Goal: Contribute content

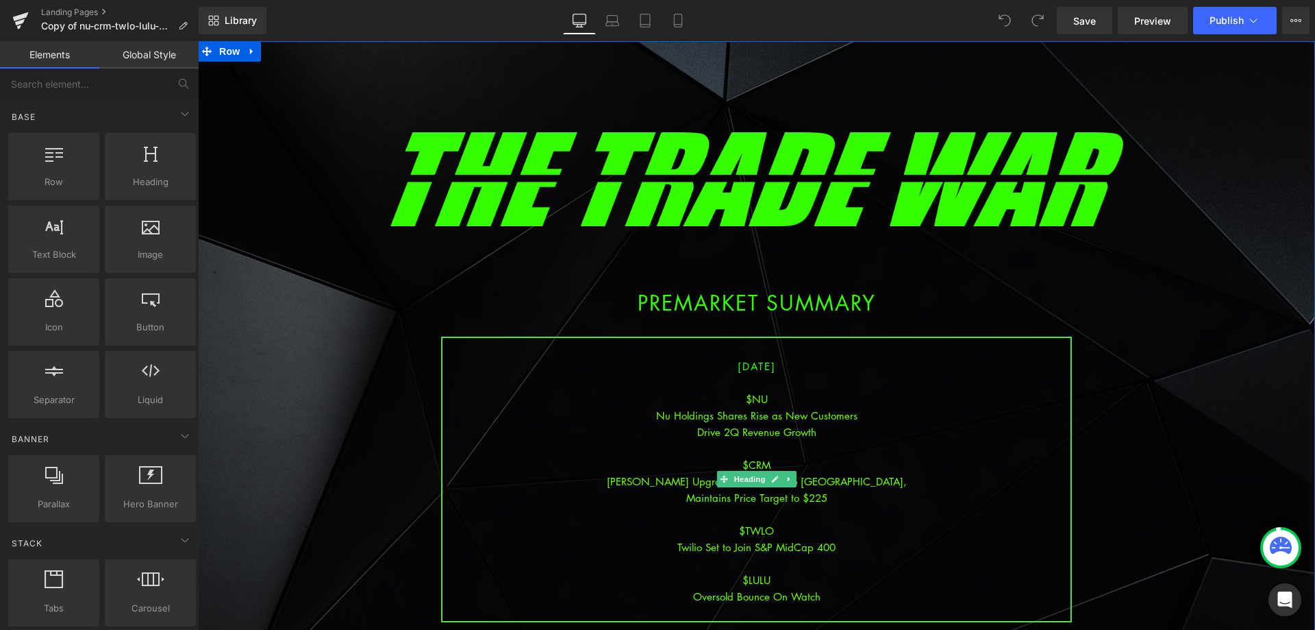
drag, startPoint x: 740, startPoint y: 390, endPoint x: 739, endPoint y: 364, distance: 26.0
click at [739, 389] on div at bounding box center [757, 382] width 628 height 16
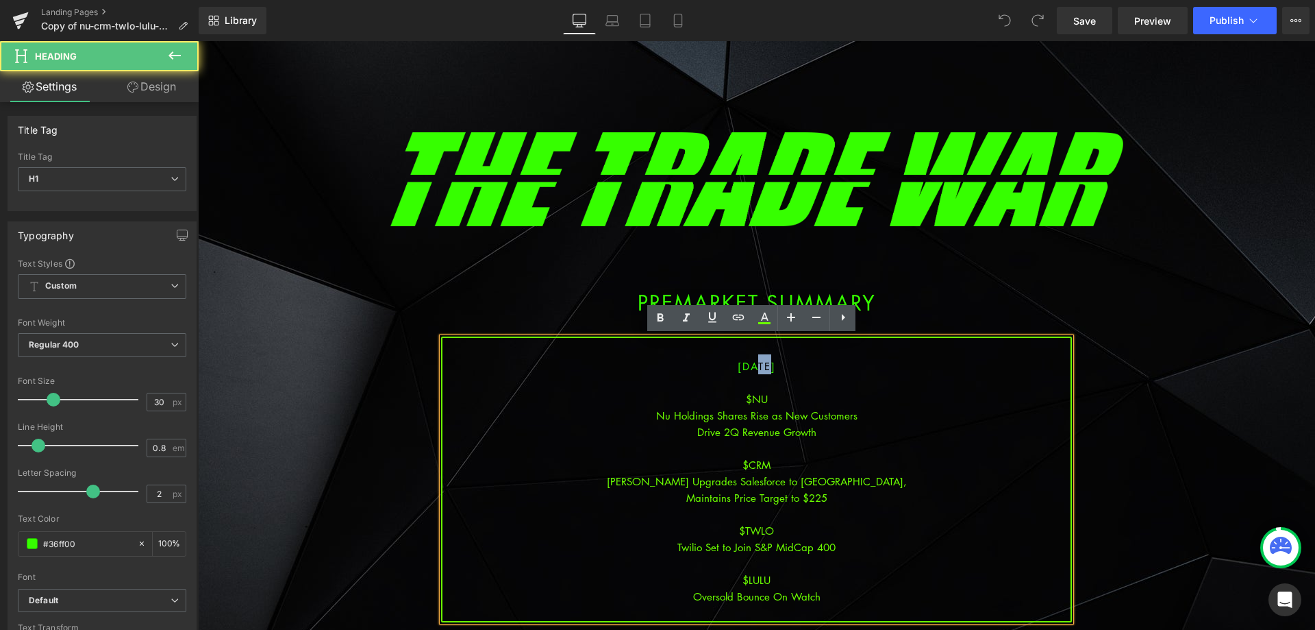
drag, startPoint x: 748, startPoint y: 369, endPoint x: 740, endPoint y: 367, distance: 8.7
click at [740, 367] on span "[DATE]" at bounding box center [757, 366] width 38 height 14
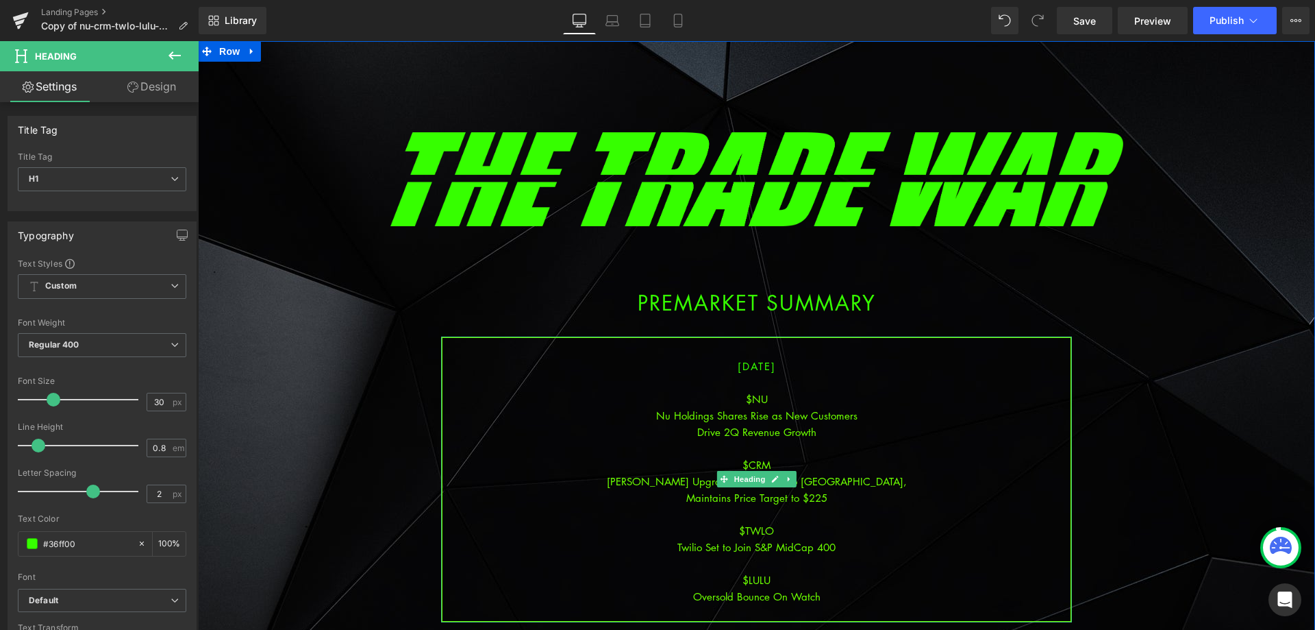
click at [878, 560] on div at bounding box center [757, 563] width 628 height 16
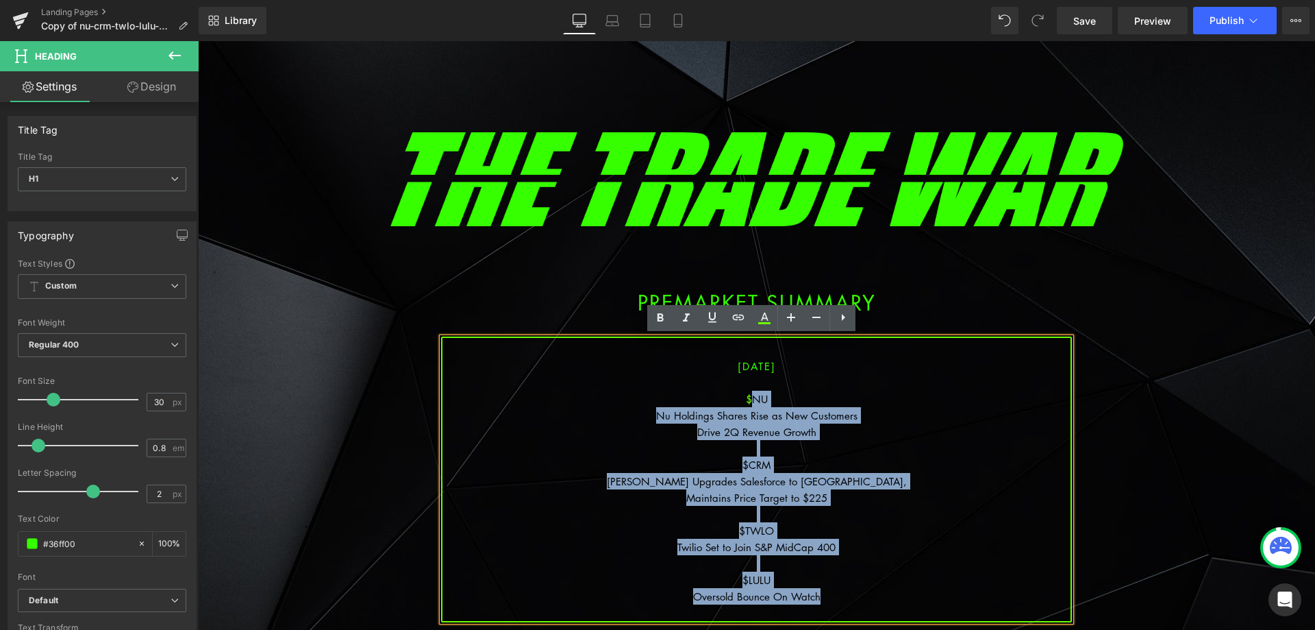
drag, startPoint x: 825, startPoint y: 601, endPoint x: 748, endPoint y: 403, distance: 212.4
click at [748, 403] on div "[DATE] $NU Nu Holdings Shares Rise as New Customers Drive 2Q Revenue Growth $CR…" at bounding box center [756, 479] width 631 height 286
click at [732, 484] on div "[PERSON_NAME] Upgrades Salesforce to [GEOGRAPHIC_DATA]," at bounding box center [757, 481] width 628 height 16
drag, startPoint x: 833, startPoint y: 604, endPoint x: 749, endPoint y: 402, distance: 218.4
click at [749, 402] on div "[DATE] $NU Nu Holdings Shares Rise as New Customers Drive 2Q Revenue Growth $CR…" at bounding box center [756, 479] width 631 height 286
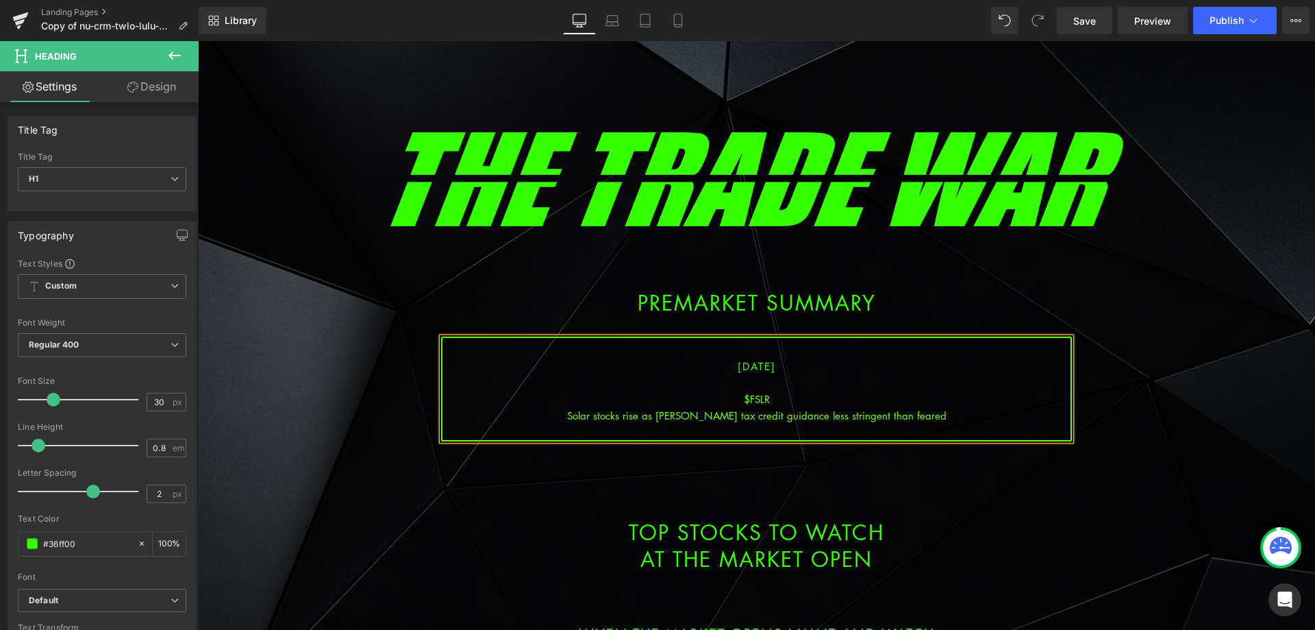
click at [757, 419] on div "Solar stocks rise as [PERSON_NAME] tax credit guidance less stringent than fear…" at bounding box center [757, 415] width 628 height 16
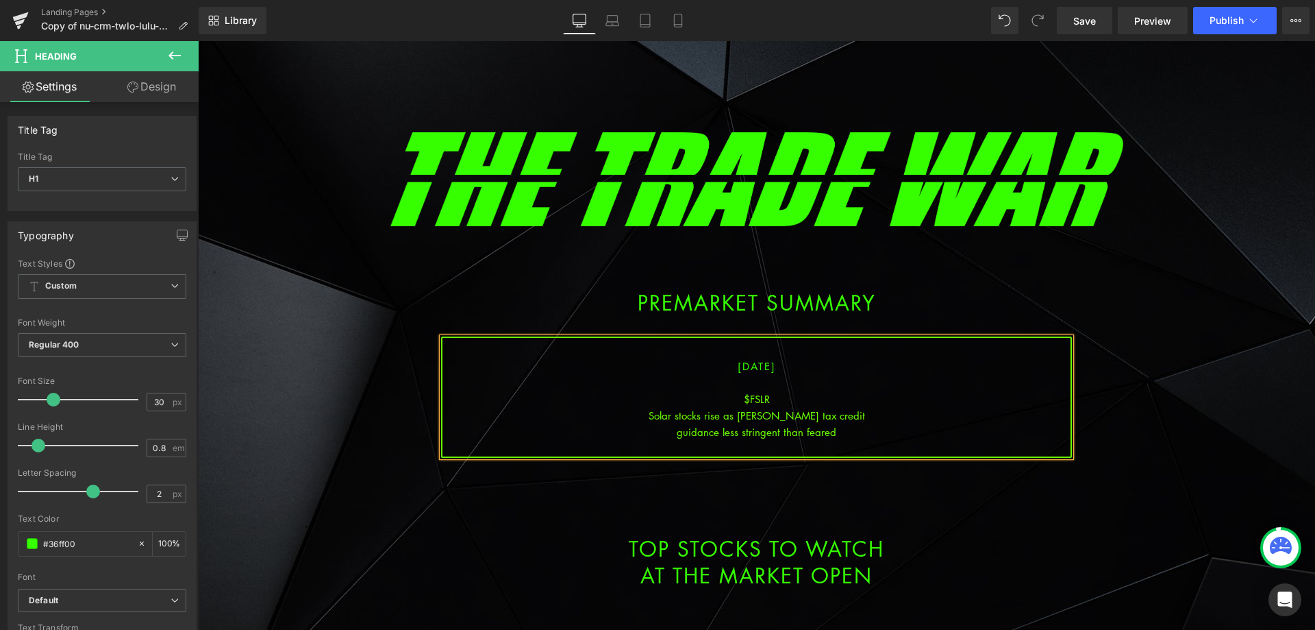
click at [842, 430] on div "guidance less stringent than feared" at bounding box center [757, 431] width 628 height 16
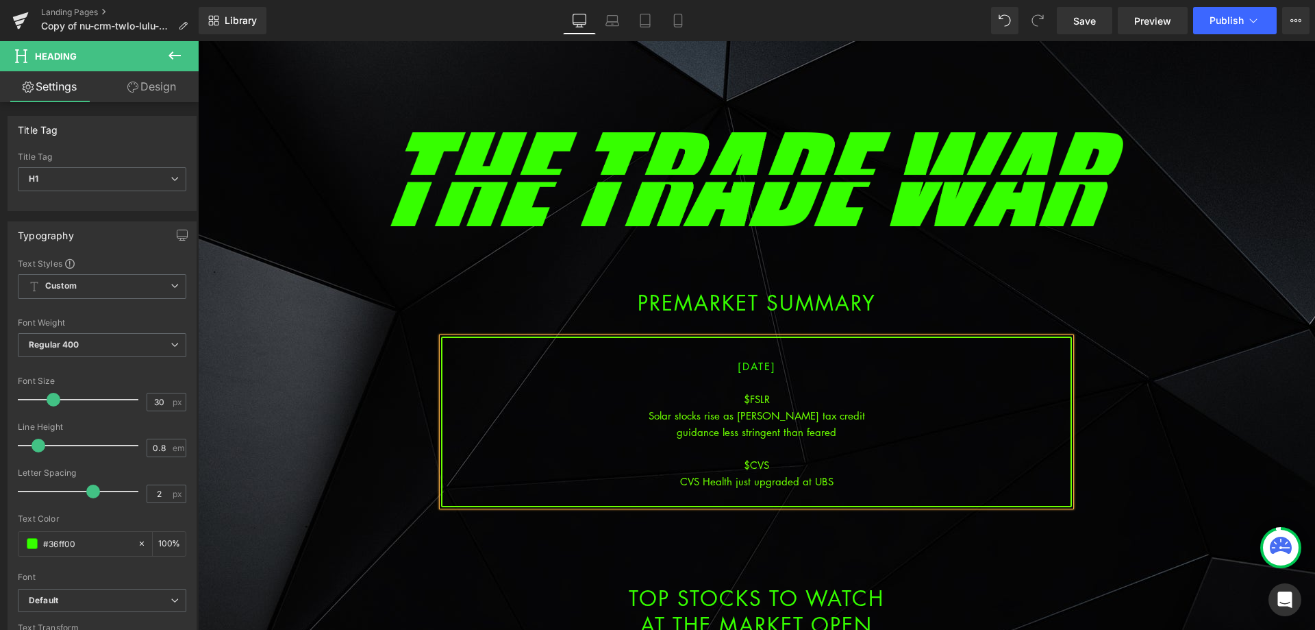
click at [843, 432] on div "guidance less stringent than feared" at bounding box center [757, 431] width 628 height 16
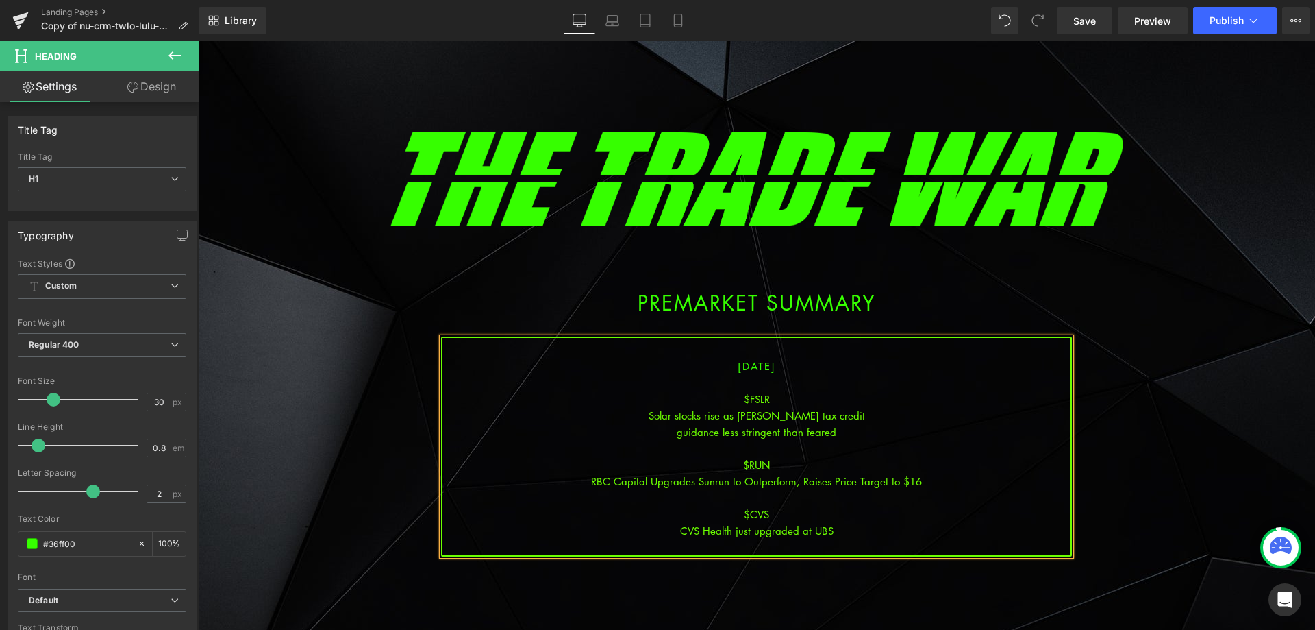
click at [797, 480] on div "RBC Capital Upgrades Sunrun to Outperform, Raises Price Target to $16" at bounding box center [757, 481] width 628 height 16
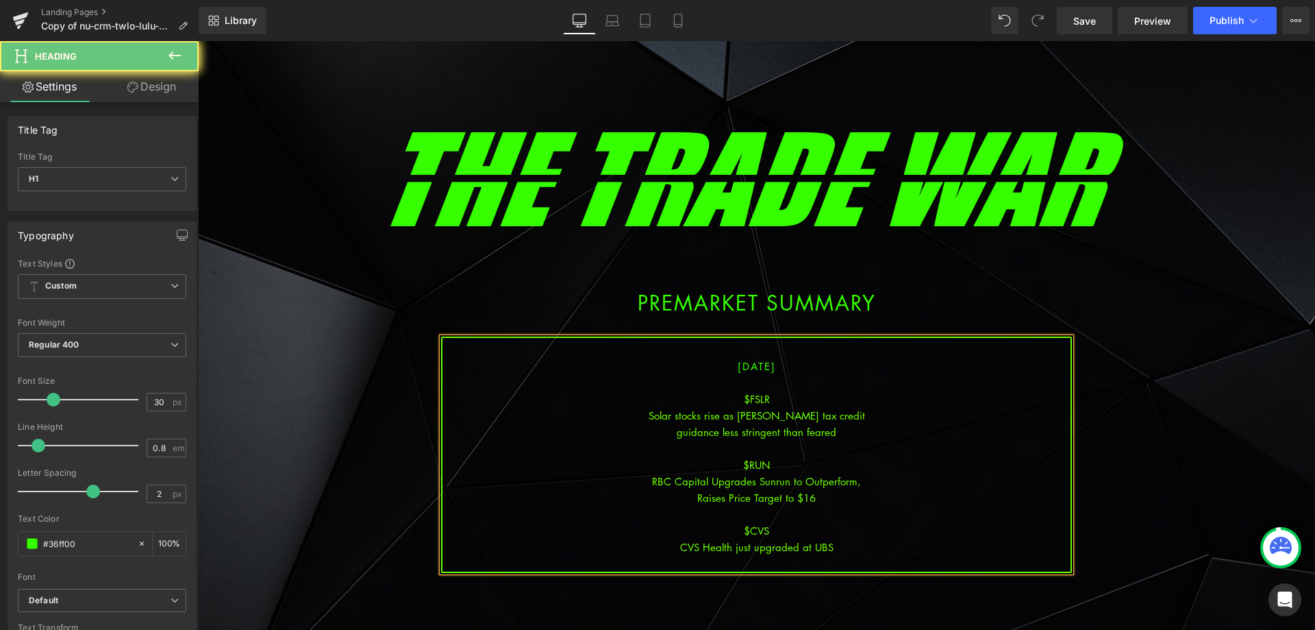
click at [919, 510] on div at bounding box center [757, 514] width 628 height 16
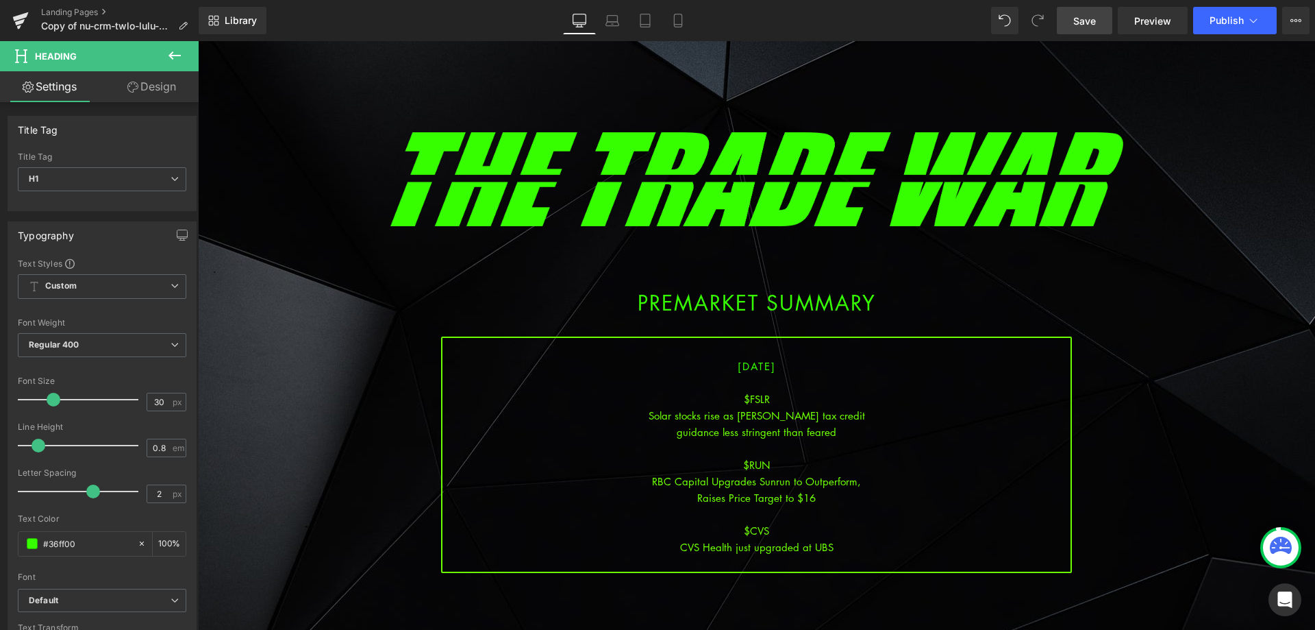
click at [1085, 16] on span "Save" at bounding box center [1085, 21] width 23 height 14
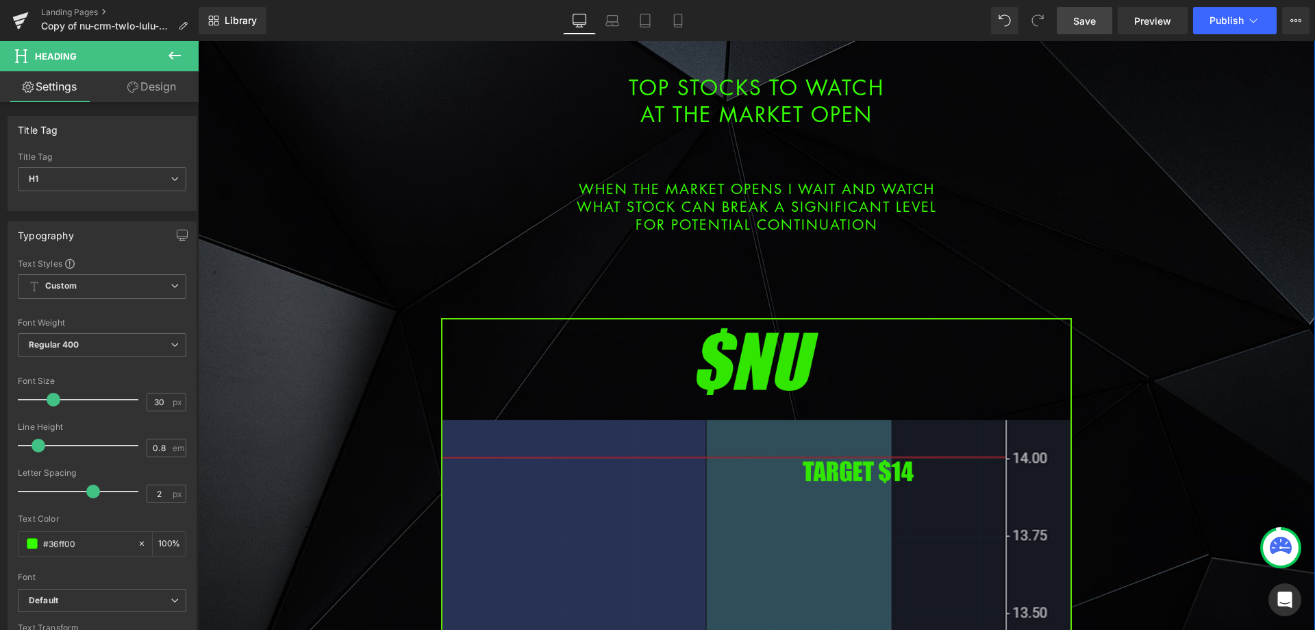
scroll to position [754, 0]
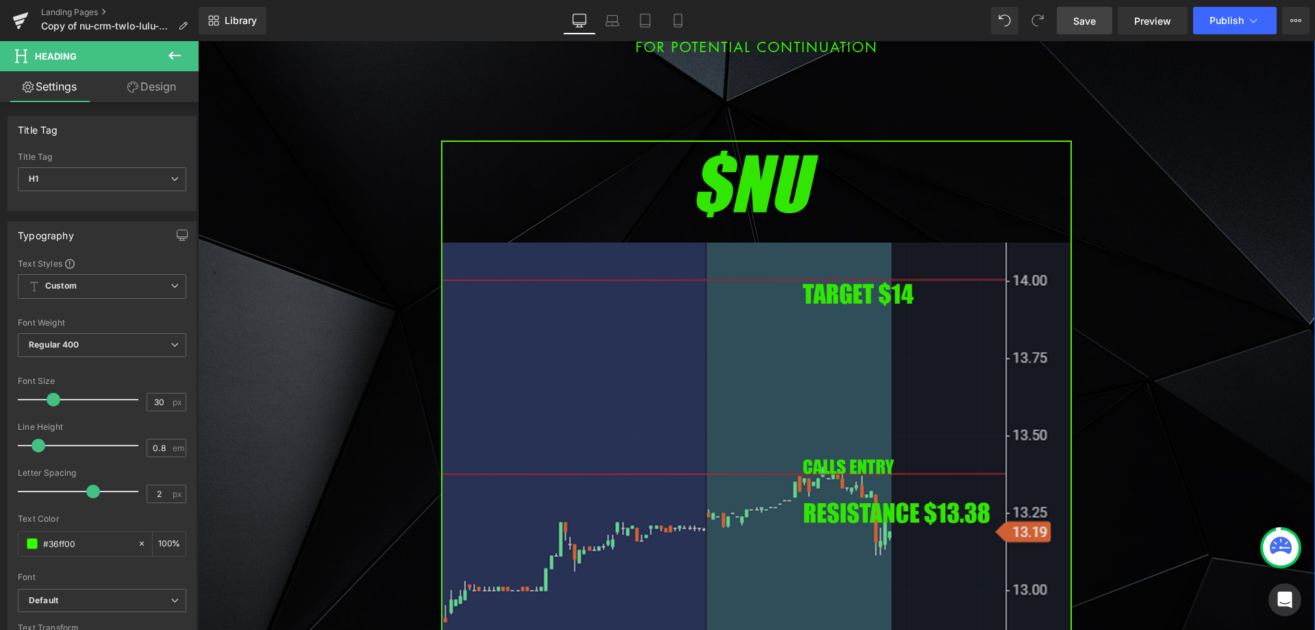
click at [684, 403] on img at bounding box center [756, 499] width 631 height 719
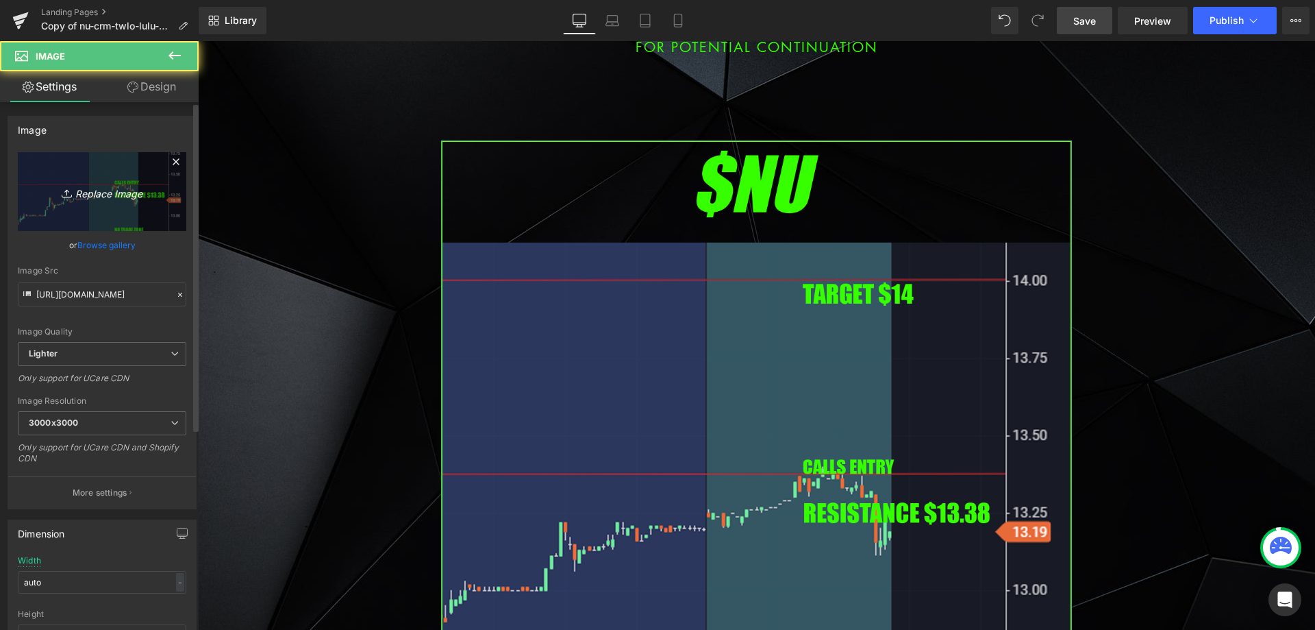
click at [140, 192] on icon "Replace Image" at bounding box center [102, 191] width 110 height 17
type input "C:\fakepath\fslr.png"
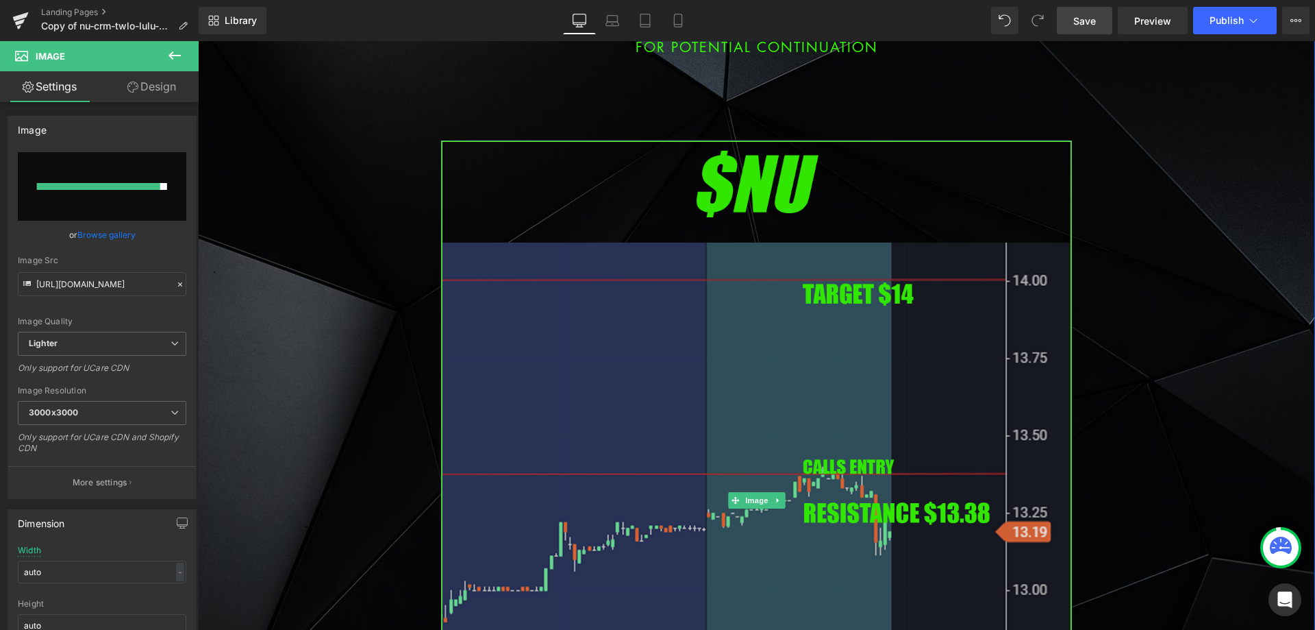
type input "[URL][DOMAIN_NAME]"
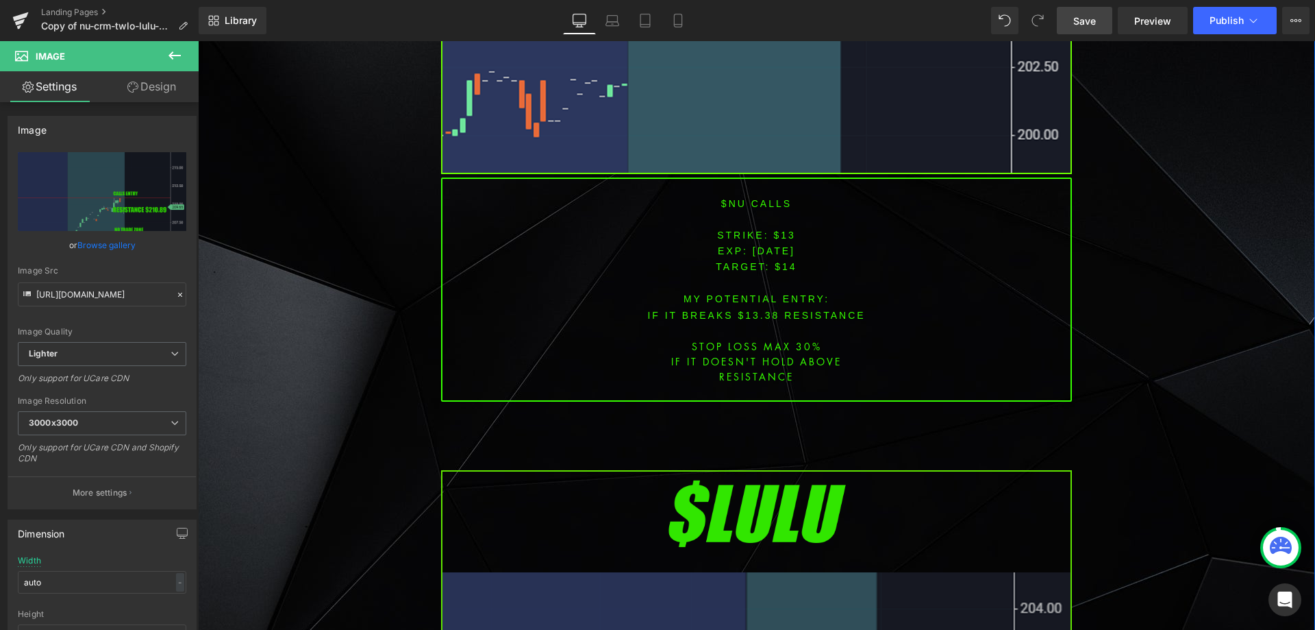
scroll to position [1781, 0]
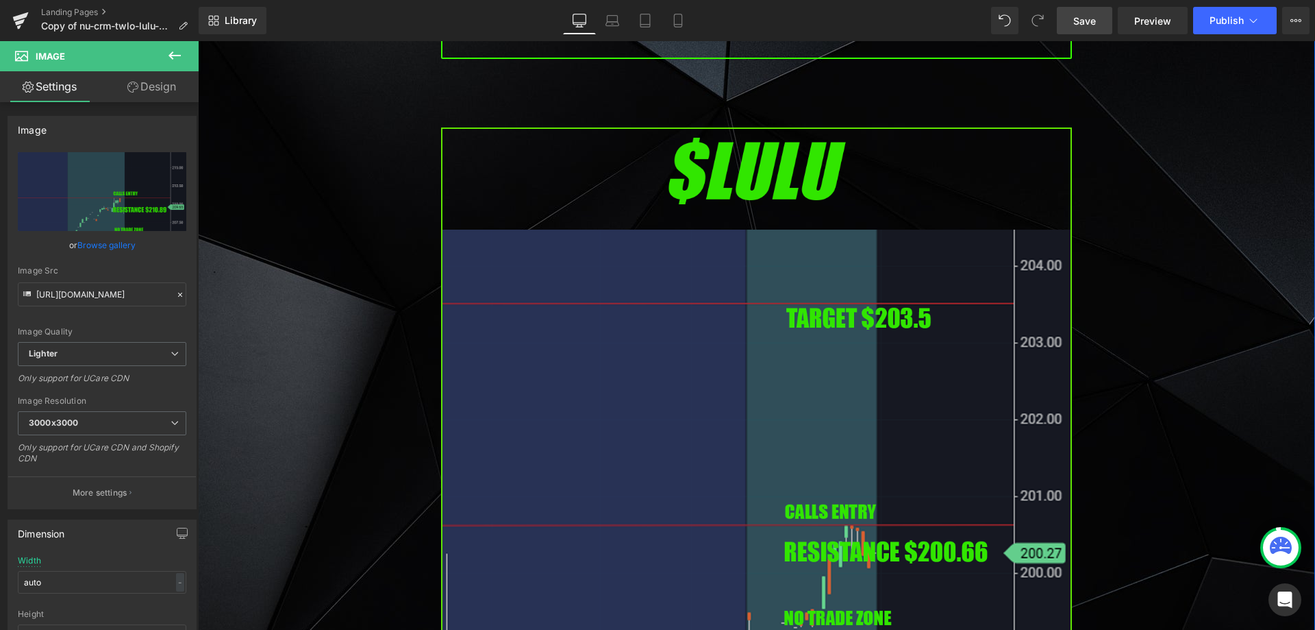
click at [583, 330] on img at bounding box center [756, 486] width 631 height 719
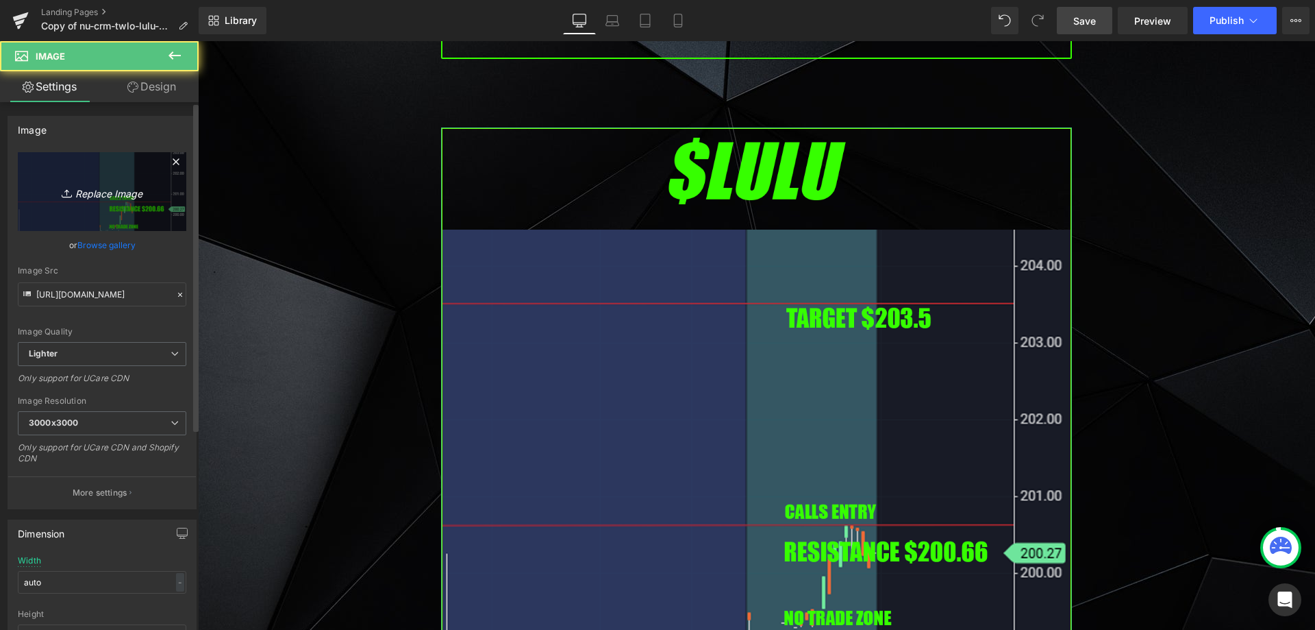
click at [106, 193] on icon "Replace Image" at bounding box center [102, 191] width 110 height 17
type input "C:\fakepath\cvs.png"
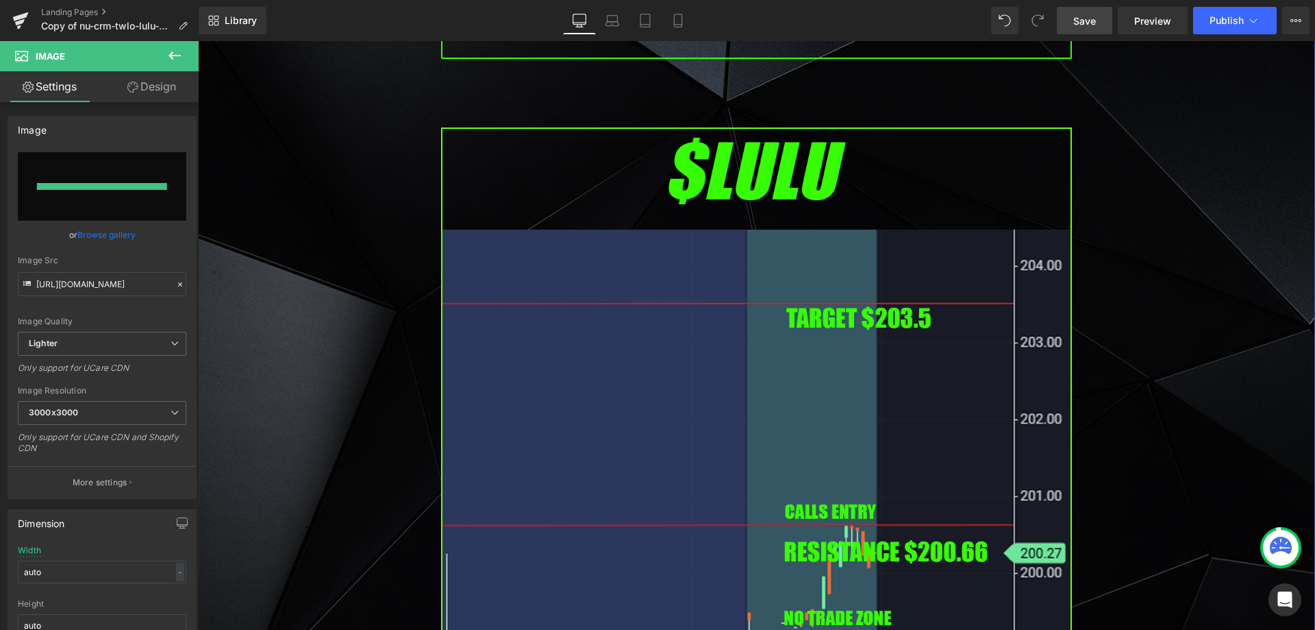
type input "[URL][DOMAIN_NAME]"
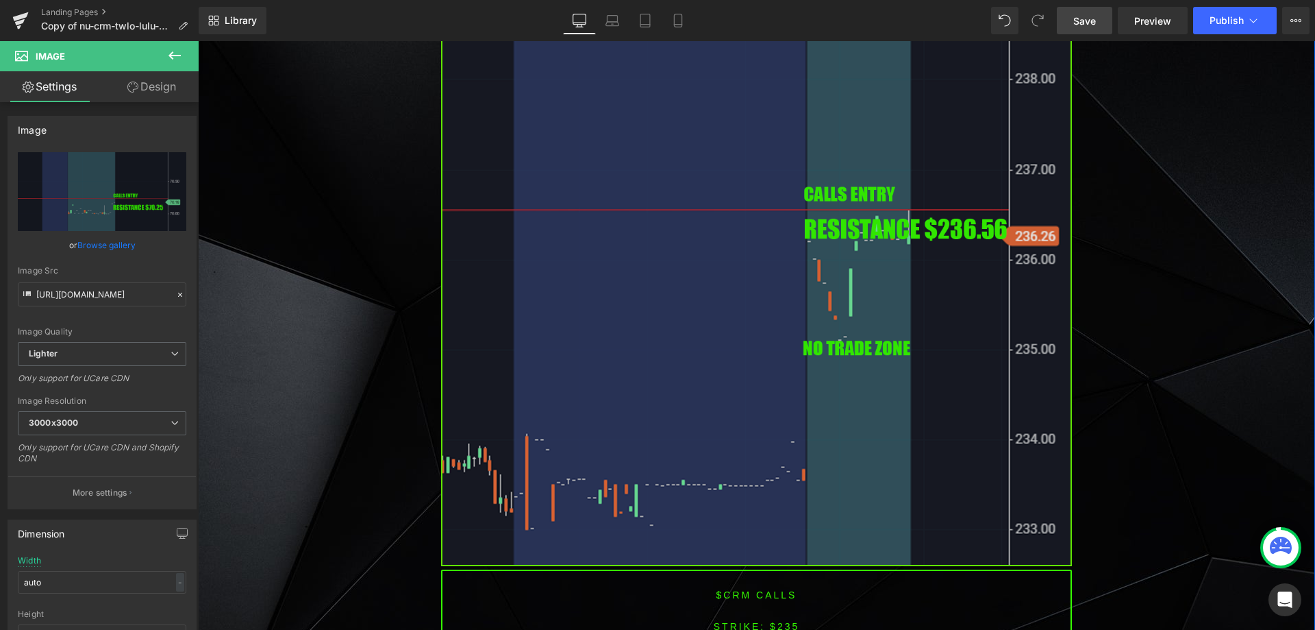
scroll to position [3083, 0]
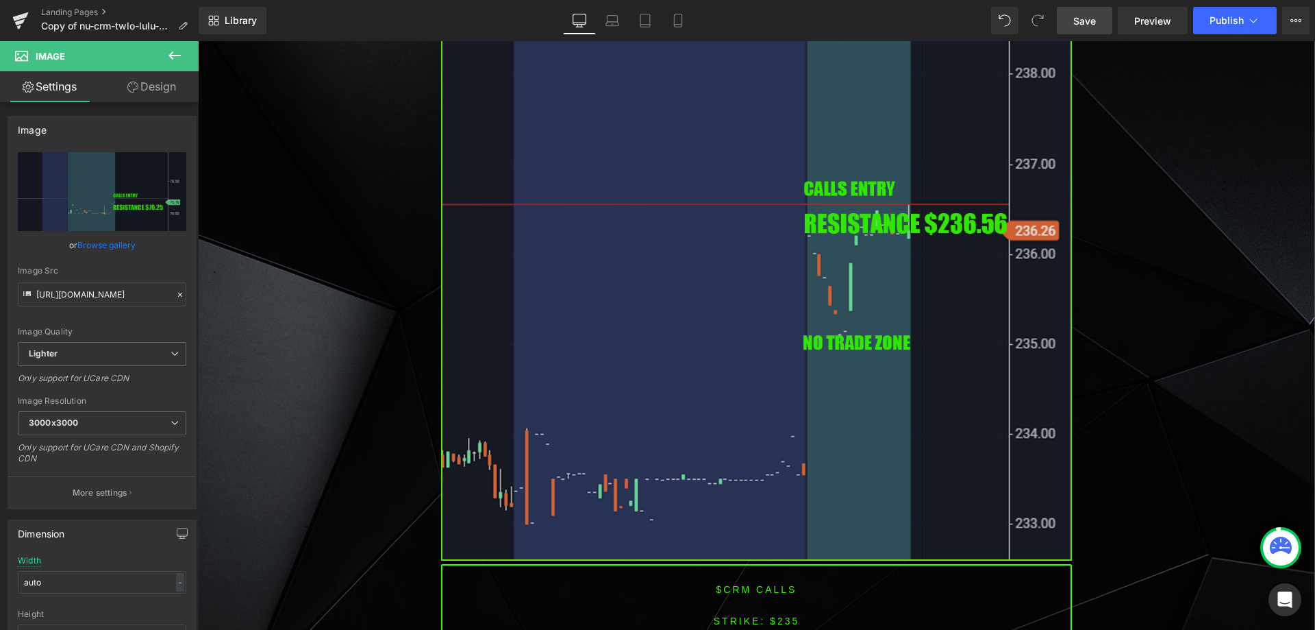
click at [565, 237] on img at bounding box center [756, 200] width 631 height 719
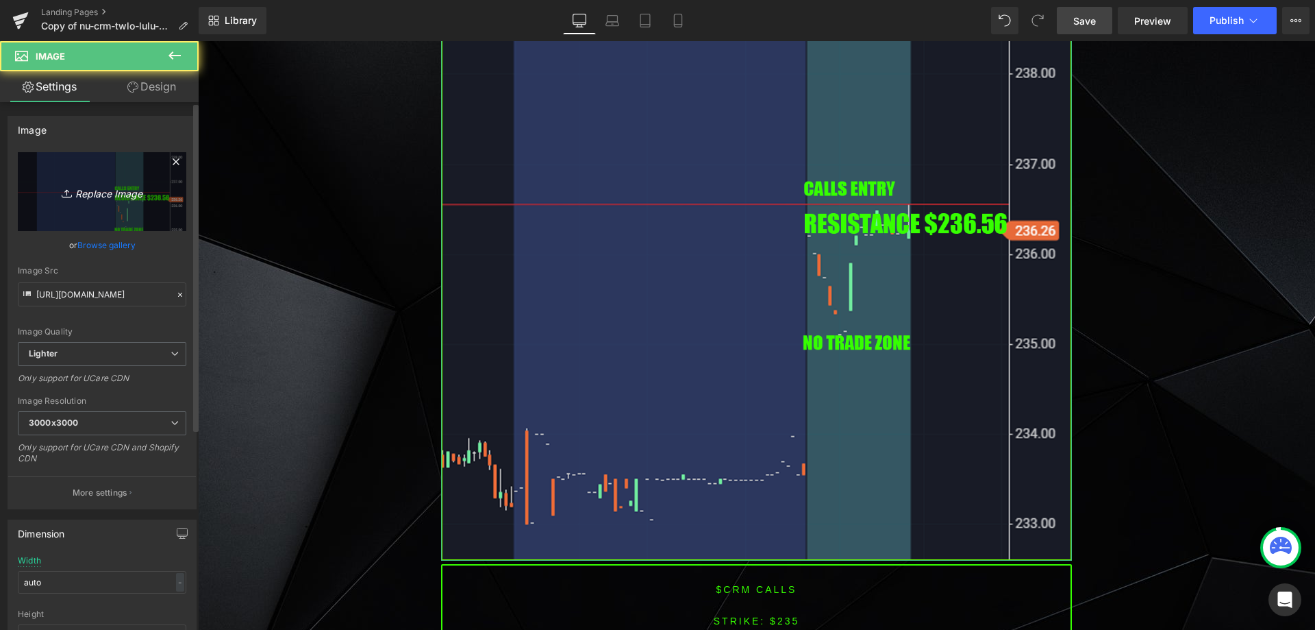
click at [122, 188] on icon "Replace Image" at bounding box center [102, 191] width 110 height 17
type input "C:\fakepath\run.png"
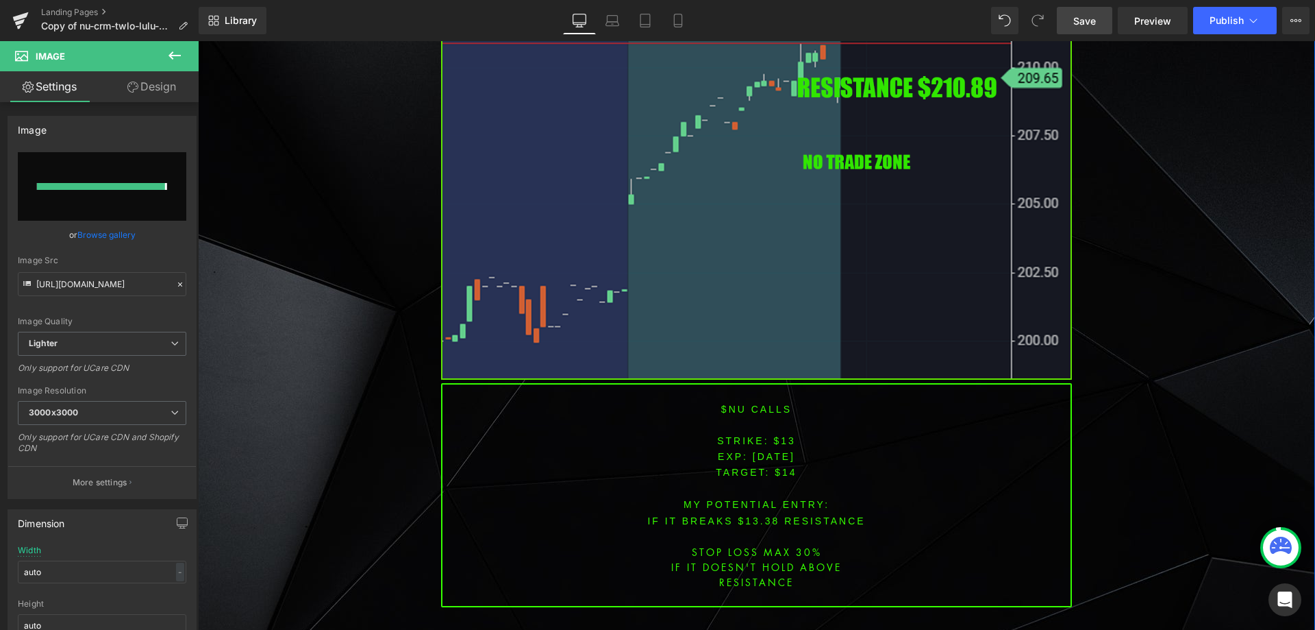
type input "[URL][DOMAIN_NAME]"
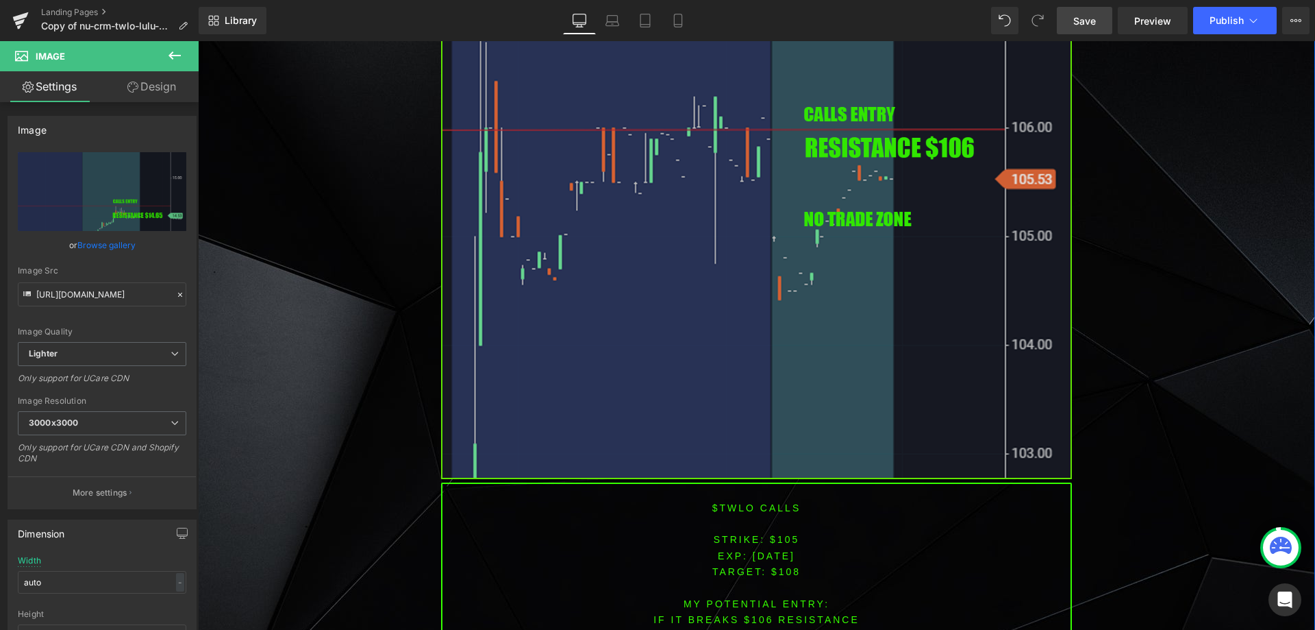
click at [628, 252] on img at bounding box center [756, 119] width 631 height 719
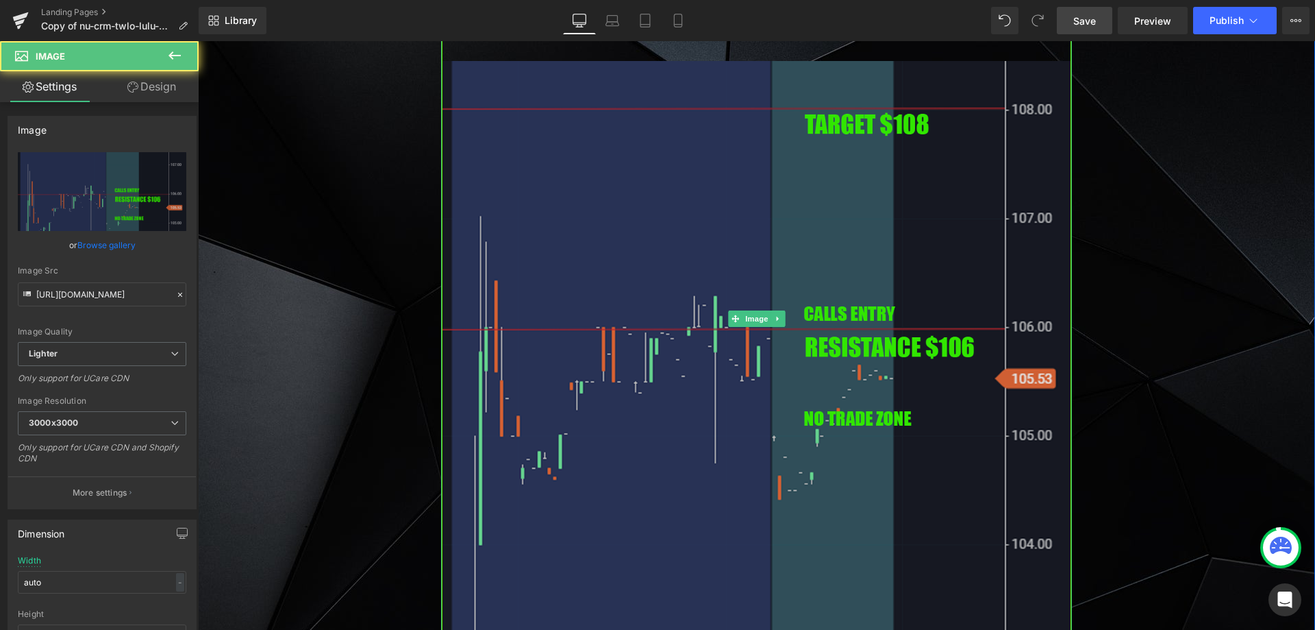
scroll to position [3974, 0]
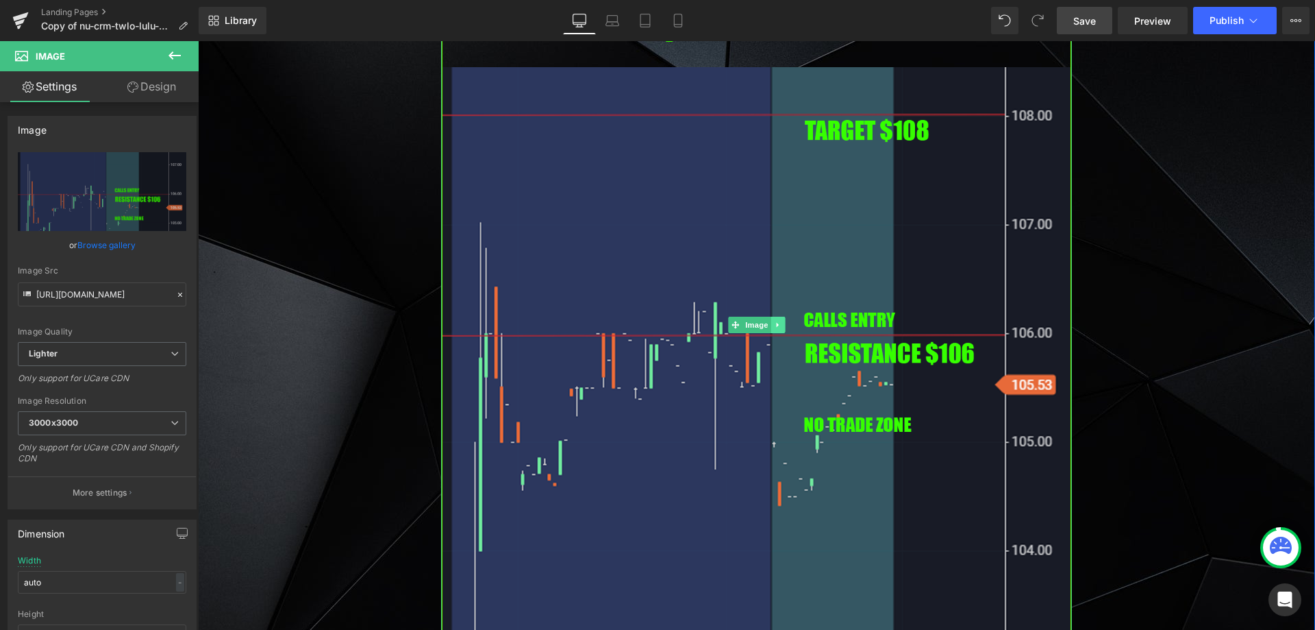
click at [776, 323] on icon at bounding box center [777, 325] width 2 height 5
click at [781, 321] on icon at bounding box center [785, 325] width 8 height 8
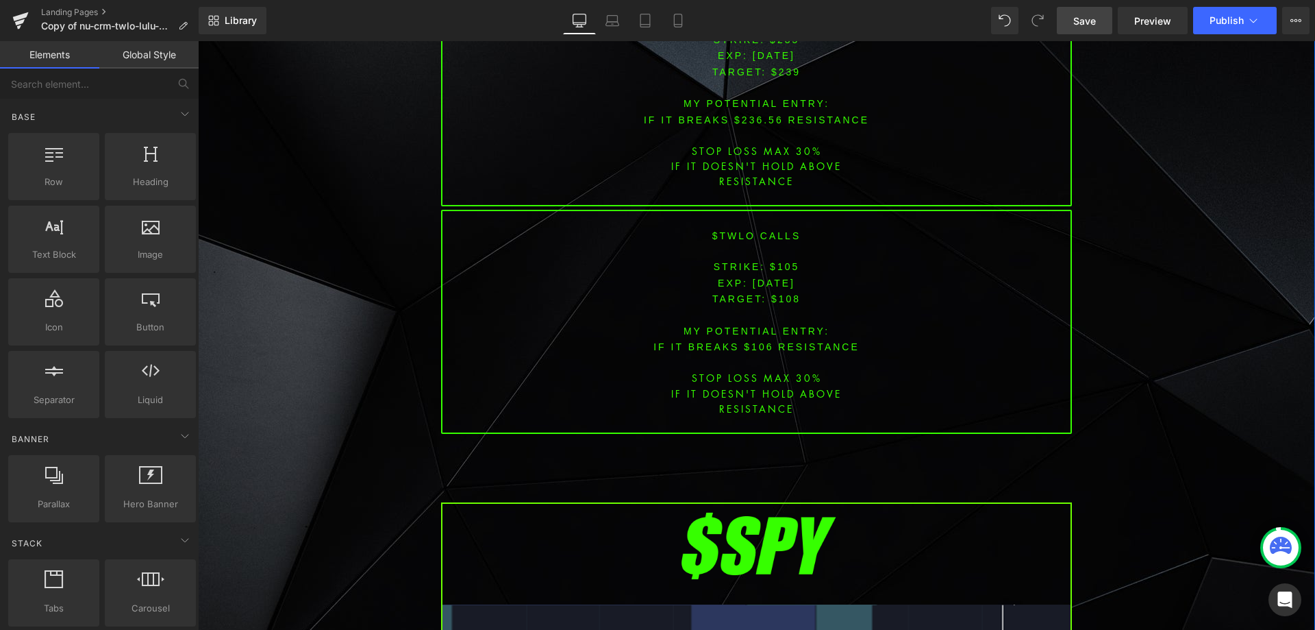
click at [1154, 279] on div "Image PREMARKET SUMMARY Heading Row [DATE] $FSLR Solar stocks rise as [PERSON_N…" at bounding box center [756, 34] width 1117 height 7243
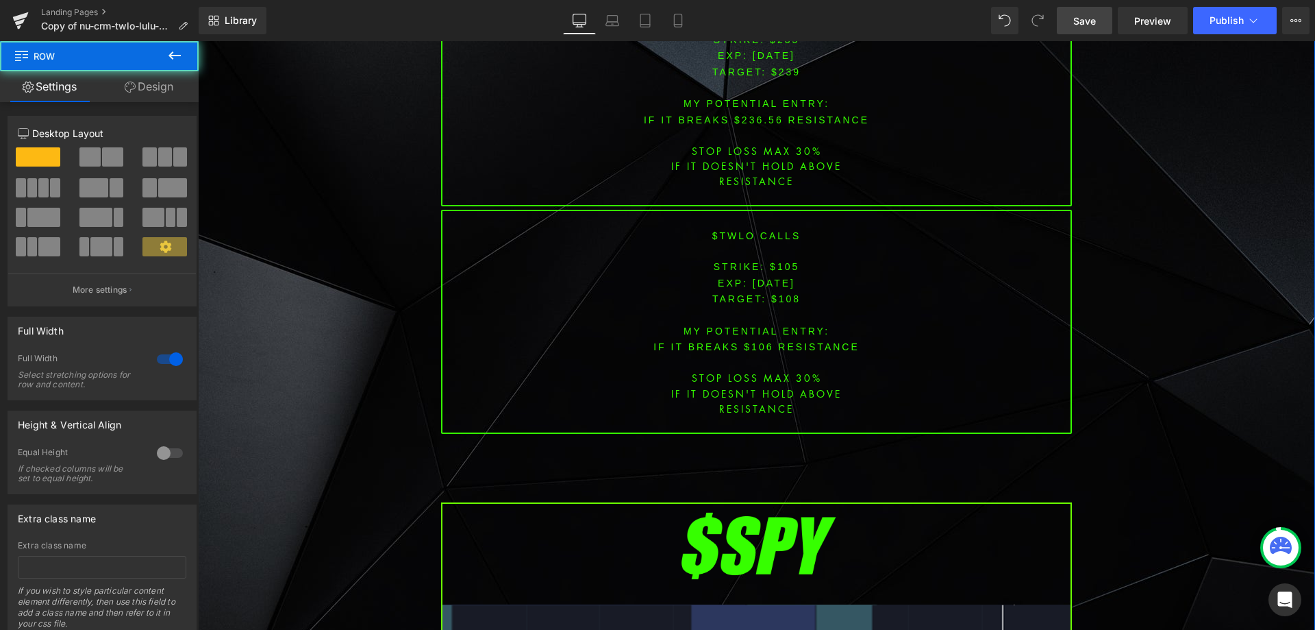
scroll to position [3631, 0]
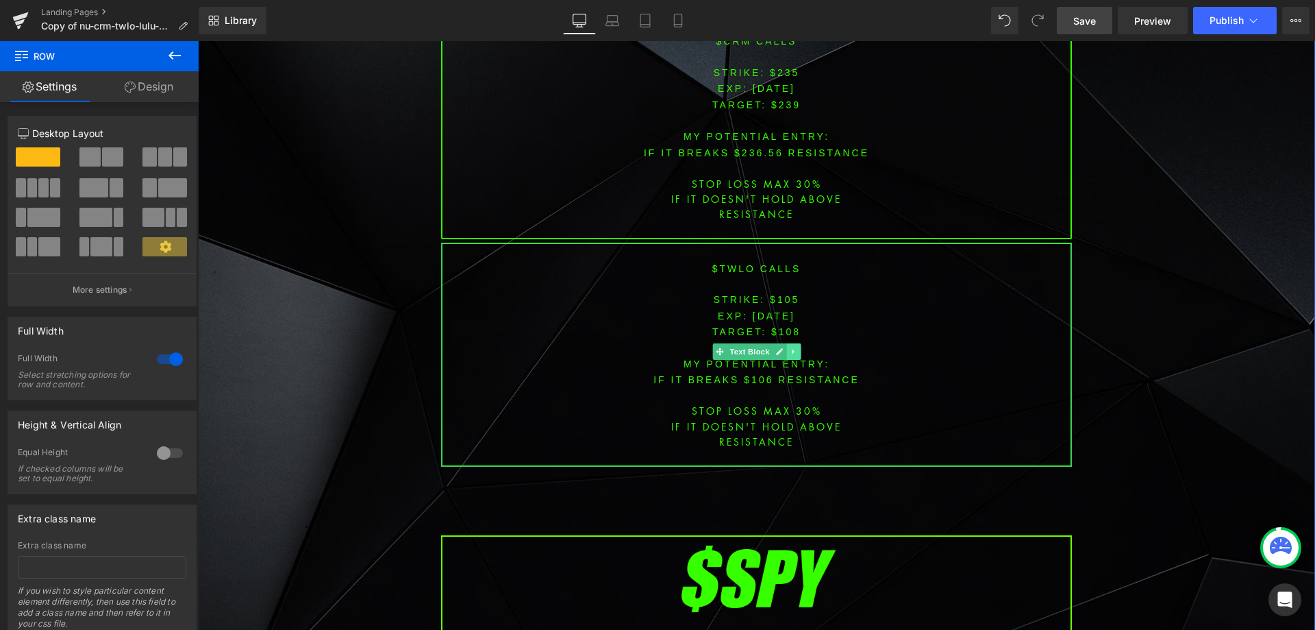
click at [790, 347] on icon at bounding box center [794, 351] width 8 height 8
click at [797, 347] on icon at bounding box center [801, 351] width 8 height 8
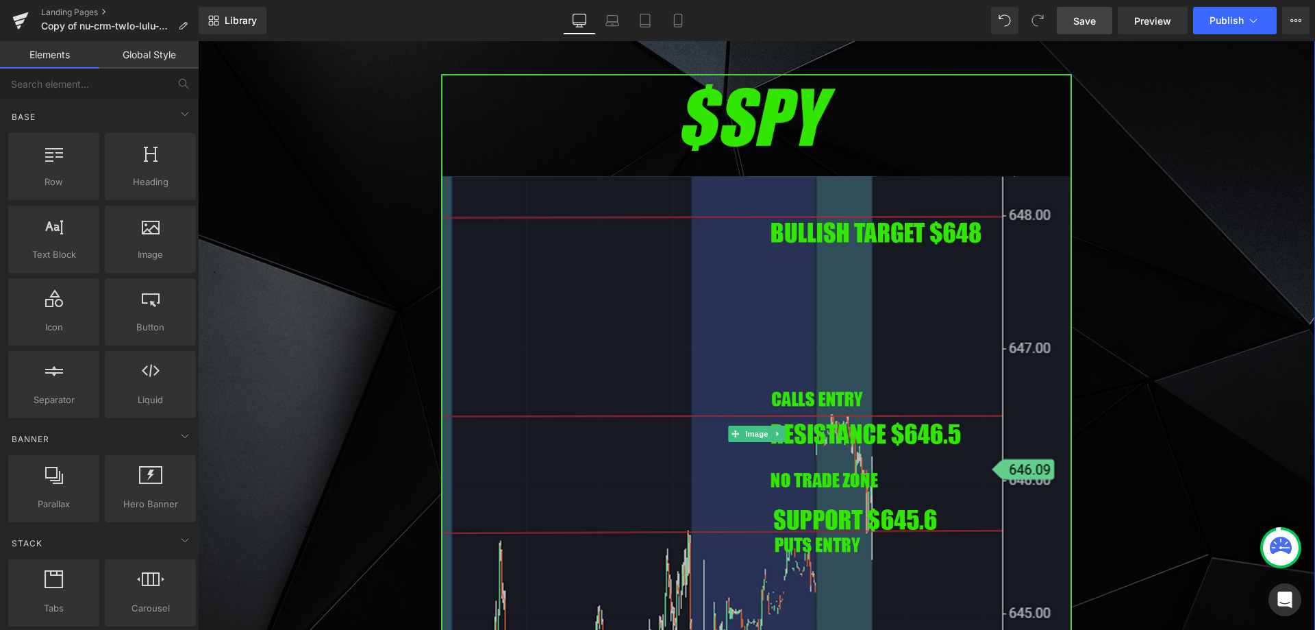
scroll to position [3905, 0]
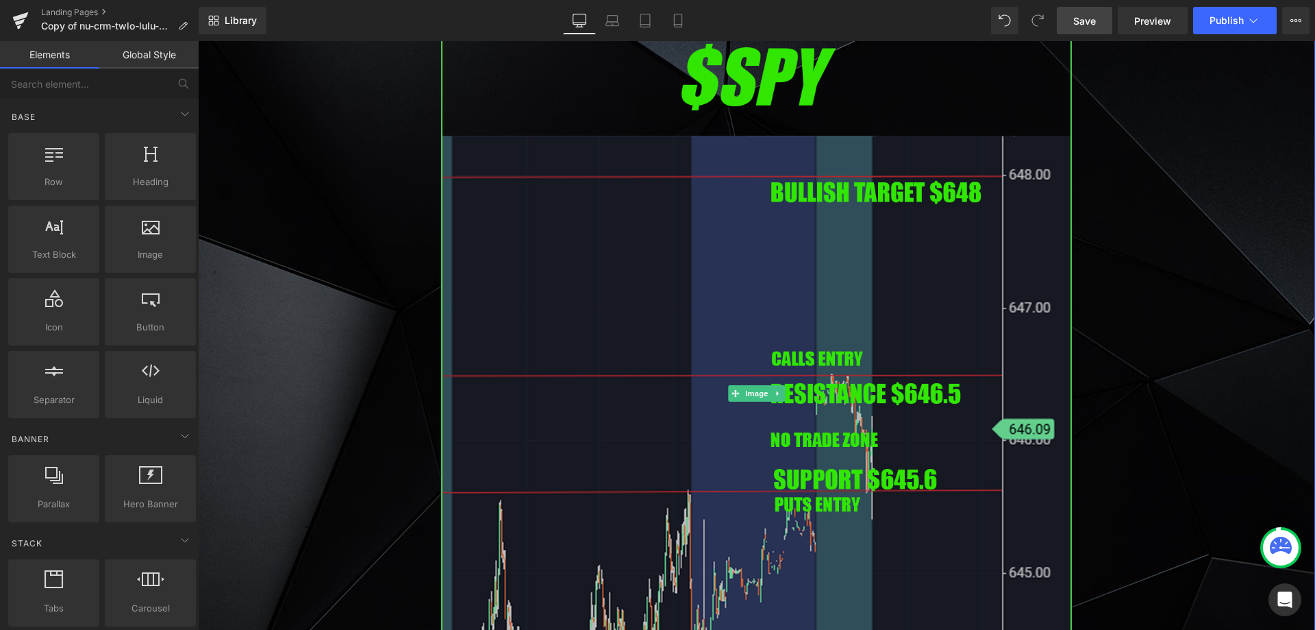
click at [617, 323] on img at bounding box center [756, 393] width 631 height 719
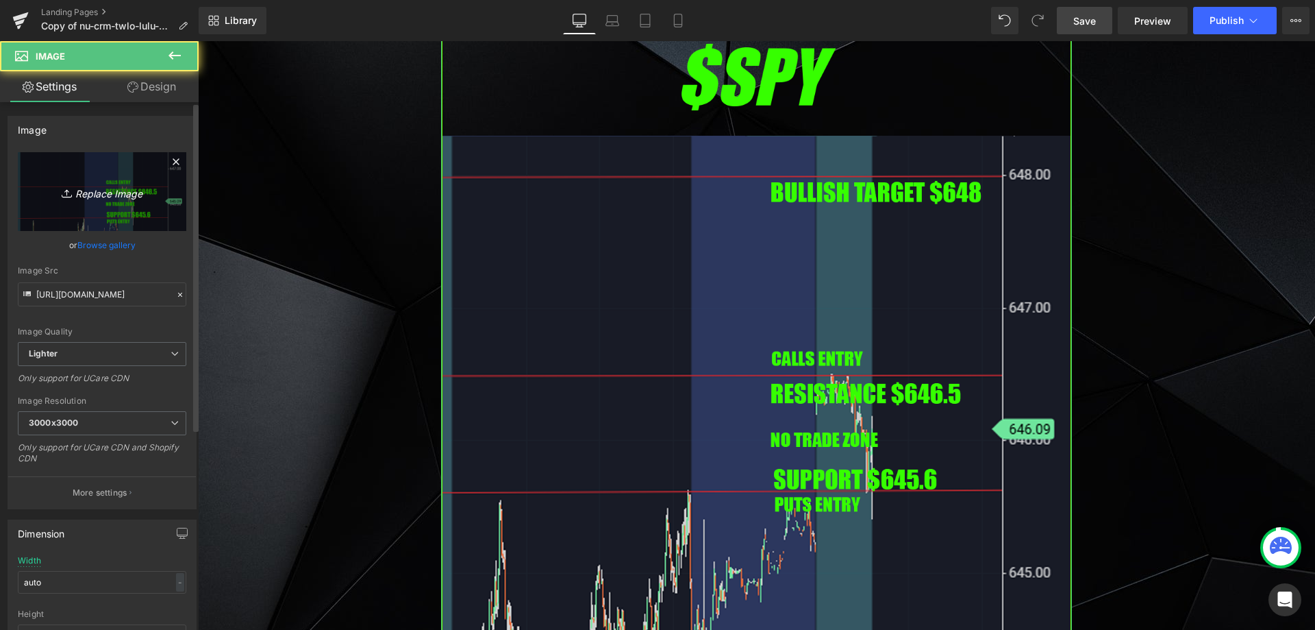
click at [86, 225] on link "Replace Image" at bounding box center [102, 191] width 169 height 79
type input "C:\fakepath\SPY.png"
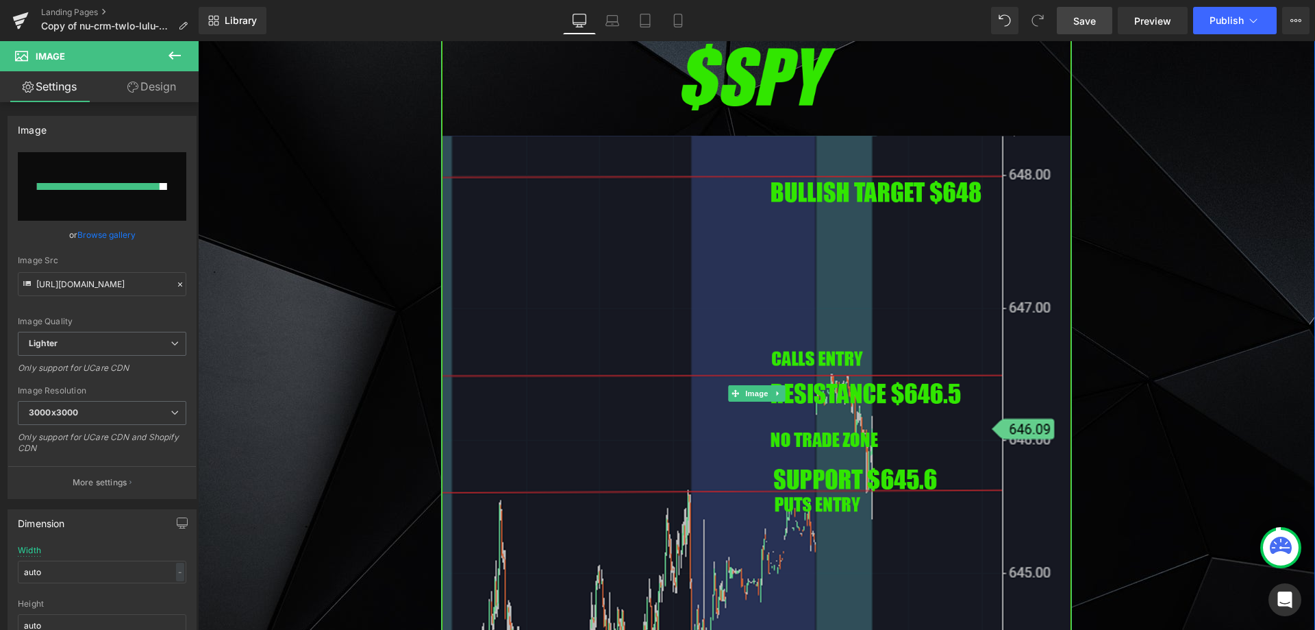
type input "[URL][DOMAIN_NAME]"
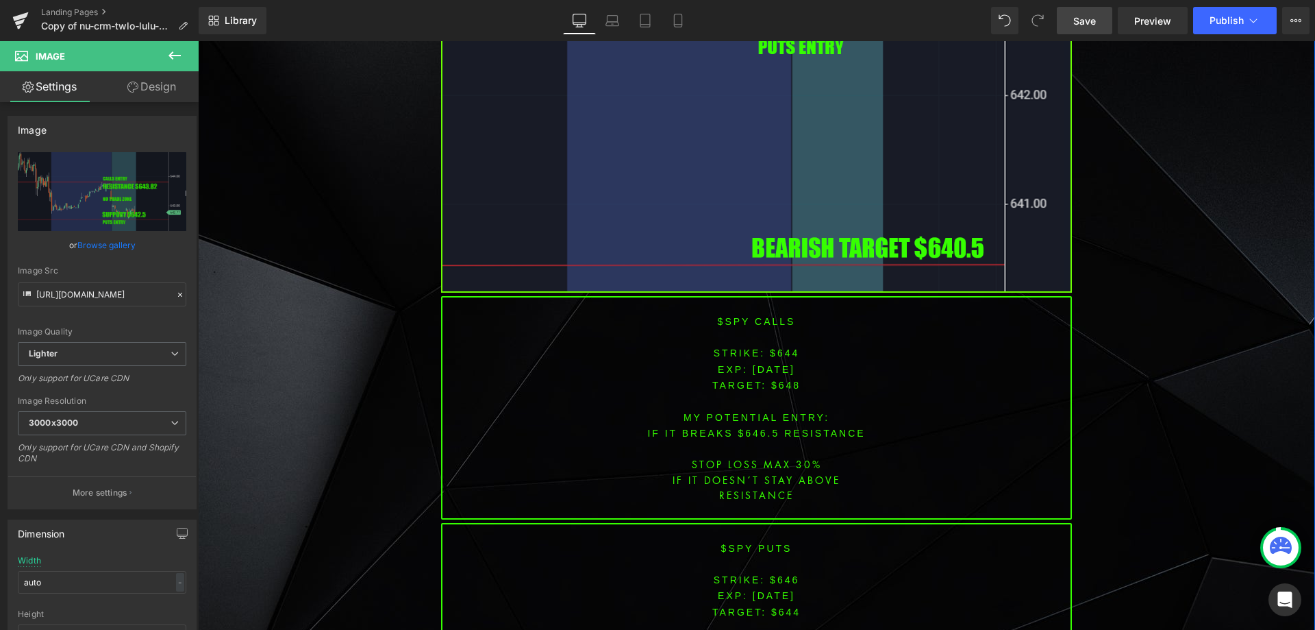
scroll to position [4453, 0]
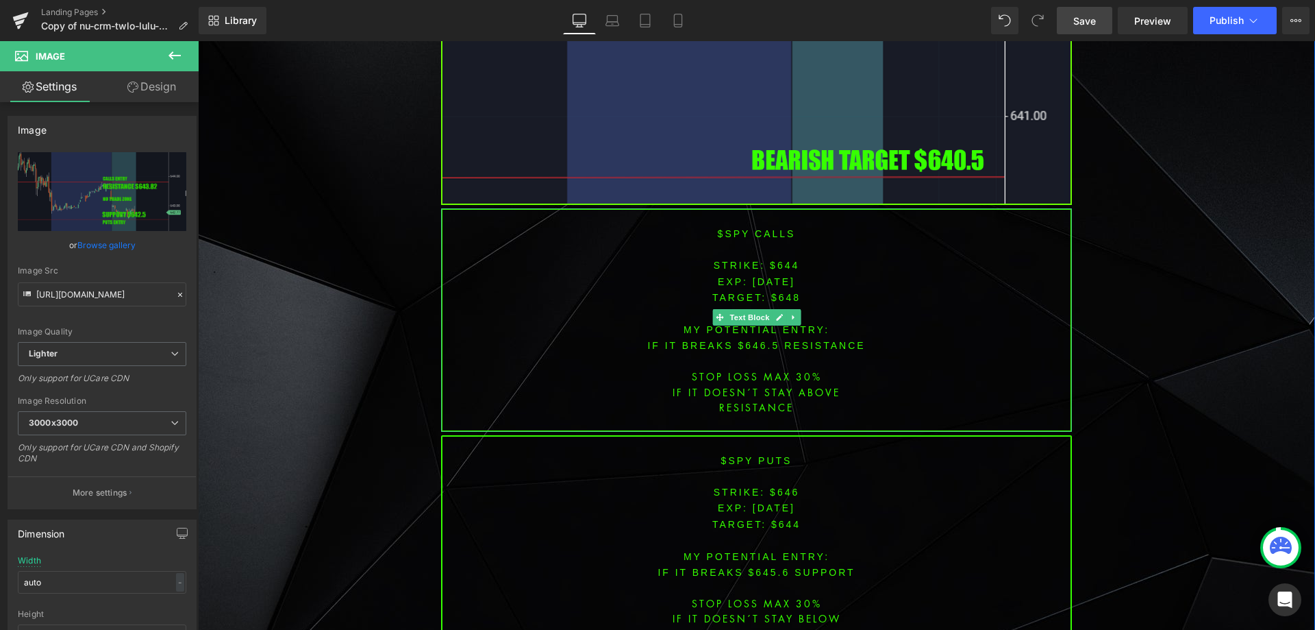
click at [777, 276] on span "[DATE]" at bounding box center [774, 281] width 42 height 11
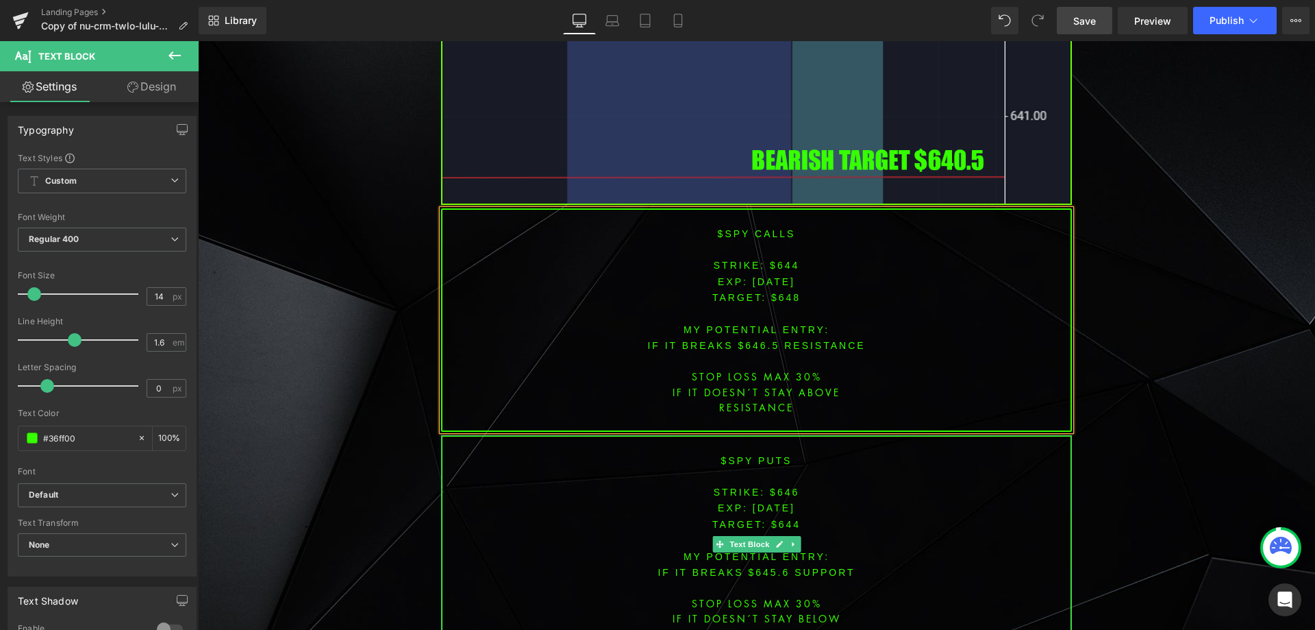
click at [774, 502] on span "[DATE]" at bounding box center [774, 507] width 42 height 11
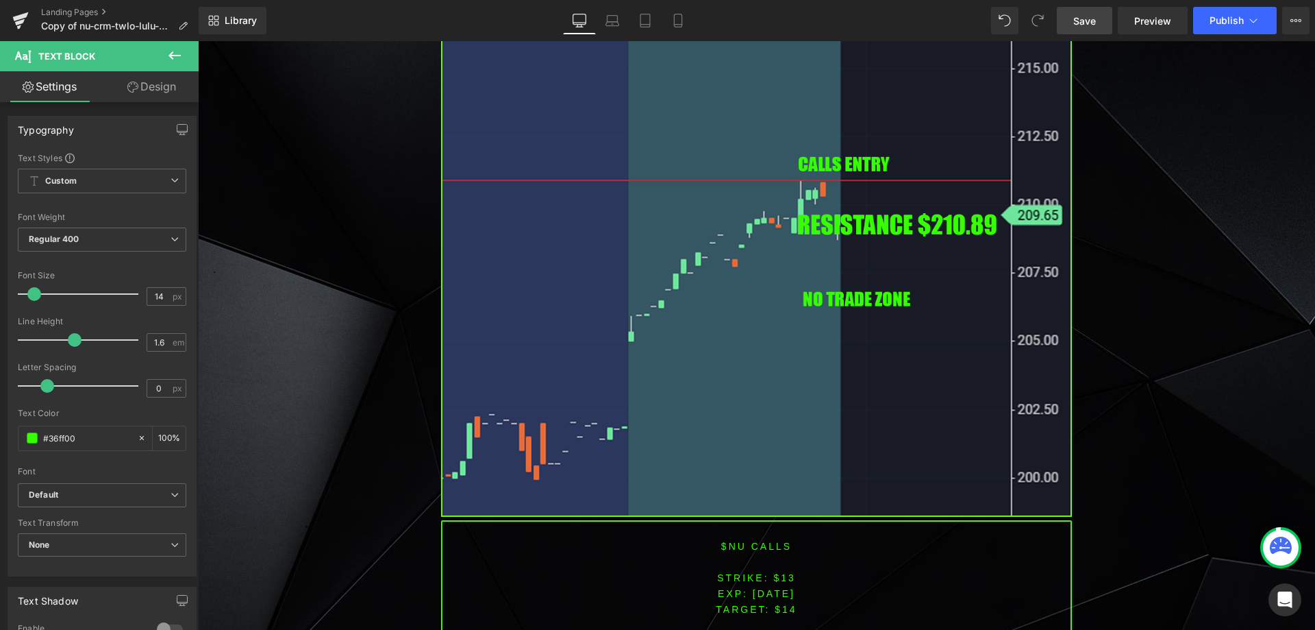
scroll to position [1439, 0]
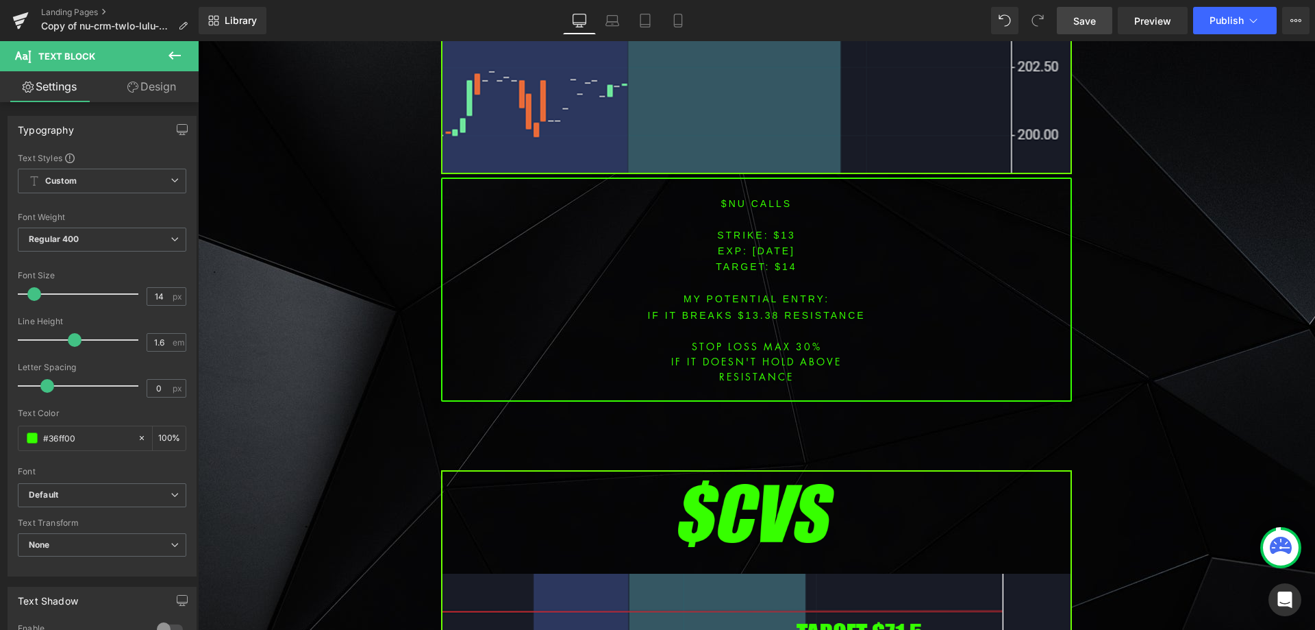
click at [732, 206] on font "$NU CALLS" at bounding box center [756, 203] width 71 height 11
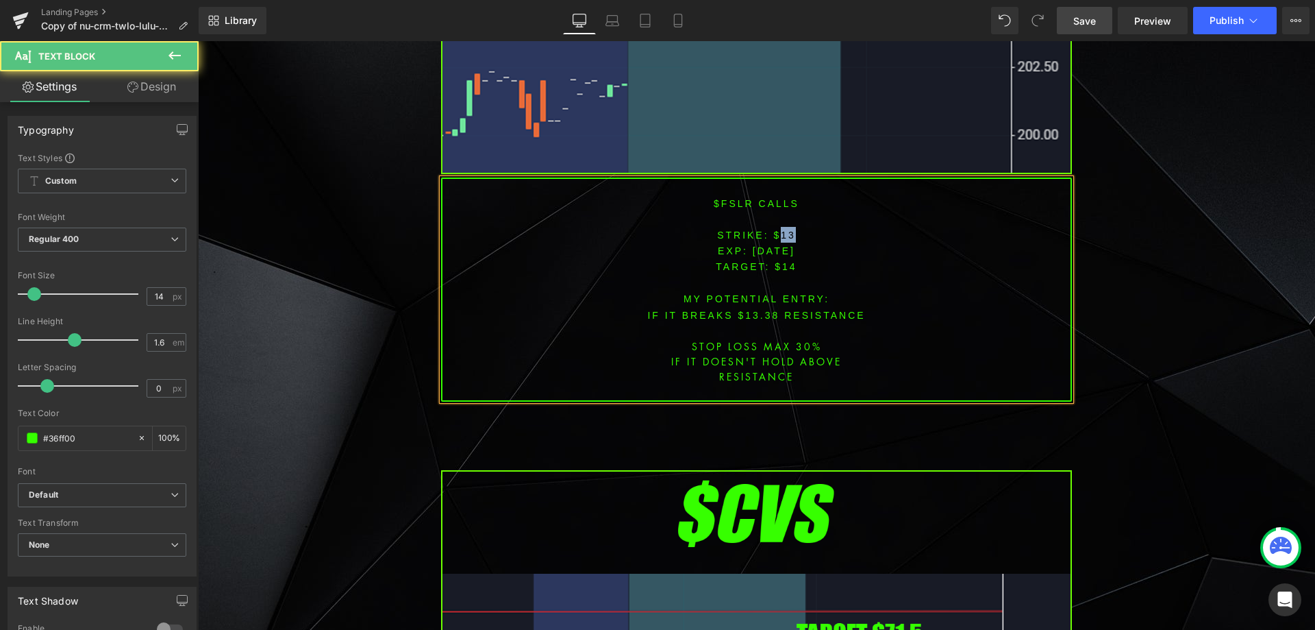
drag, startPoint x: 776, startPoint y: 235, endPoint x: 1184, endPoint y: 195, distance: 410.3
click at [819, 231] on p "STRIKE: $13" at bounding box center [757, 235] width 628 height 16
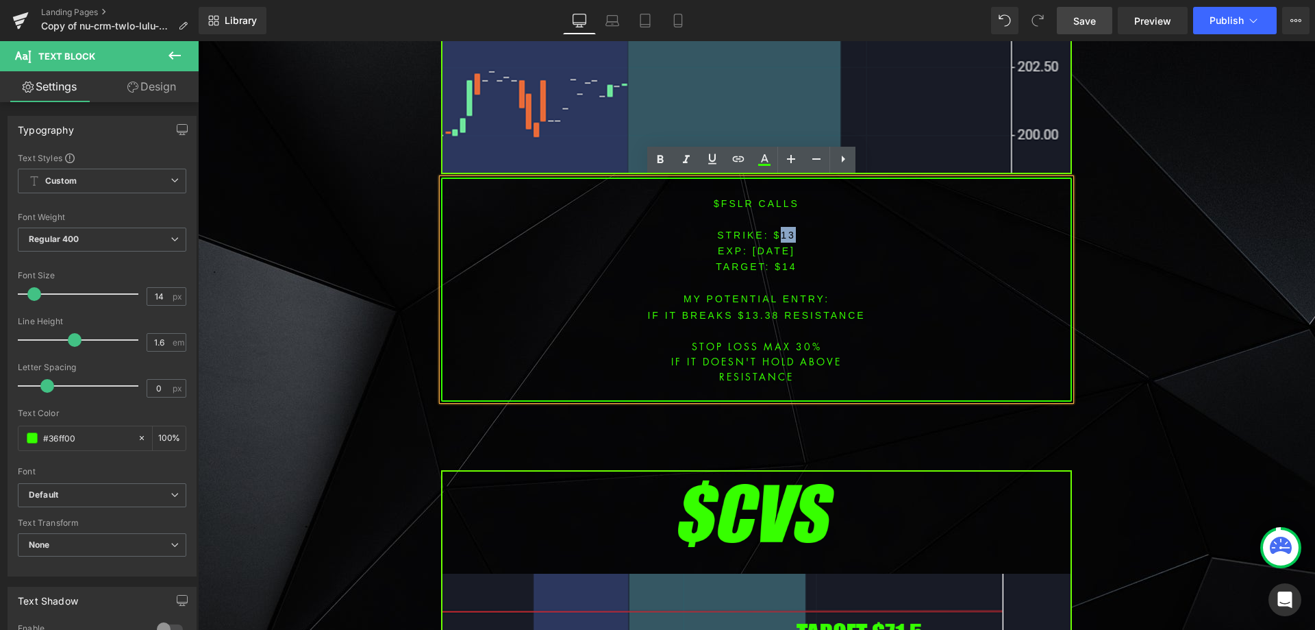
drag, startPoint x: 758, startPoint y: 256, endPoint x: 761, endPoint y: 249, distance: 7.7
click at [758, 256] on p "EXP: [DATE]" at bounding box center [757, 251] width 628 height 16
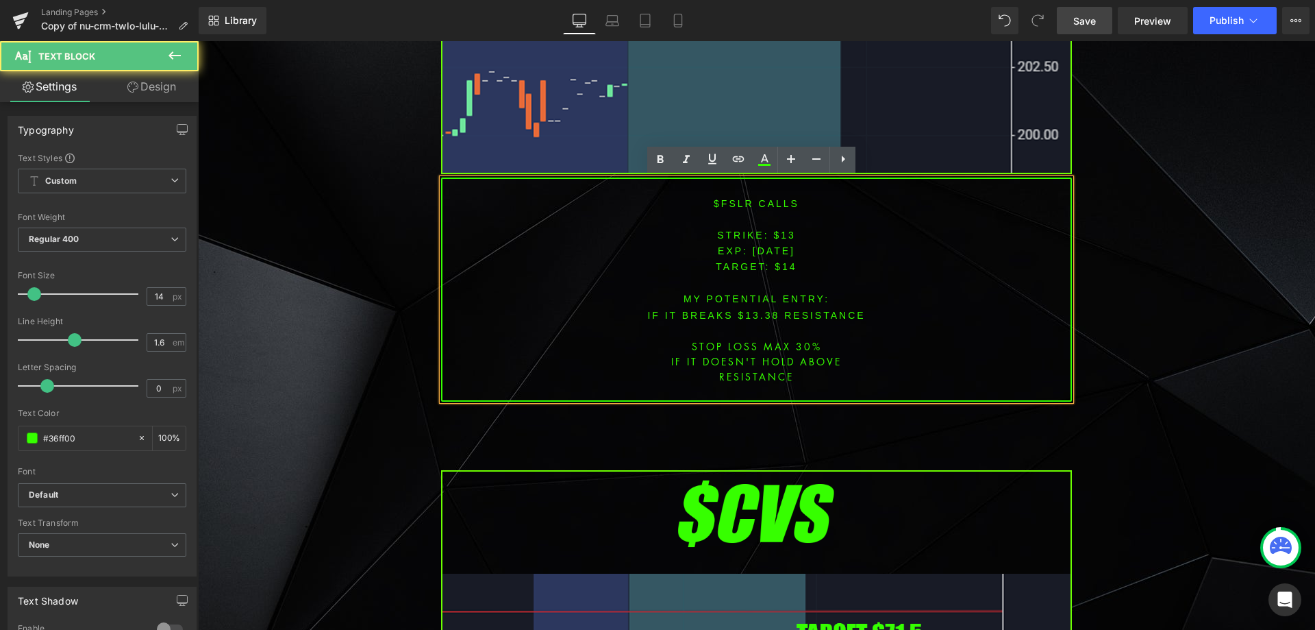
click at [771, 247] on span "[DATE]" at bounding box center [774, 250] width 42 height 11
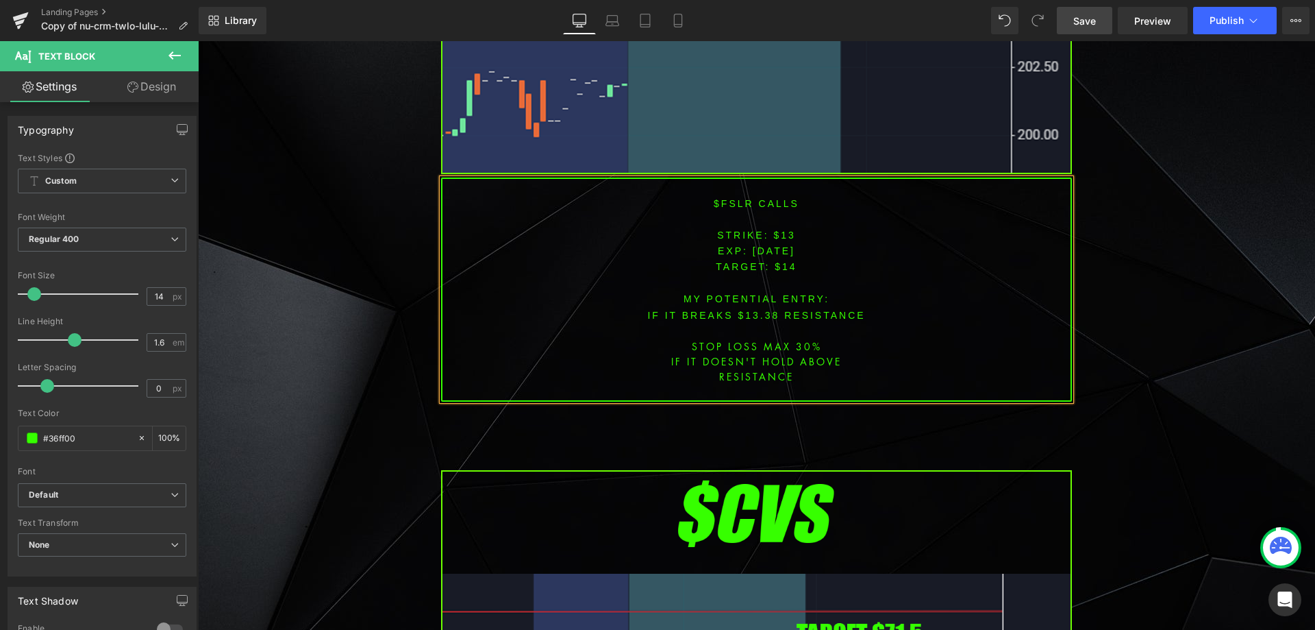
click at [781, 236] on font "STRIKE: $13" at bounding box center [756, 235] width 79 height 11
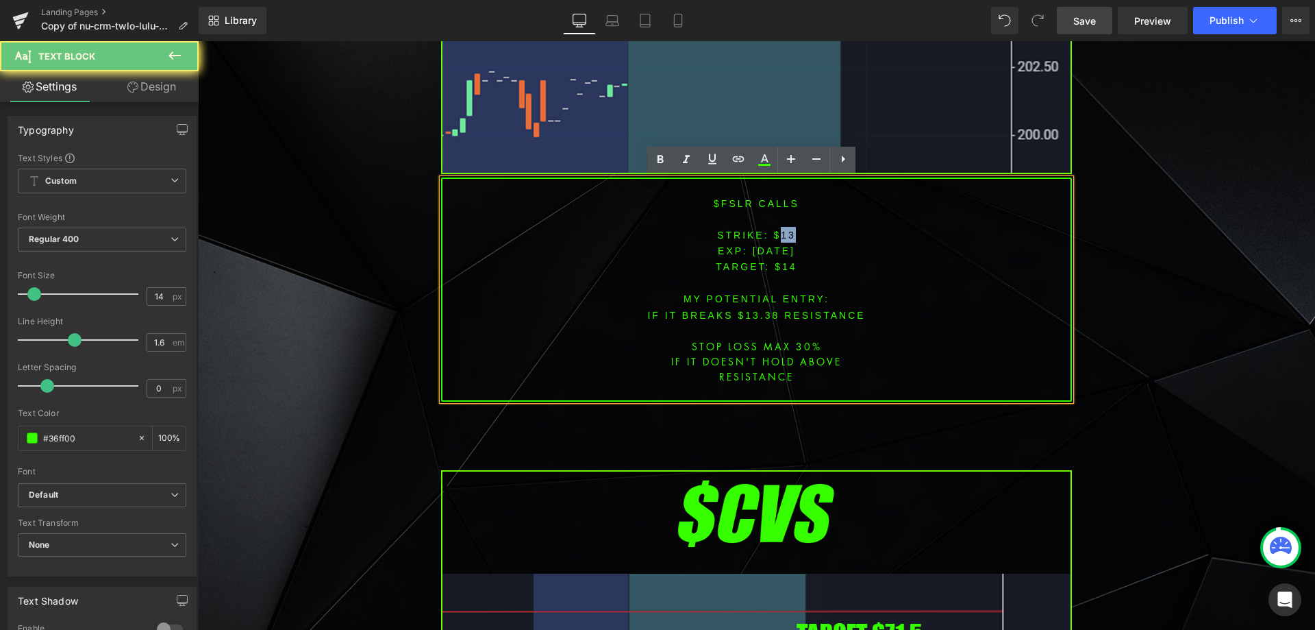
click at [781, 236] on font "STRIKE: $13" at bounding box center [756, 235] width 79 height 11
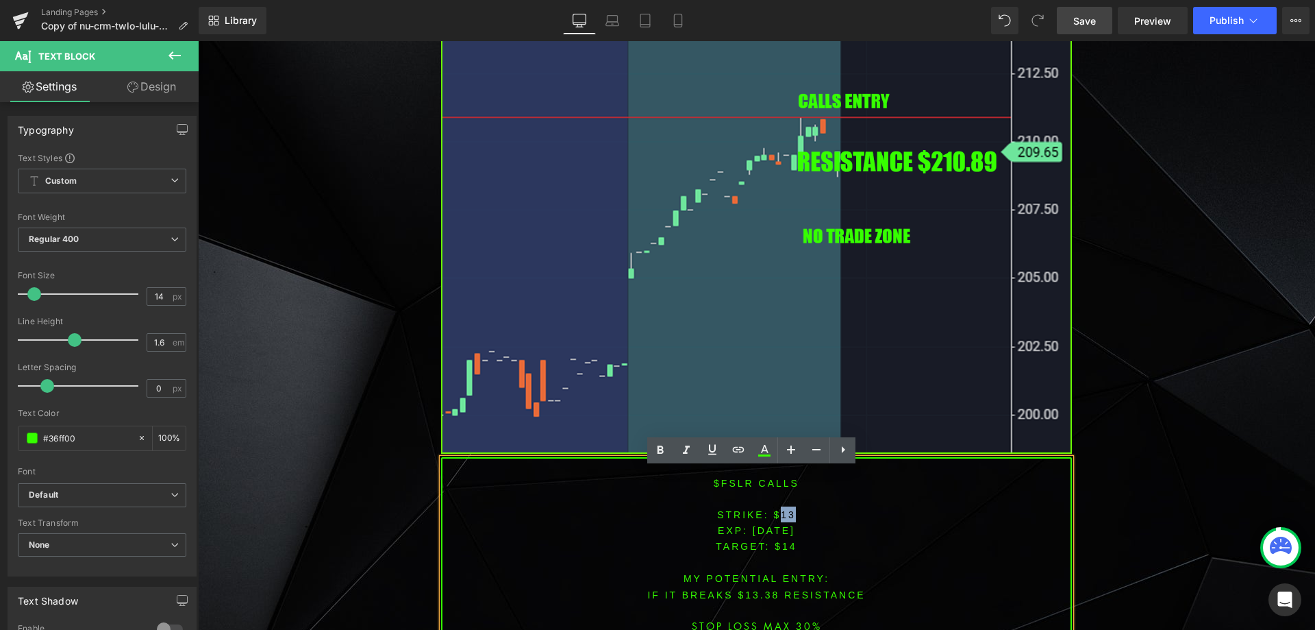
scroll to position [1165, 0]
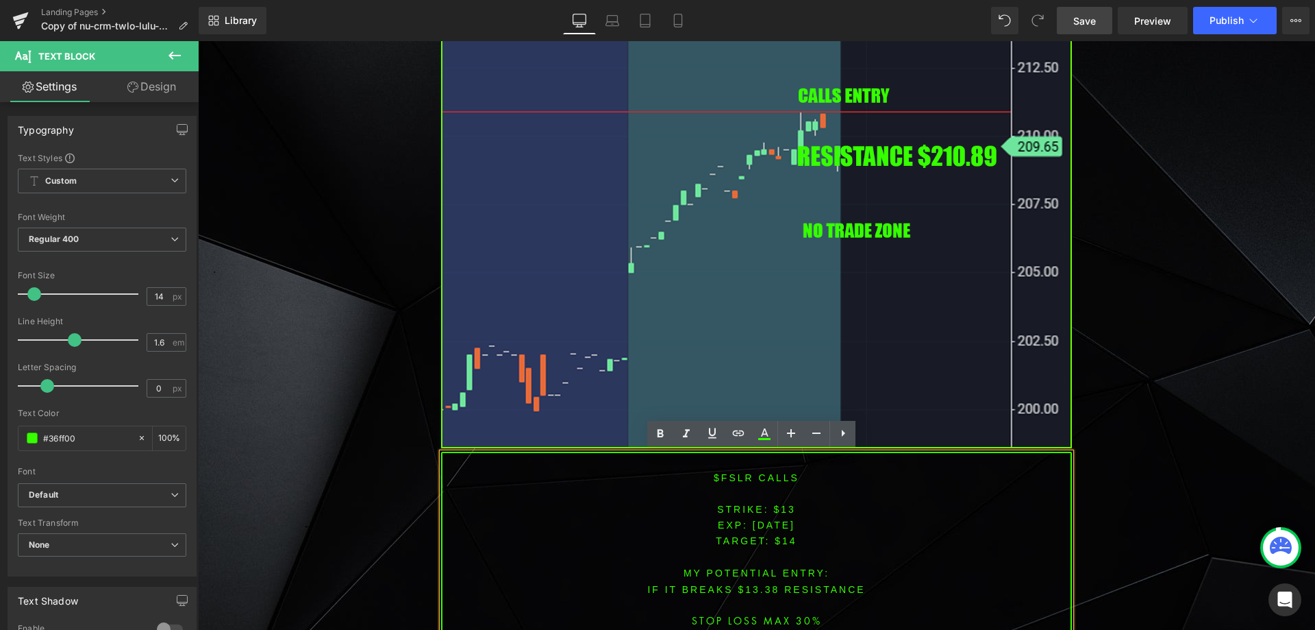
click at [768, 505] on font "STRIKE: $13" at bounding box center [756, 509] width 79 height 11
click at [782, 508] on font "STRIKE: $13" at bounding box center [756, 509] width 79 height 11
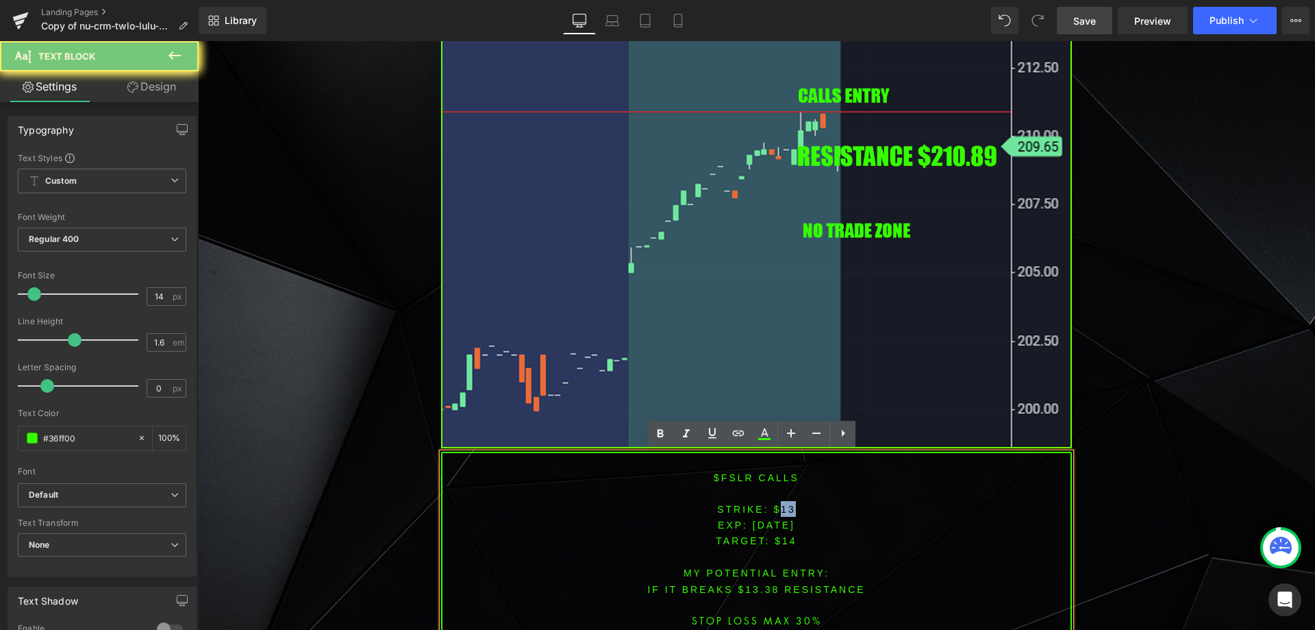
click at [782, 508] on font "STRIKE: $13" at bounding box center [756, 509] width 79 height 11
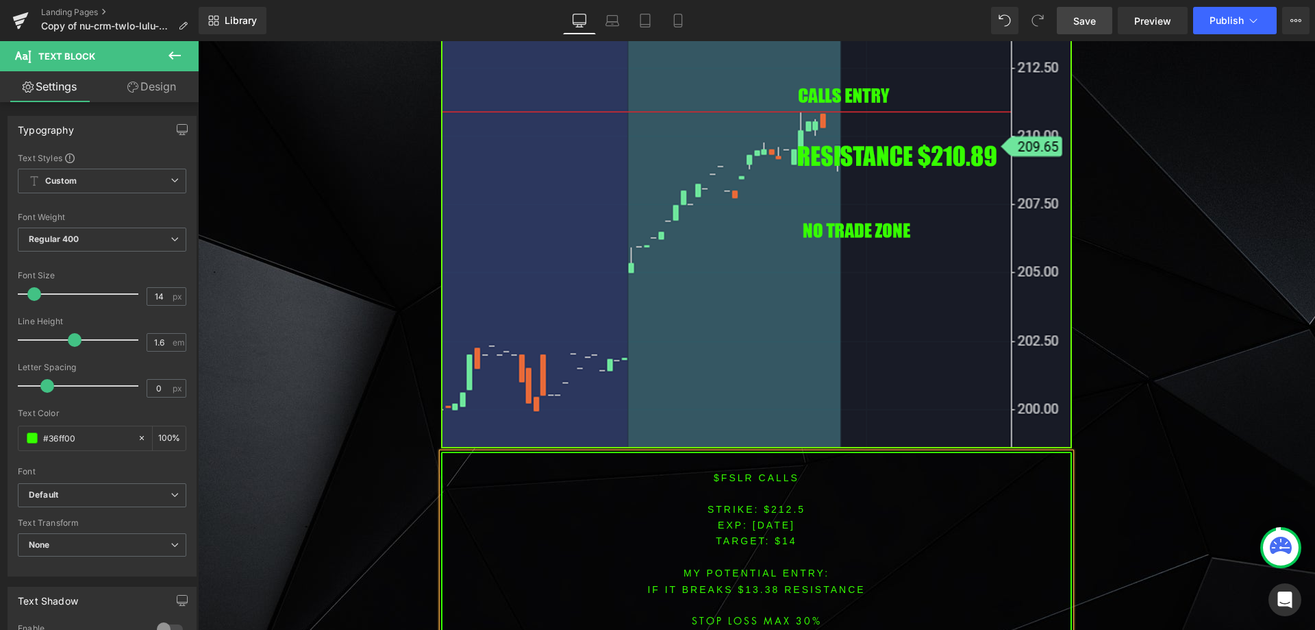
click at [785, 536] on span "TARGET: $14" at bounding box center [756, 540] width 81 height 11
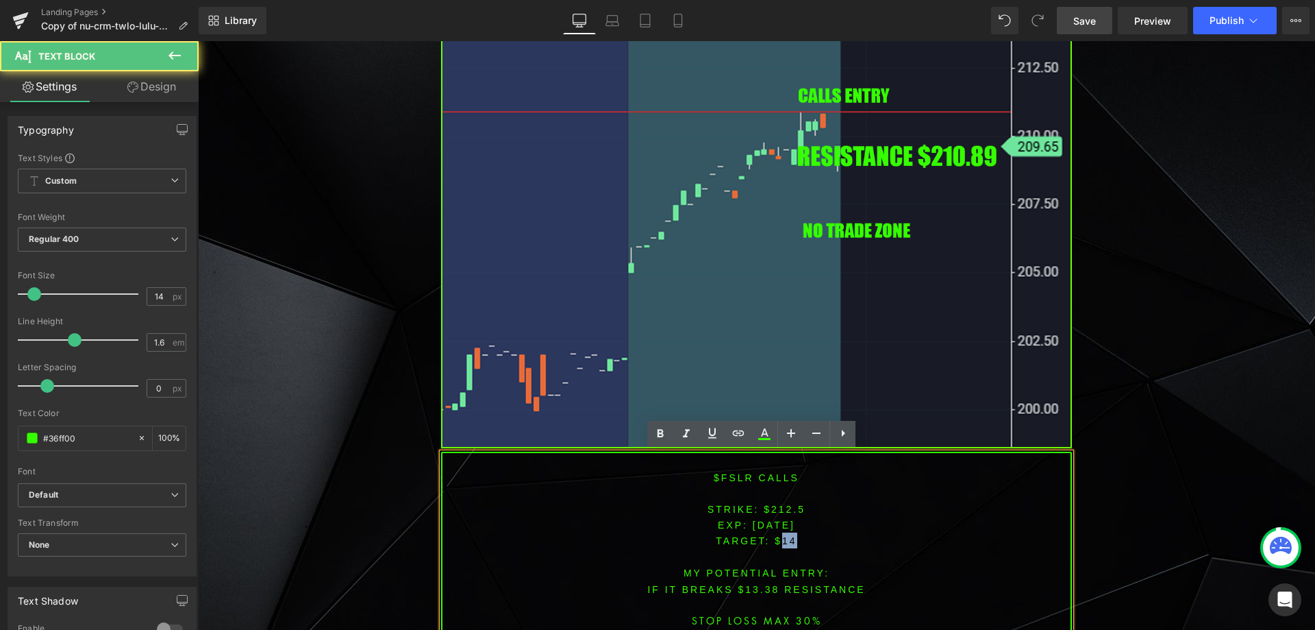
click at [785, 536] on span "TARGET: $14" at bounding box center [756, 540] width 81 height 11
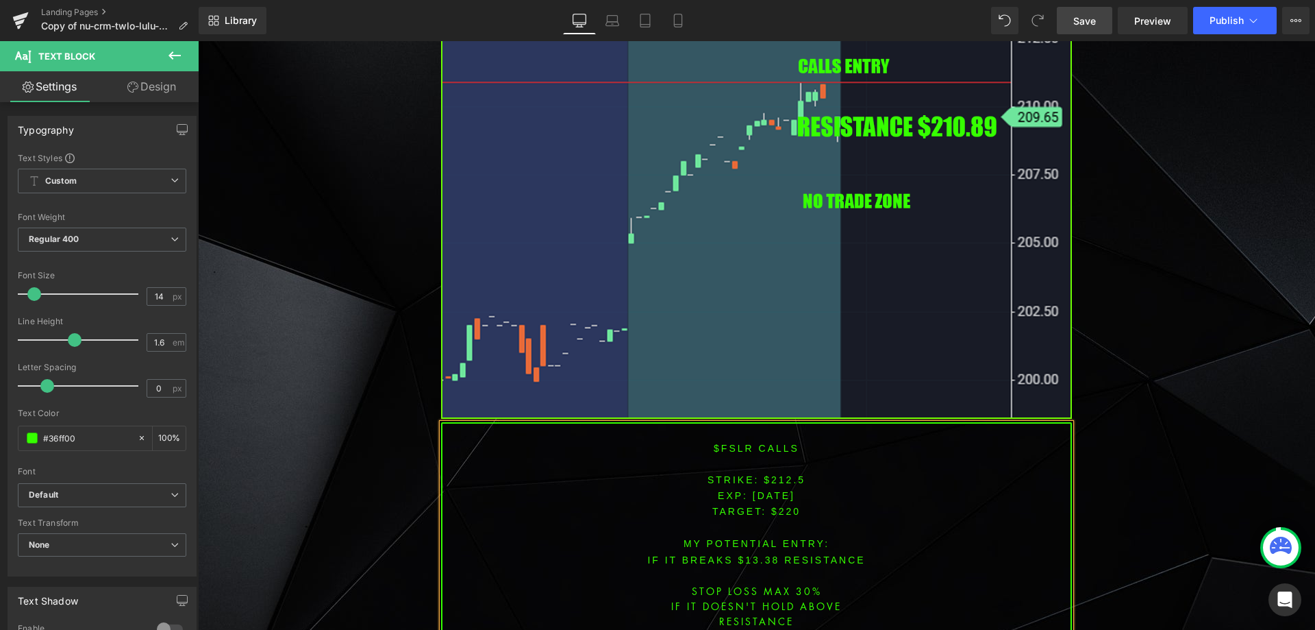
scroll to position [1216, 0]
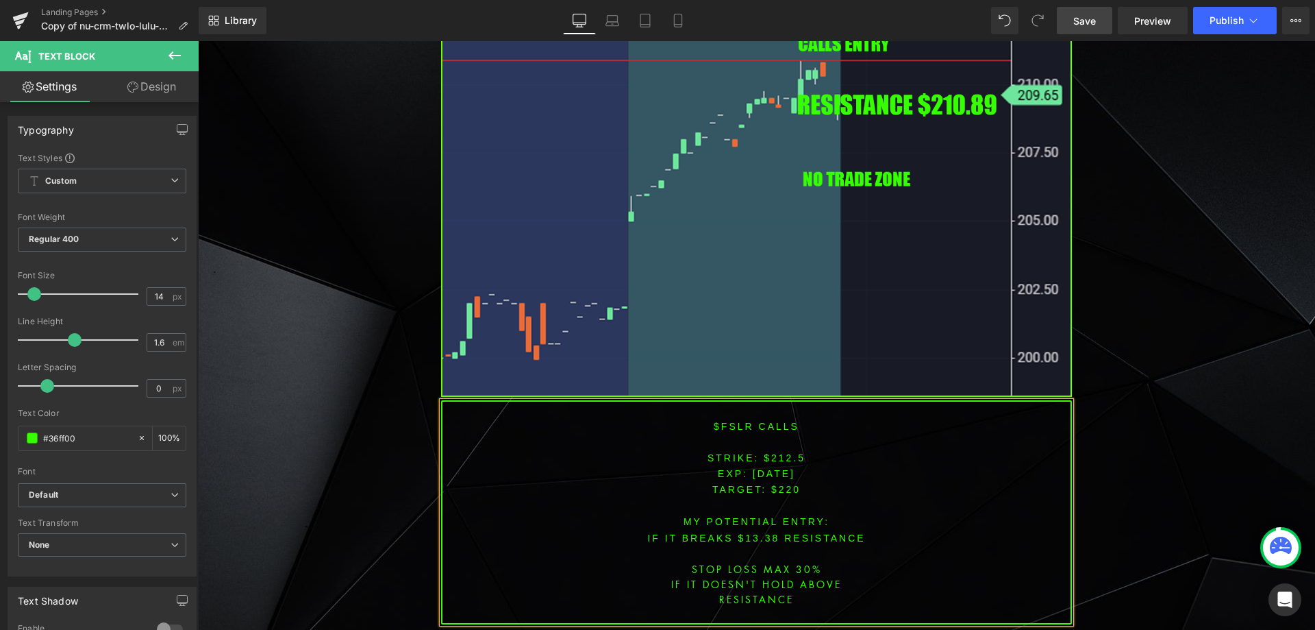
click at [752, 537] on font "IF IT BREAKS $13.38 resistance" at bounding box center [756, 537] width 218 height 11
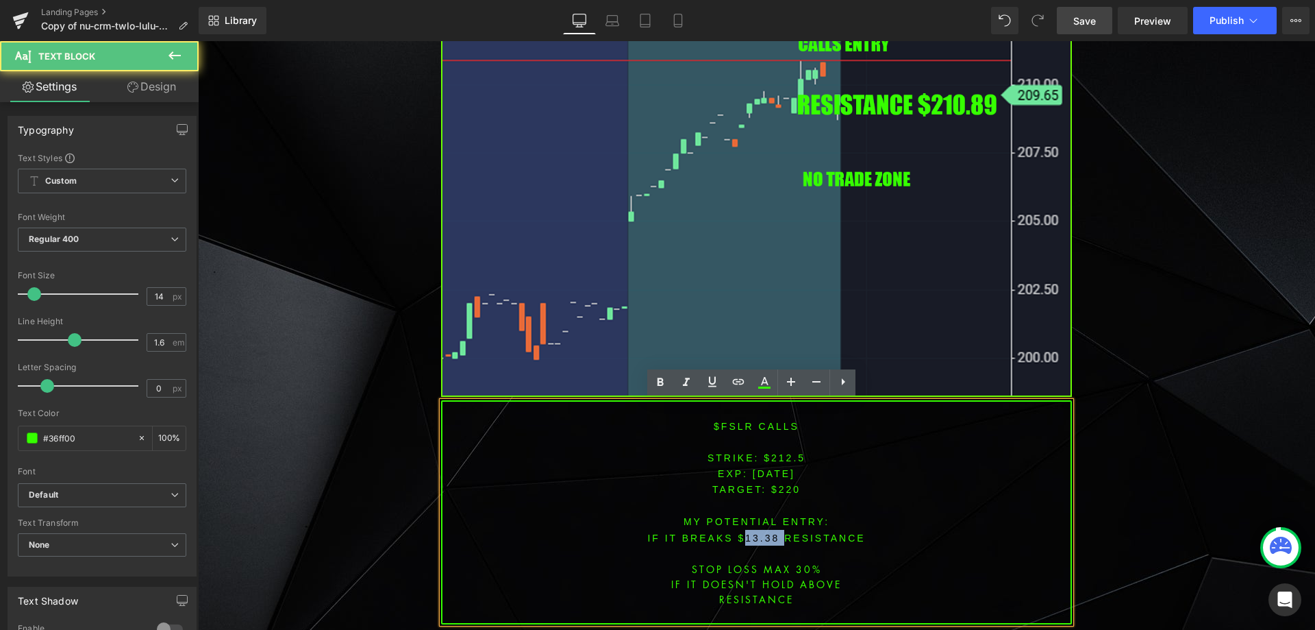
click at [752, 537] on font "IF IT BREAKS $13.38 resistance" at bounding box center [756, 537] width 218 height 11
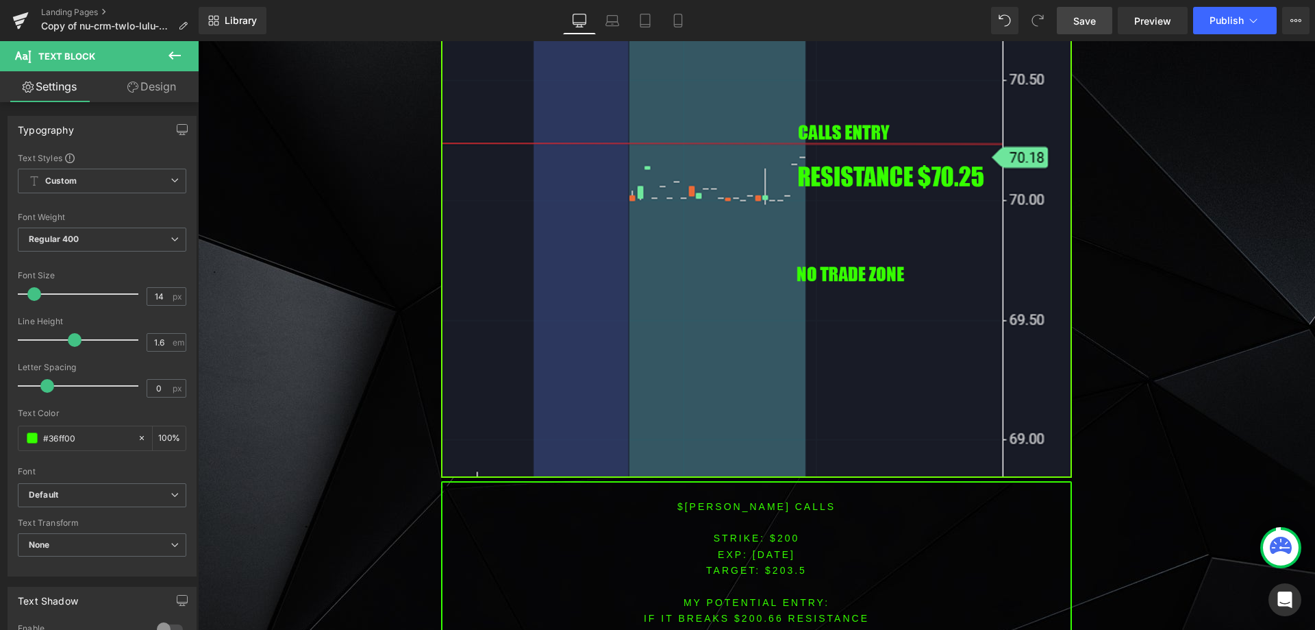
scroll to position [2358, 0]
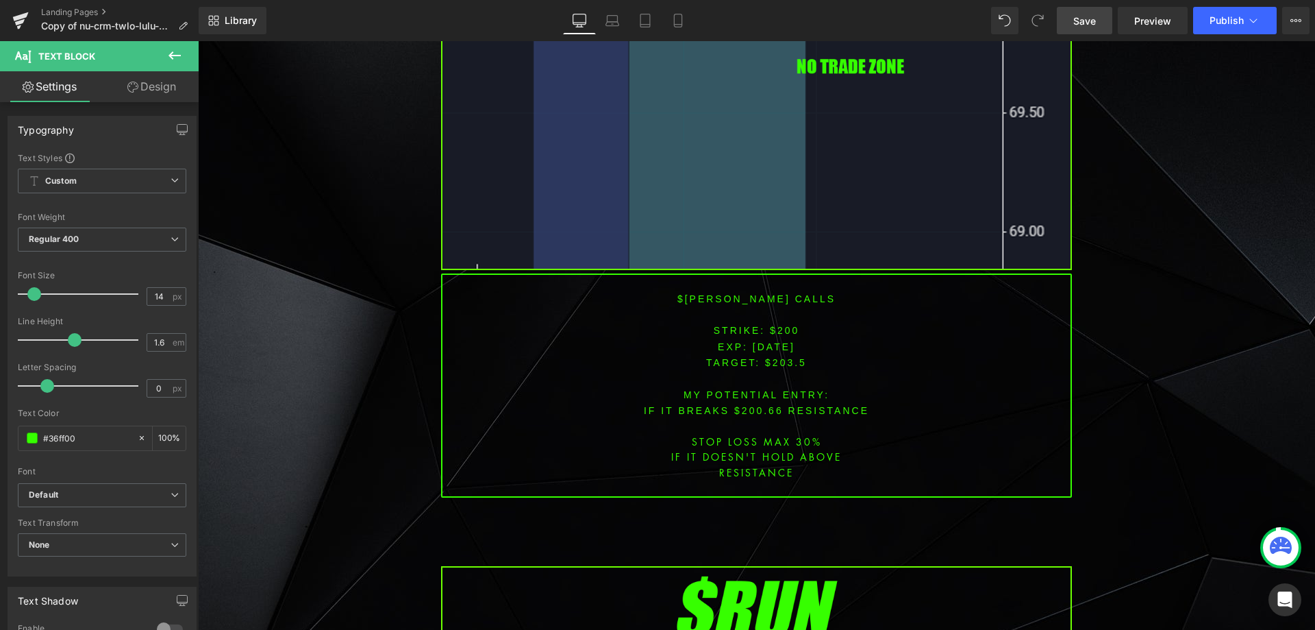
click at [725, 295] on font "$[PERSON_NAME] CALLS" at bounding box center [757, 298] width 158 height 11
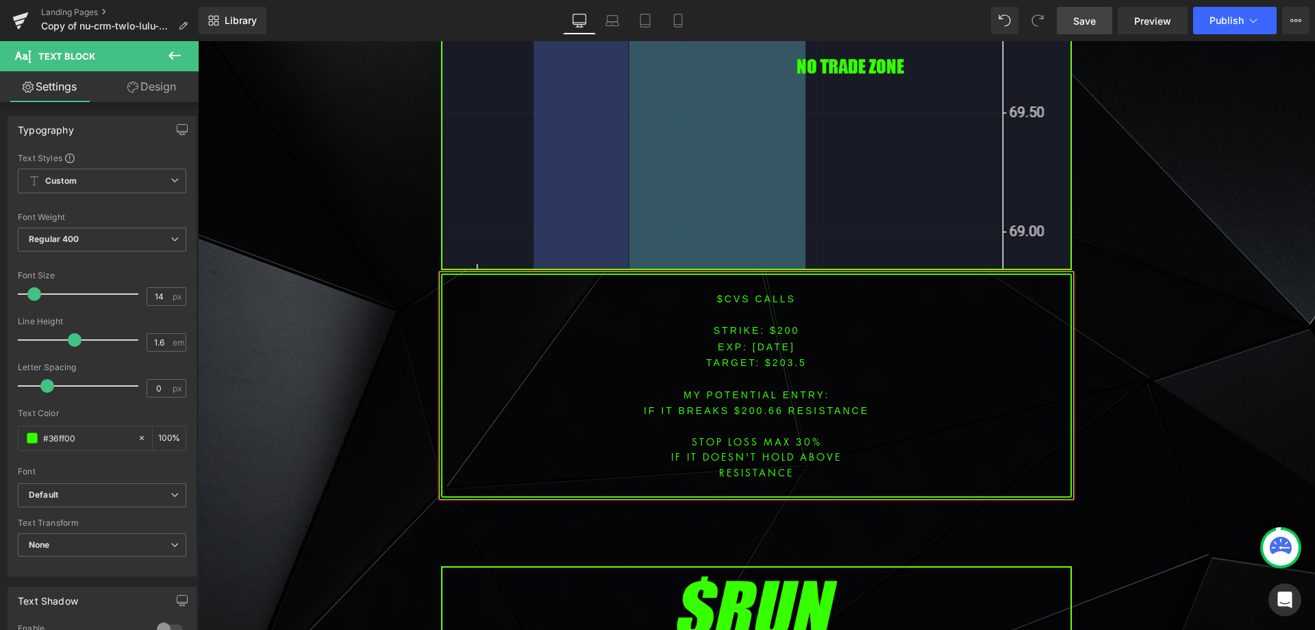
click at [777, 325] on font "STRIKE: $200" at bounding box center [757, 330] width 86 height 11
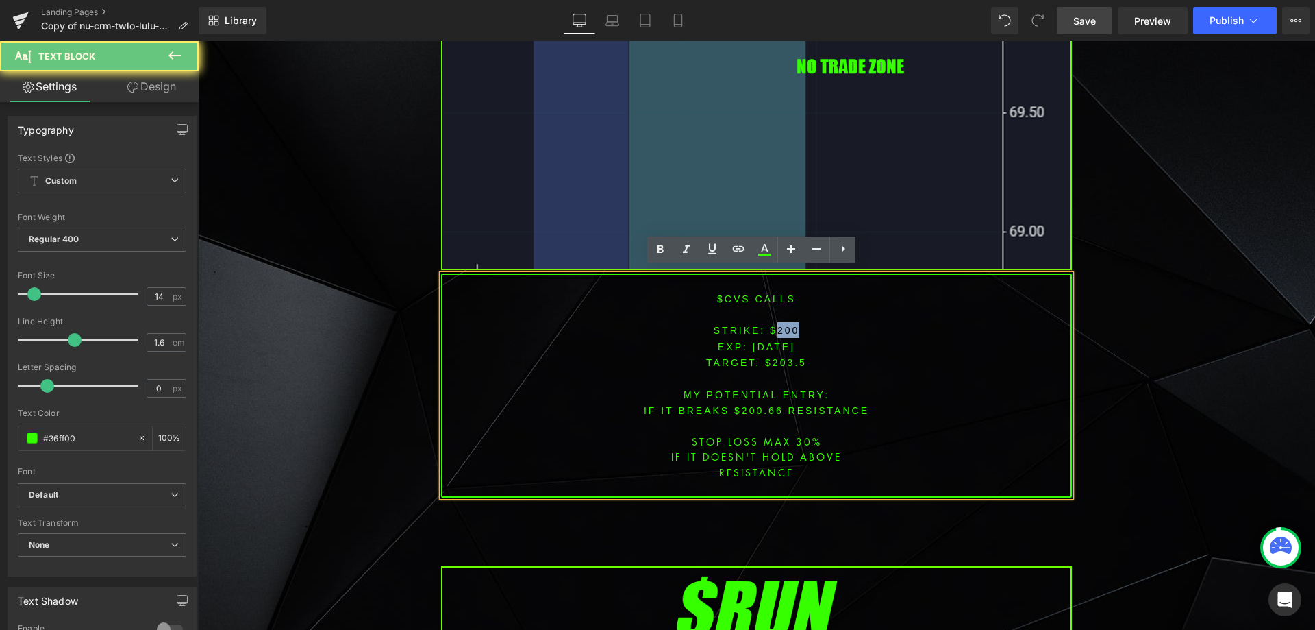
click at [777, 325] on font "STRIKE: $200" at bounding box center [757, 330] width 86 height 11
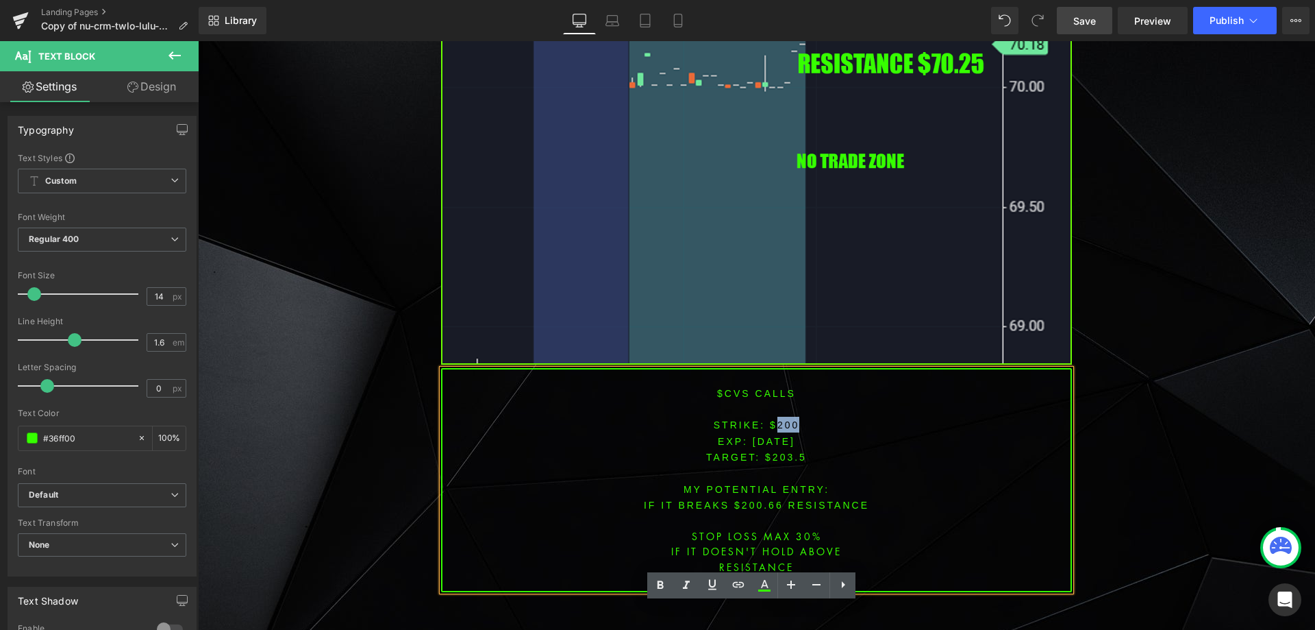
scroll to position [2290, 0]
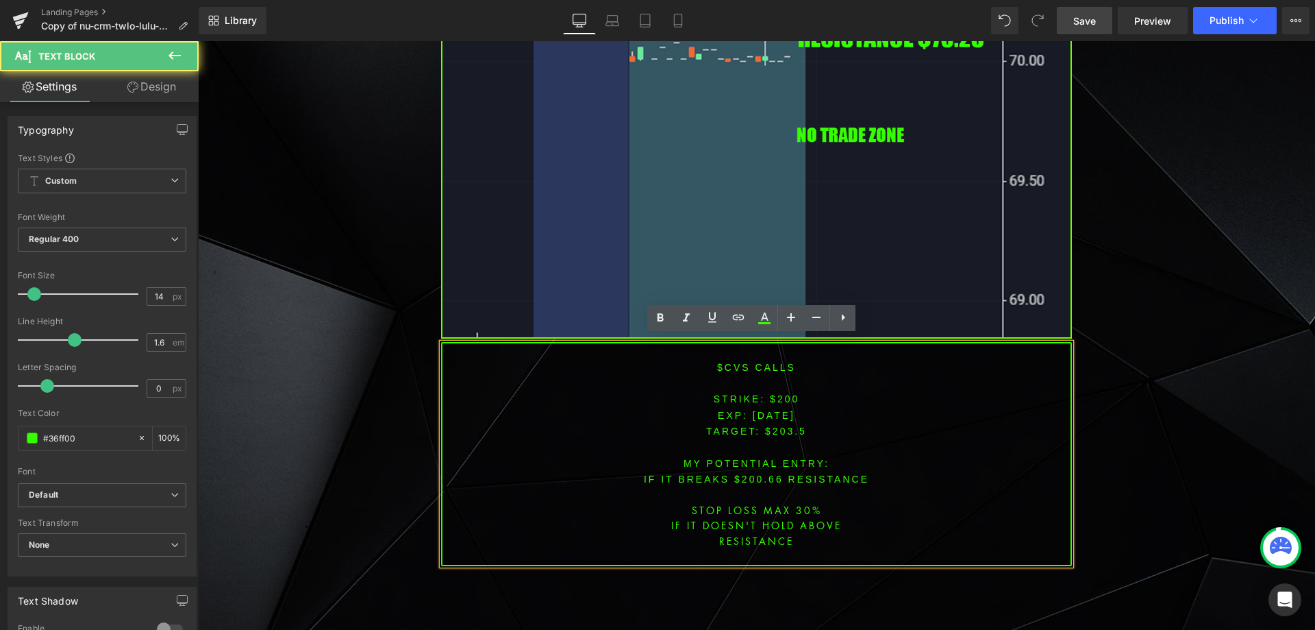
click at [772, 410] on span "[DATE]" at bounding box center [774, 415] width 42 height 11
click at [779, 393] on font "STRIKE: $200" at bounding box center [757, 398] width 86 height 11
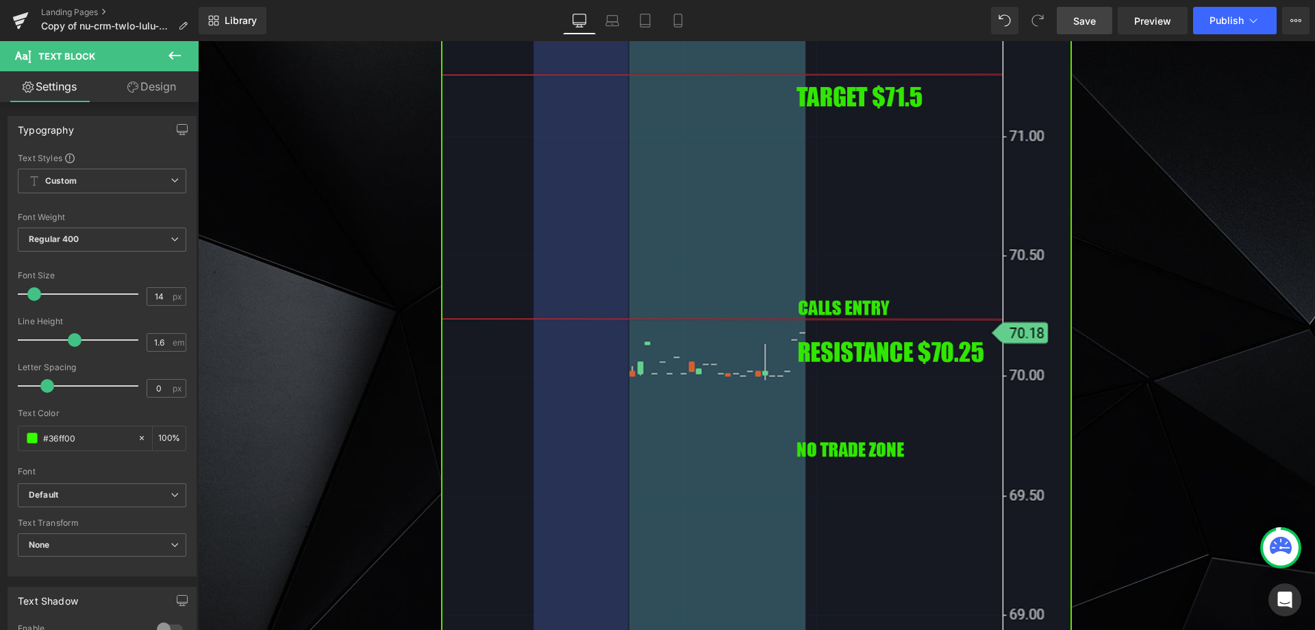
scroll to position [2084, 0]
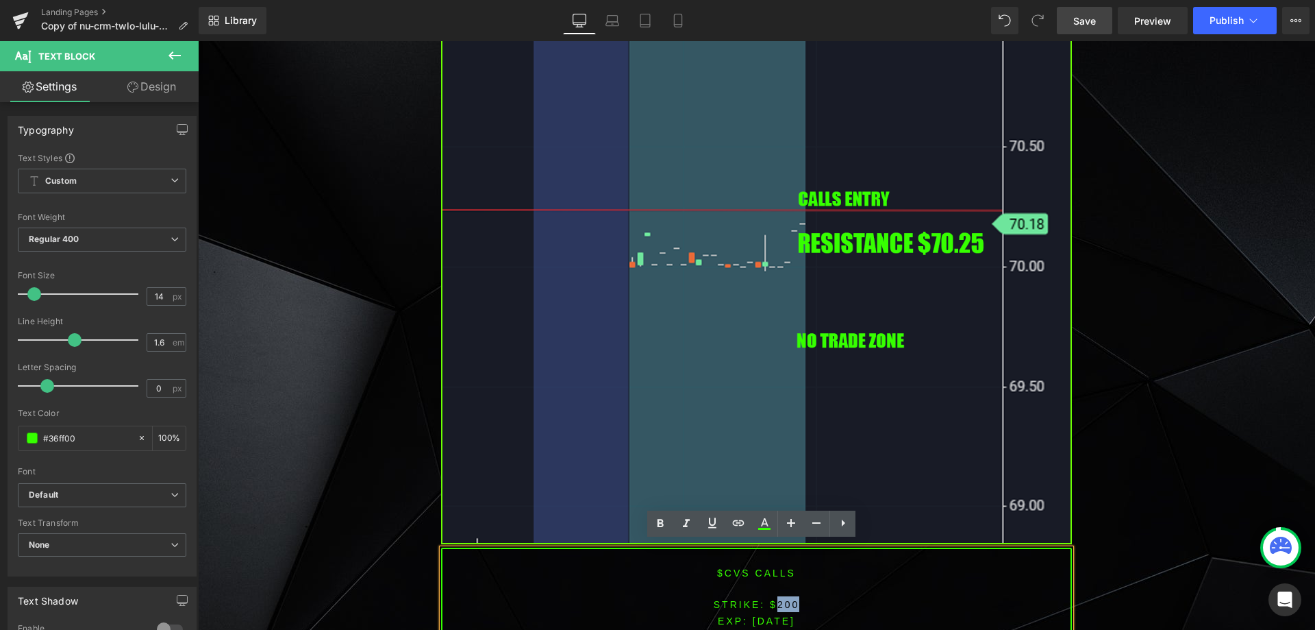
click at [782, 599] on font "STRIKE: $200" at bounding box center [757, 604] width 86 height 11
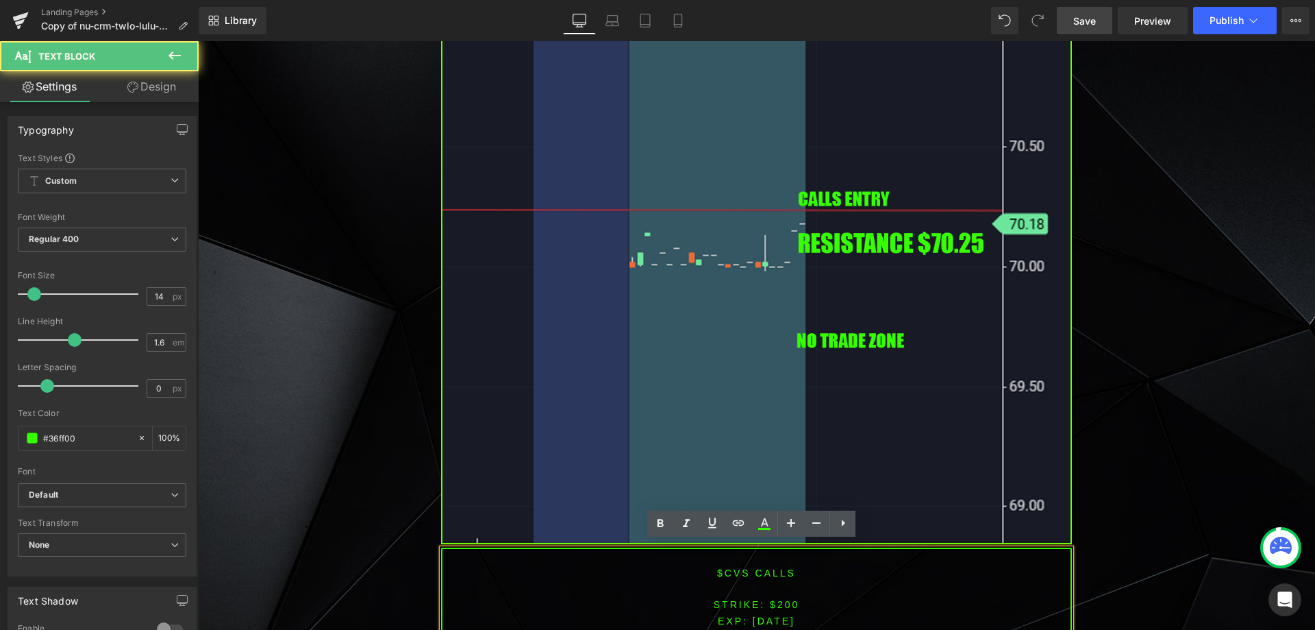
click at [781, 599] on font "STRIKE: $200" at bounding box center [757, 604] width 86 height 11
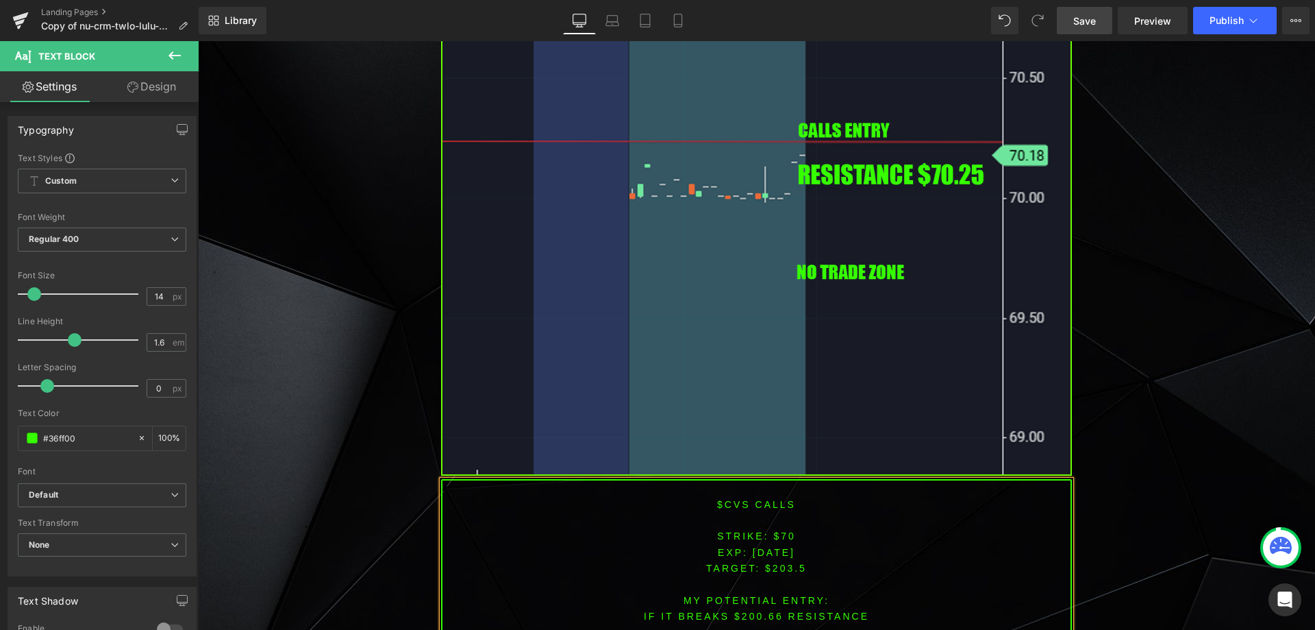
click at [784, 563] on span "TARGET: $203.5" at bounding box center [756, 568] width 101 height 11
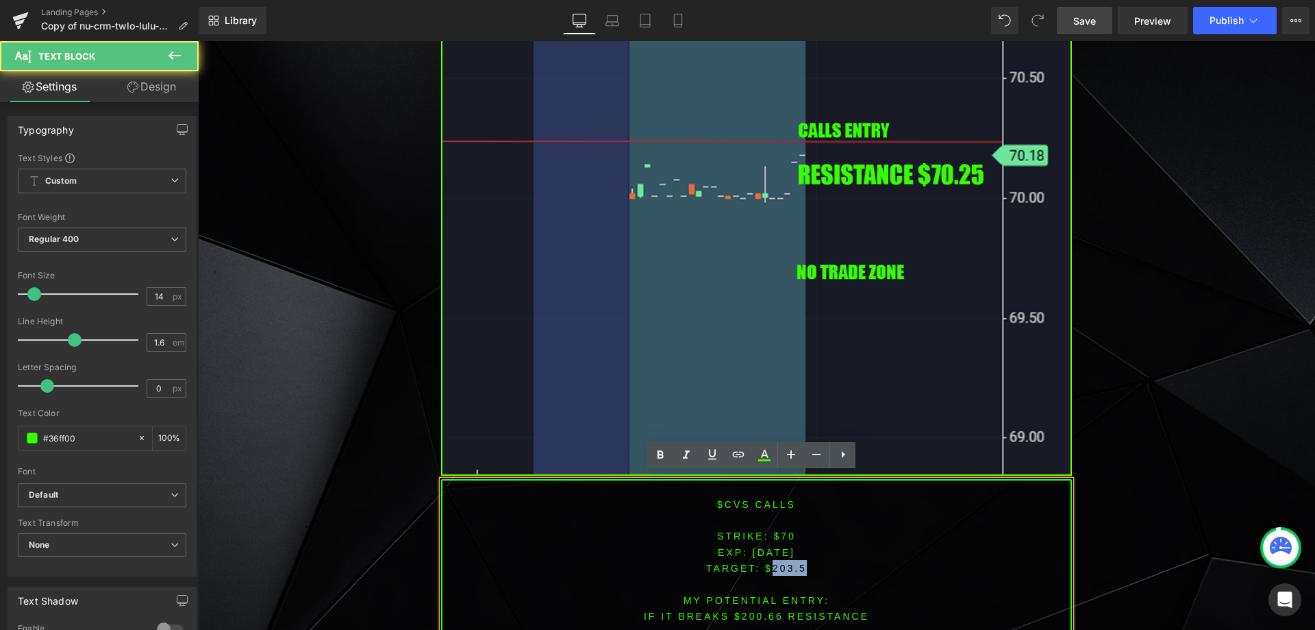
click at [784, 563] on span "TARGET: $203.5" at bounding box center [756, 568] width 101 height 11
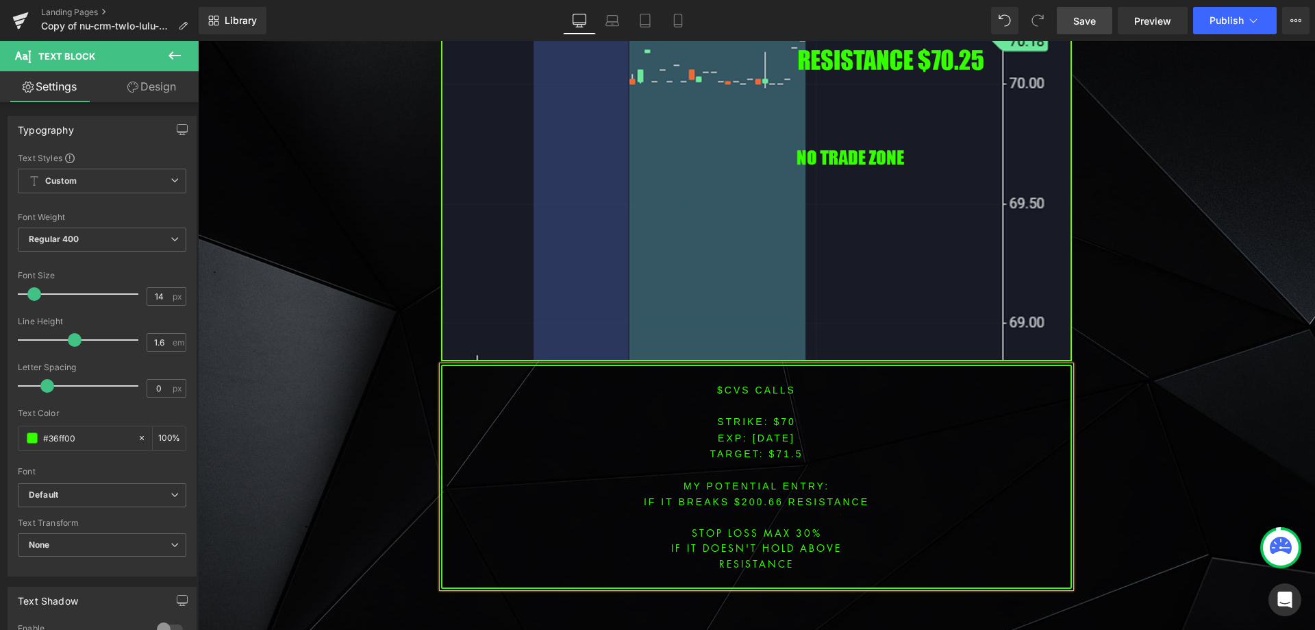
scroll to position [2294, 0]
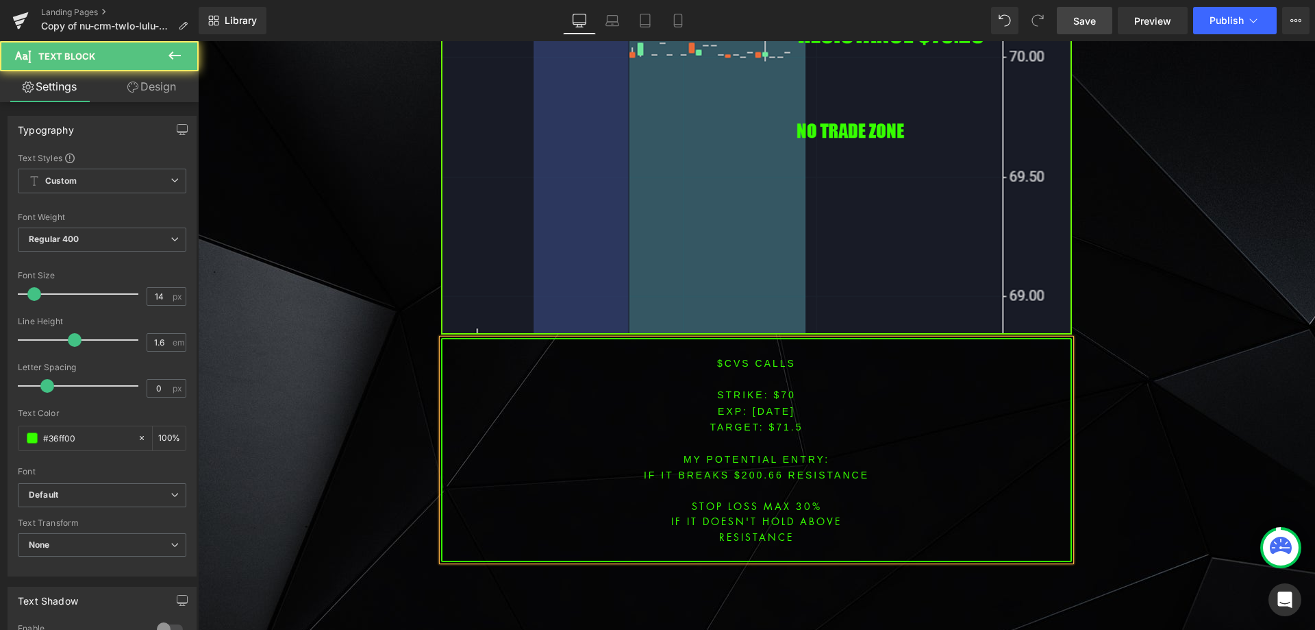
click at [756, 469] on font "IF IT BREAKS $200.66 resistance" at bounding box center [756, 474] width 225 height 11
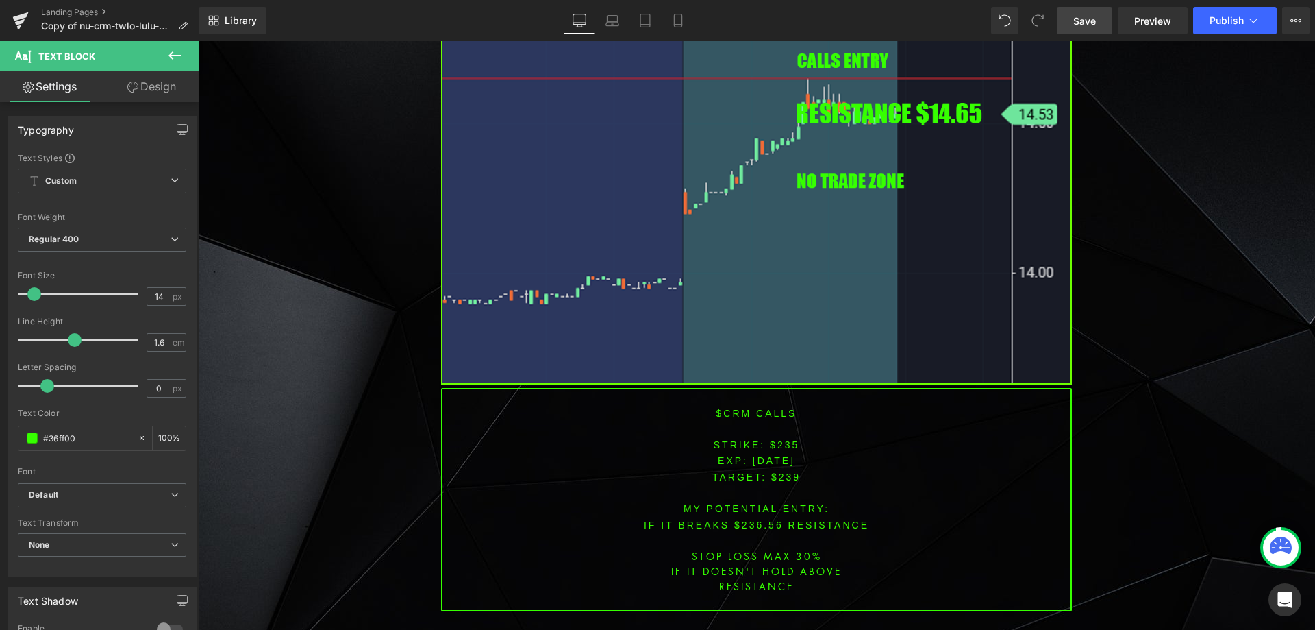
scroll to position [3505, 0]
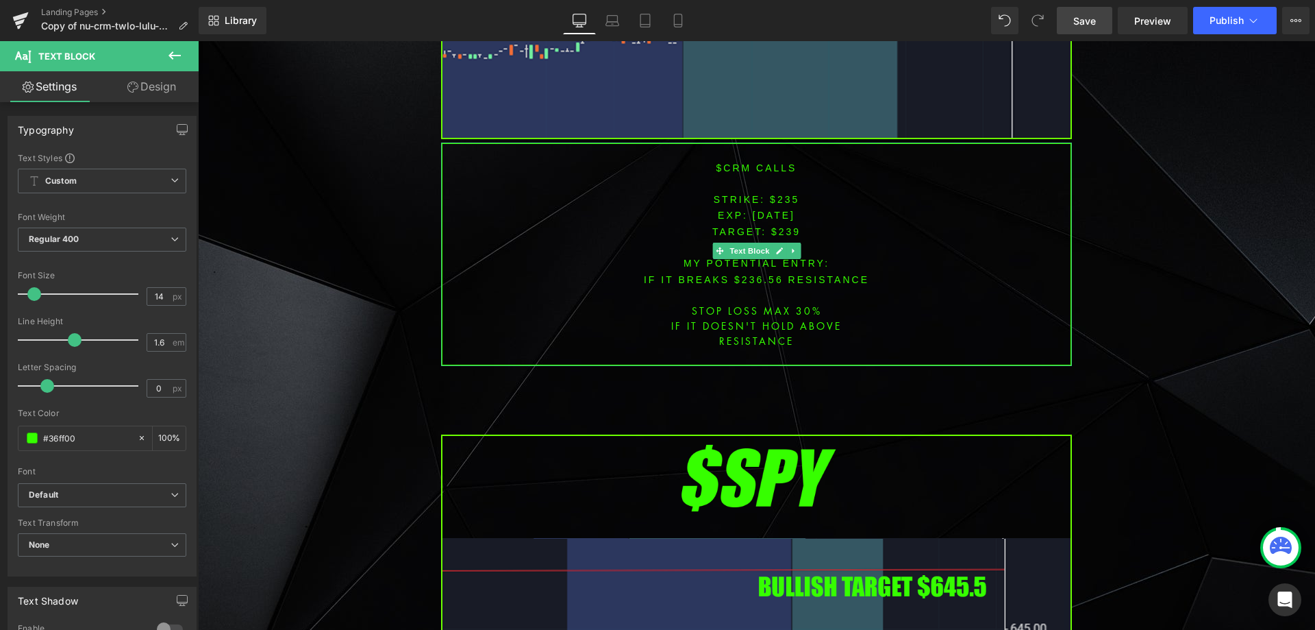
click at [730, 162] on font "$CRM CALLS" at bounding box center [757, 167] width 81 height 11
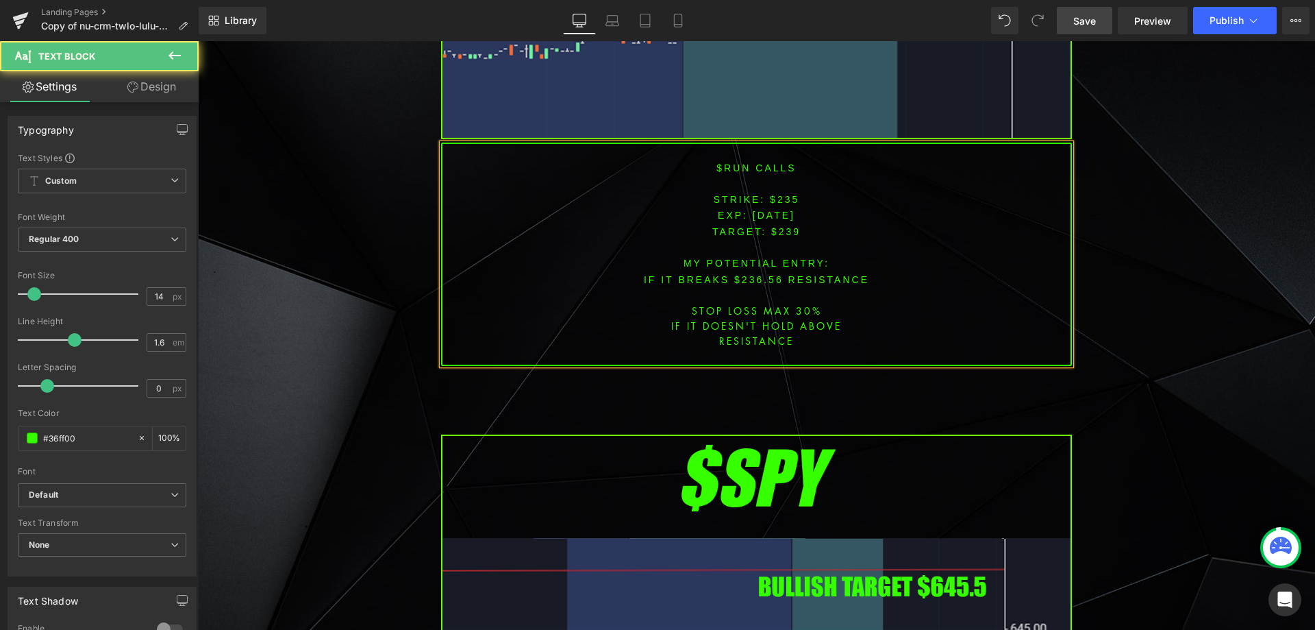
click at [769, 210] on span "[DATE]" at bounding box center [774, 215] width 42 height 11
click at [777, 194] on font "STRIKE: $235" at bounding box center [757, 199] width 86 height 11
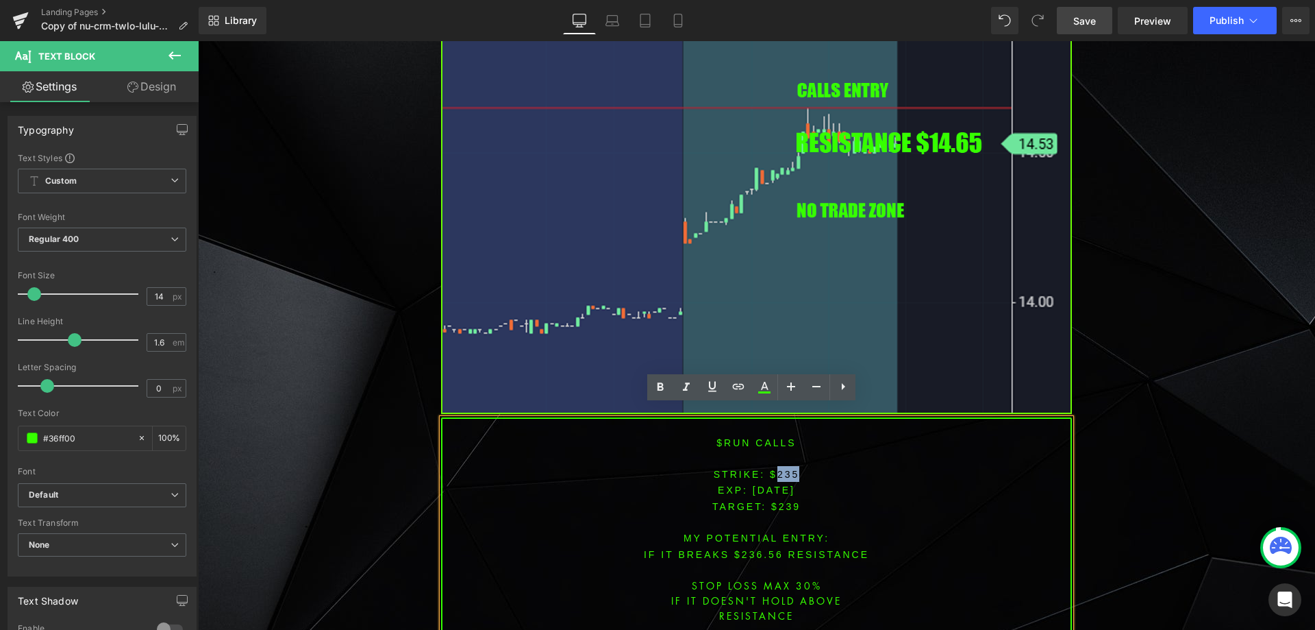
scroll to position [3230, 0]
click at [789, 484] on span "[DATE]" at bounding box center [774, 489] width 42 height 11
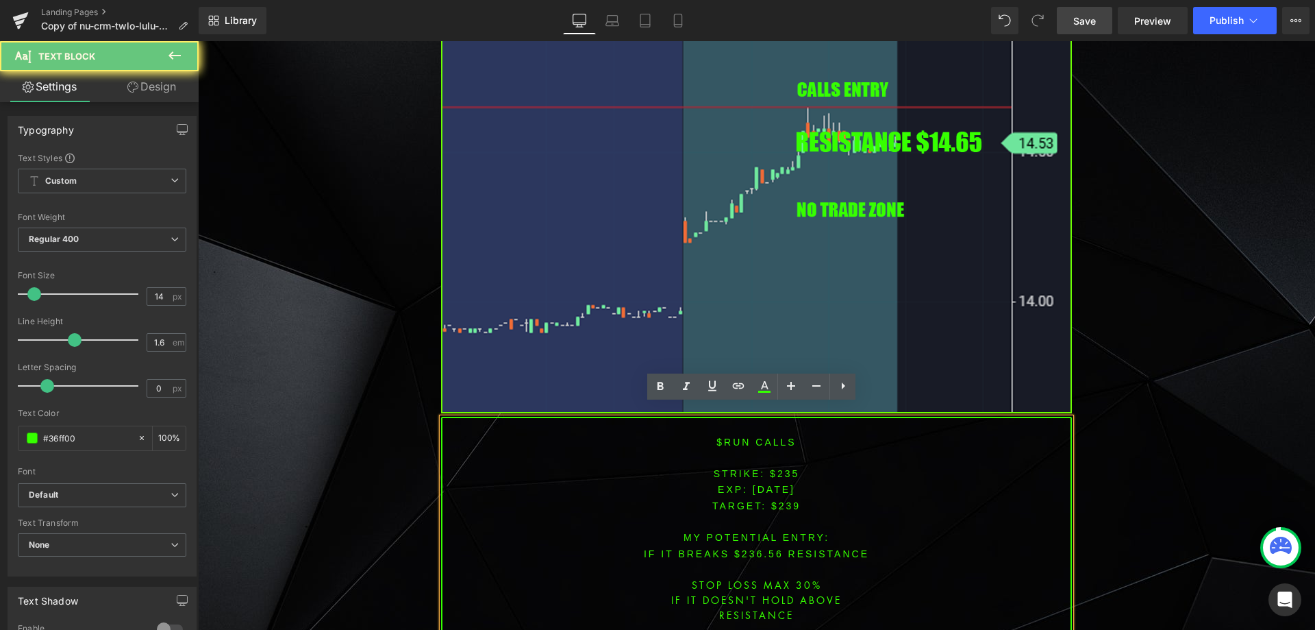
click at [780, 468] on font "STRIKE: $235" at bounding box center [757, 473] width 86 height 11
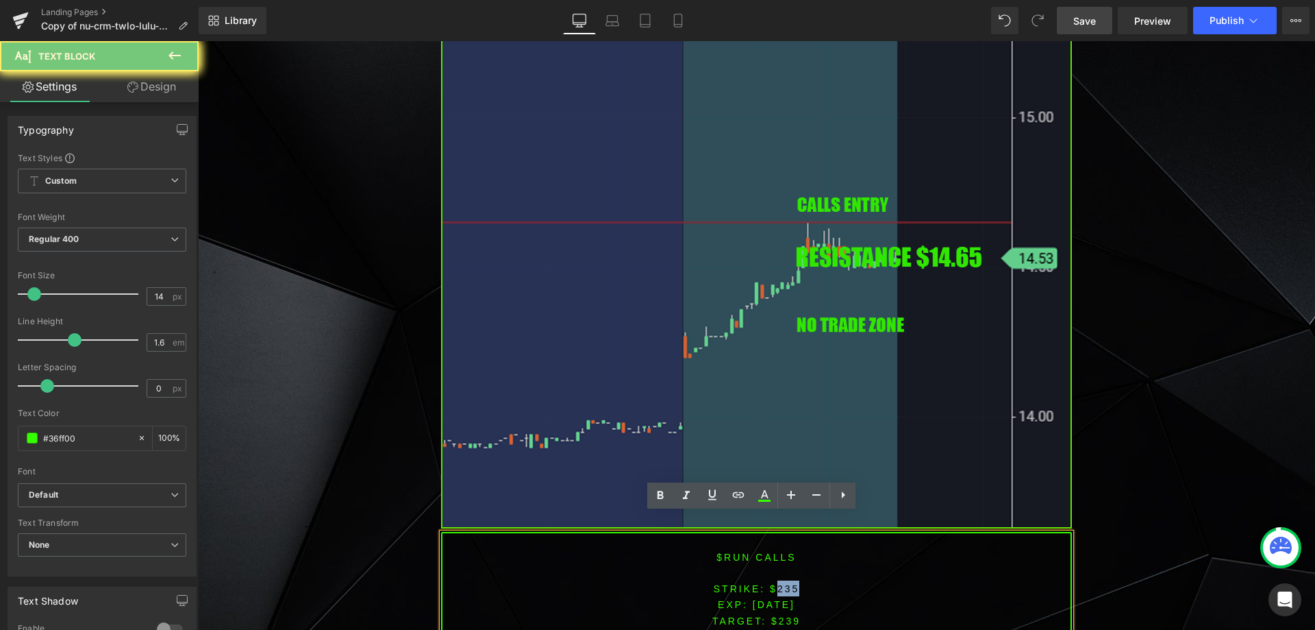
scroll to position [3093, 0]
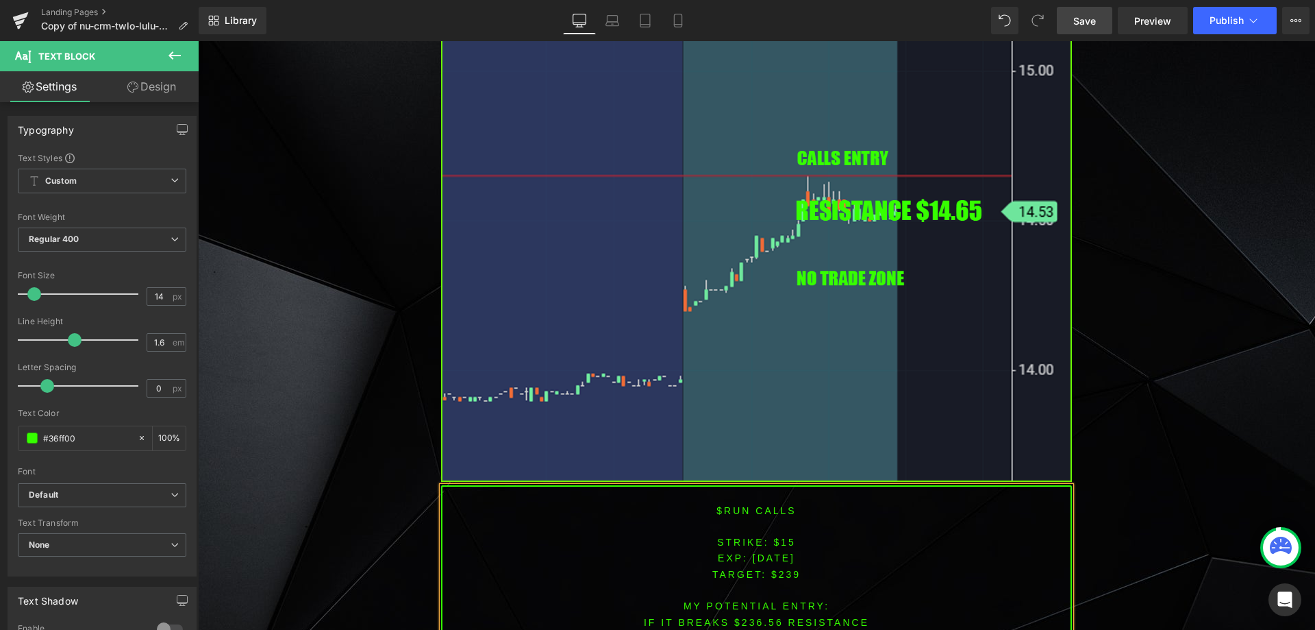
click at [784, 569] on span "TARGET: $239" at bounding box center [757, 574] width 88 height 11
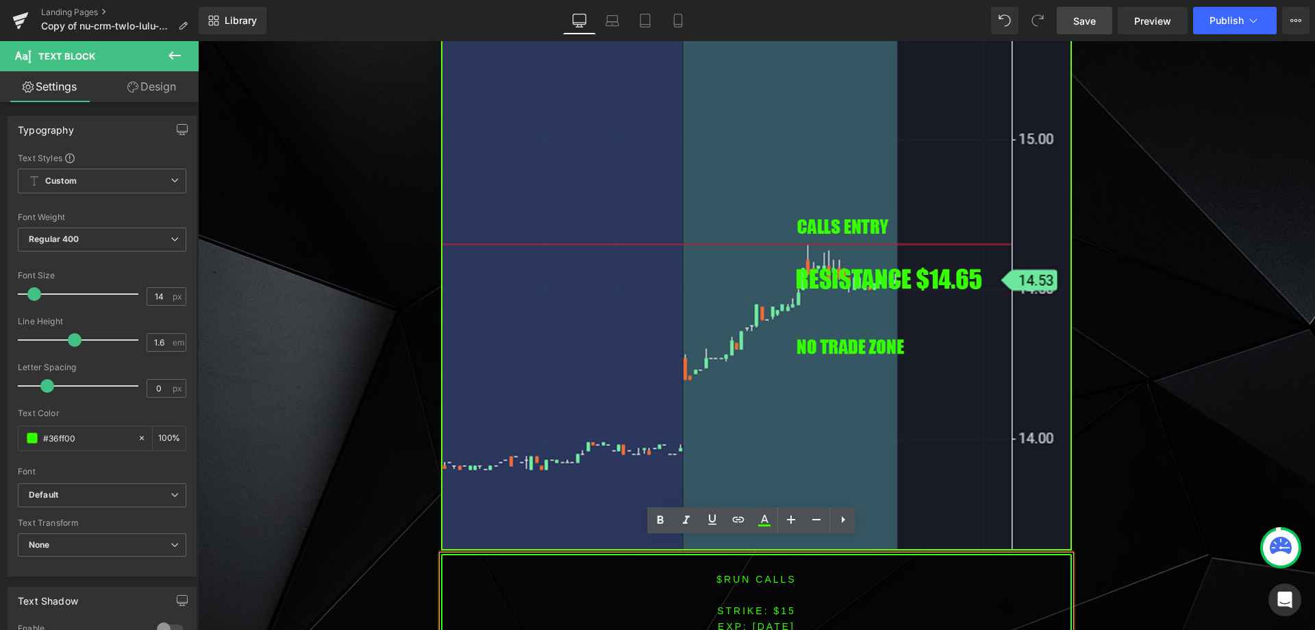
scroll to position [3097, 0]
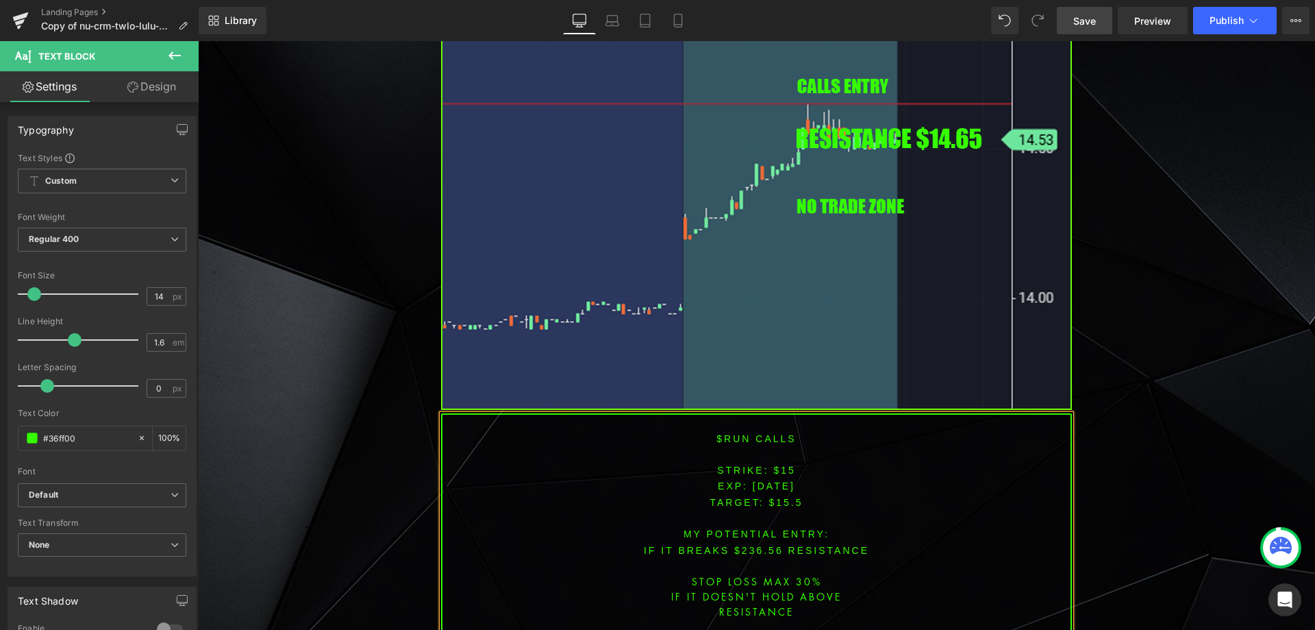
click at [750, 545] on font "IF IT BREAKS $236.56 resistance" at bounding box center [756, 550] width 225 height 11
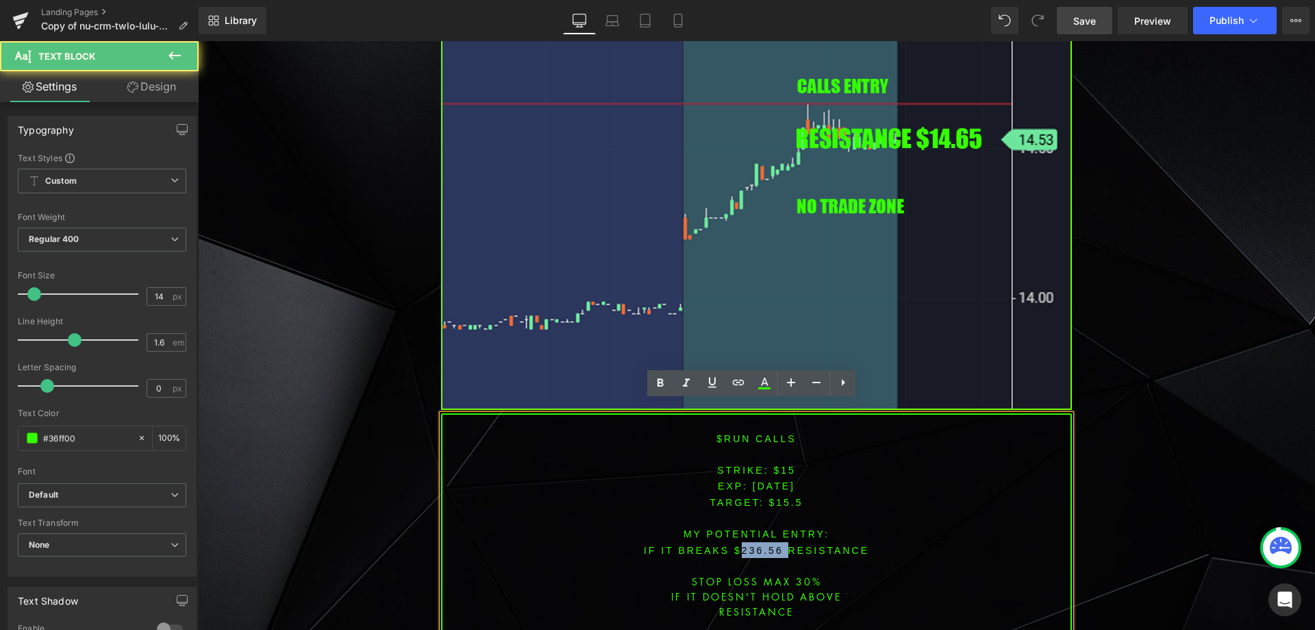
click at [750, 545] on font "IF IT BREAKS $236.56 resistance" at bounding box center [756, 550] width 225 height 11
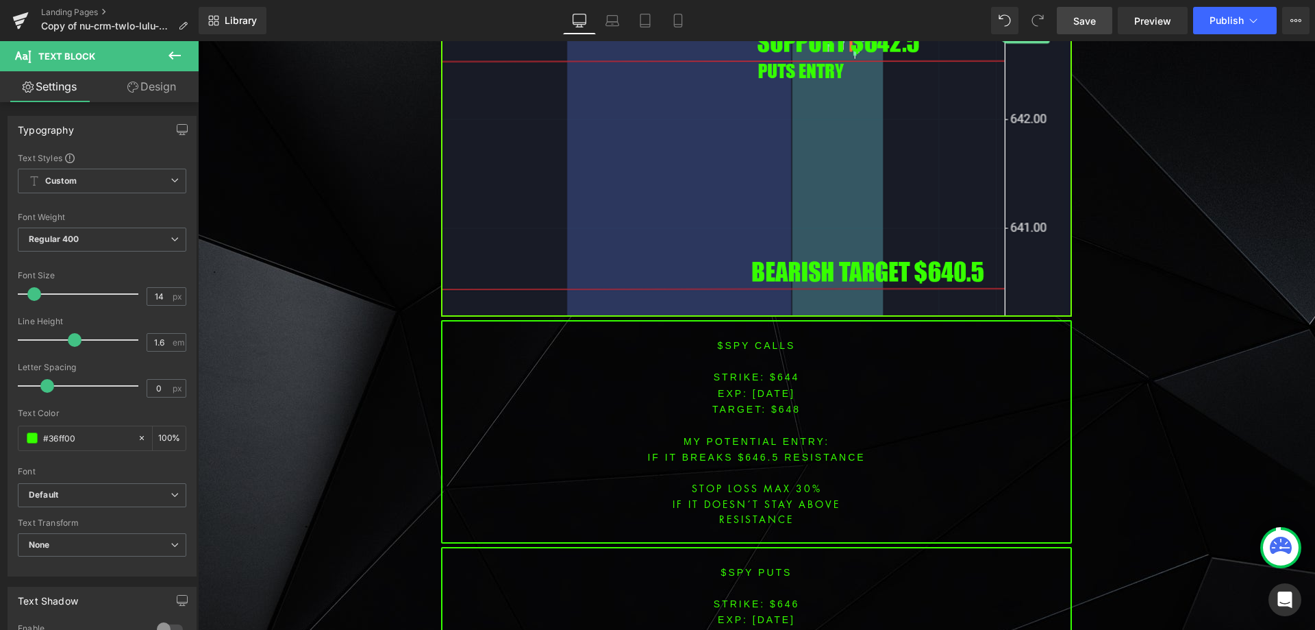
scroll to position [4376, 0]
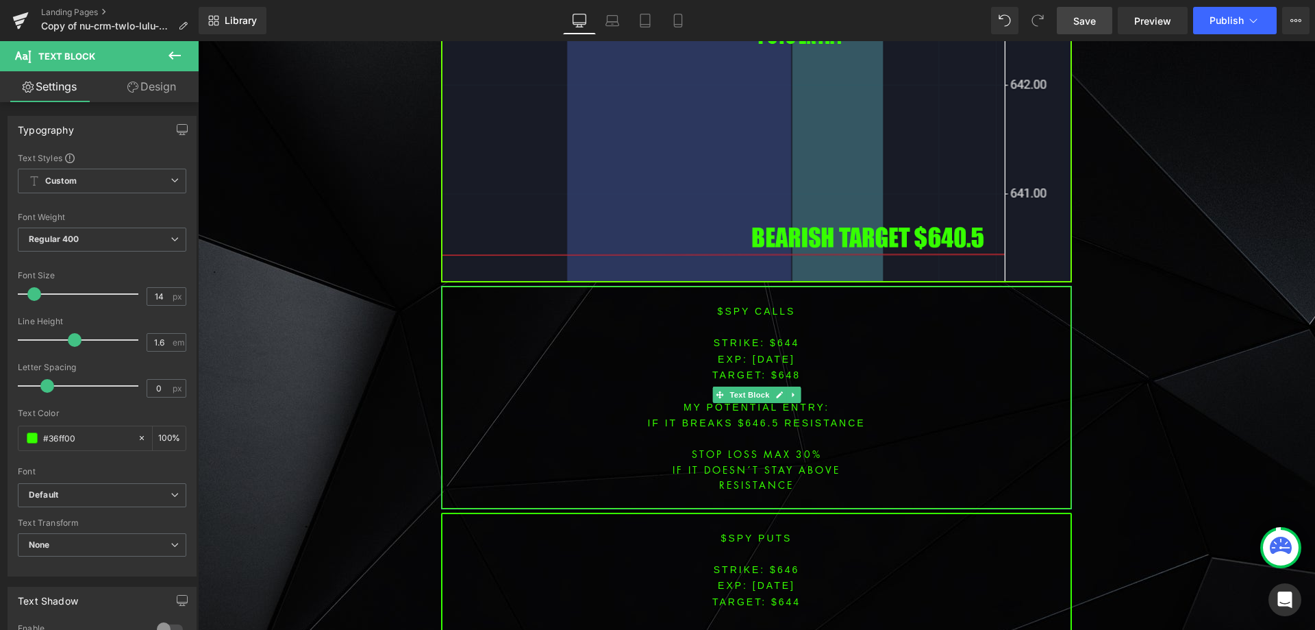
click at [775, 354] on span "[DATE]" at bounding box center [774, 359] width 42 height 11
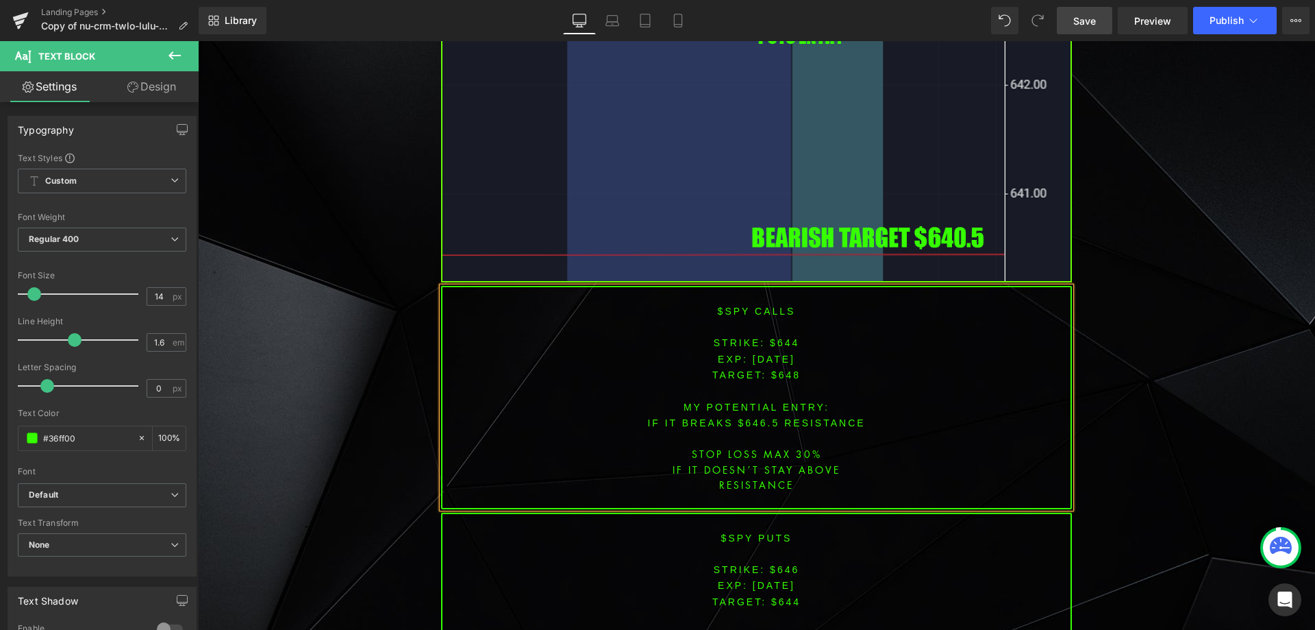
click at [778, 337] on font "STRIKE: $644" at bounding box center [757, 342] width 86 height 11
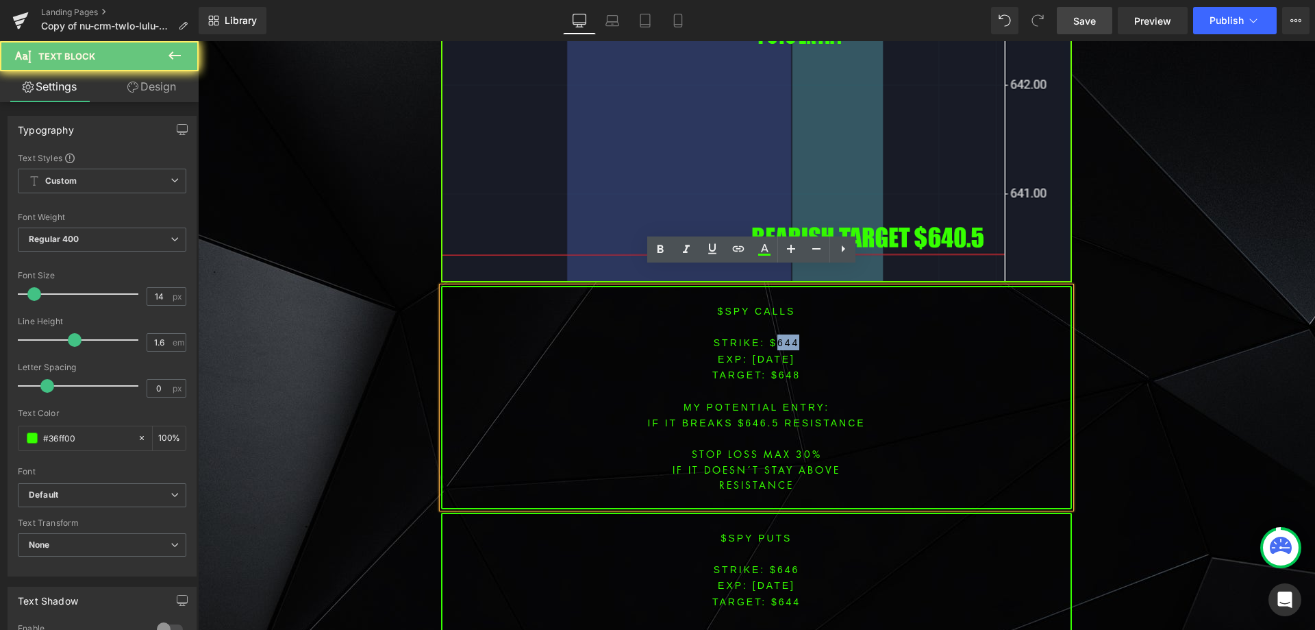
click at [778, 337] on font "STRIKE: $644" at bounding box center [757, 342] width 86 height 11
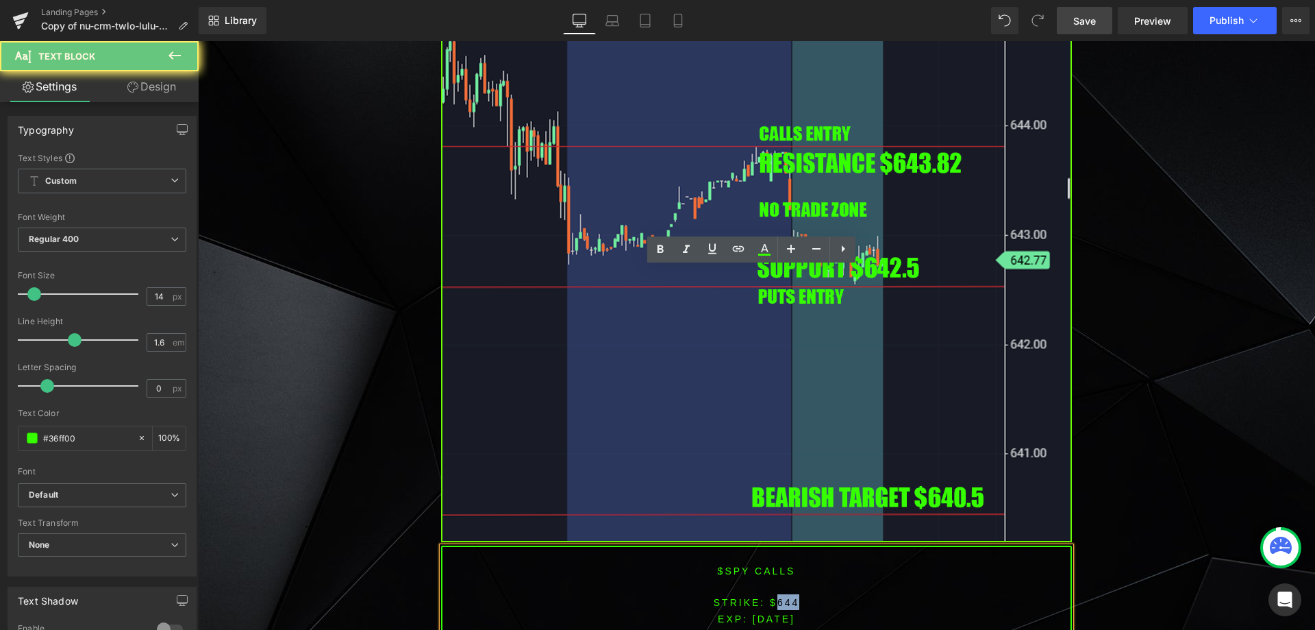
scroll to position [4102, 0]
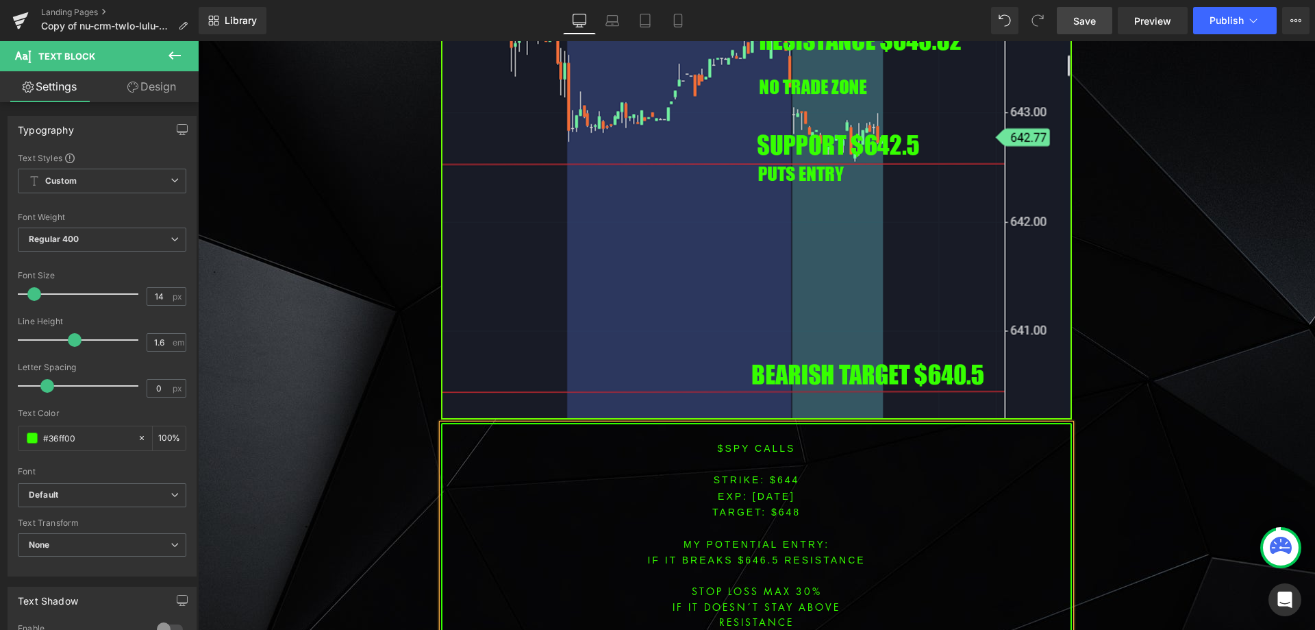
click at [787, 506] on span "TARGET: $648" at bounding box center [757, 511] width 88 height 11
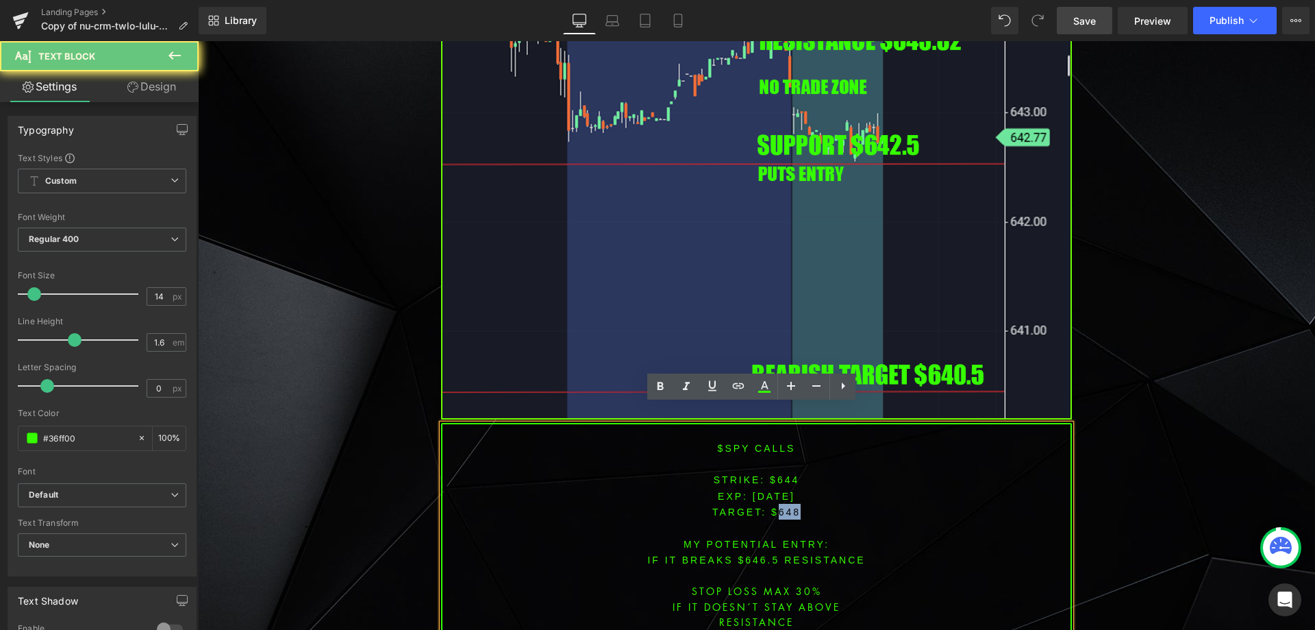
click at [787, 506] on span "TARGET: $648" at bounding box center [757, 511] width 88 height 11
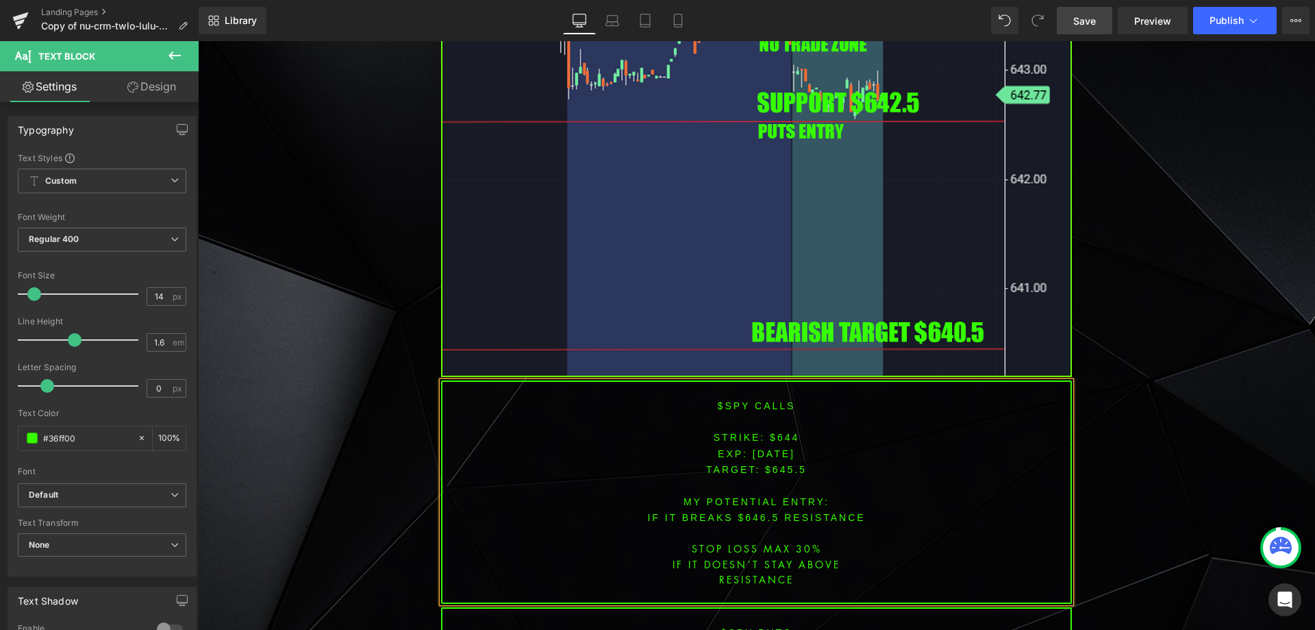
scroll to position [4312, 0]
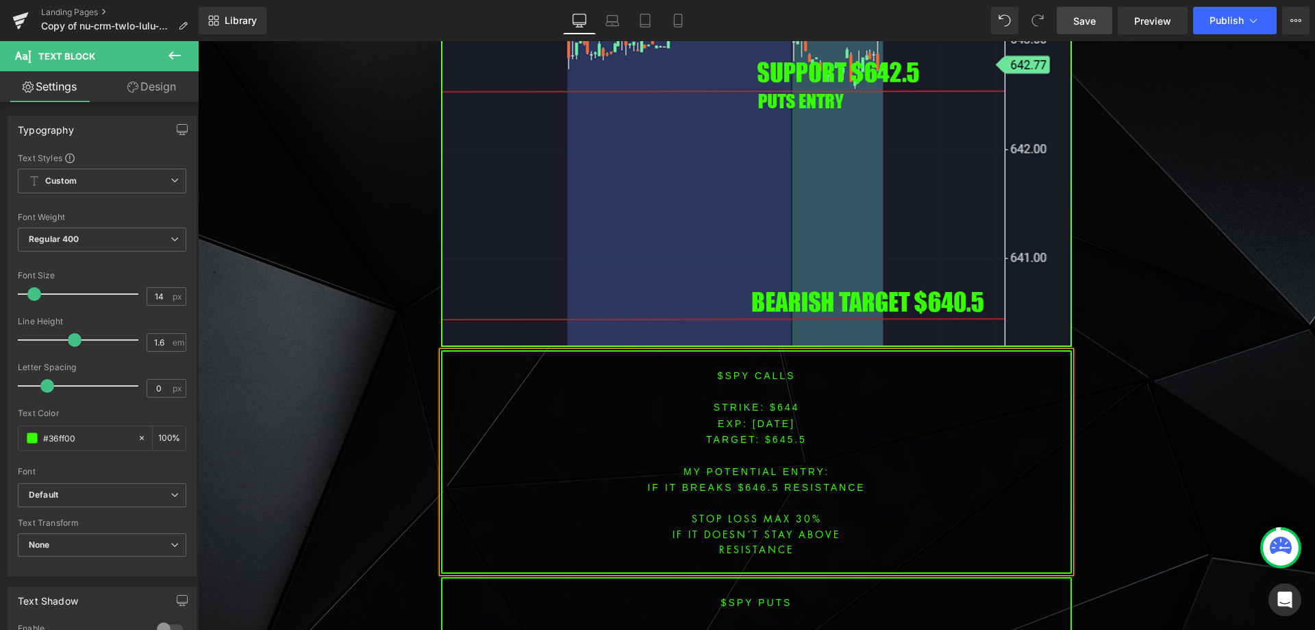
click at [753, 482] on font "IF IT breaks $646.5 resistance" at bounding box center [756, 487] width 218 height 11
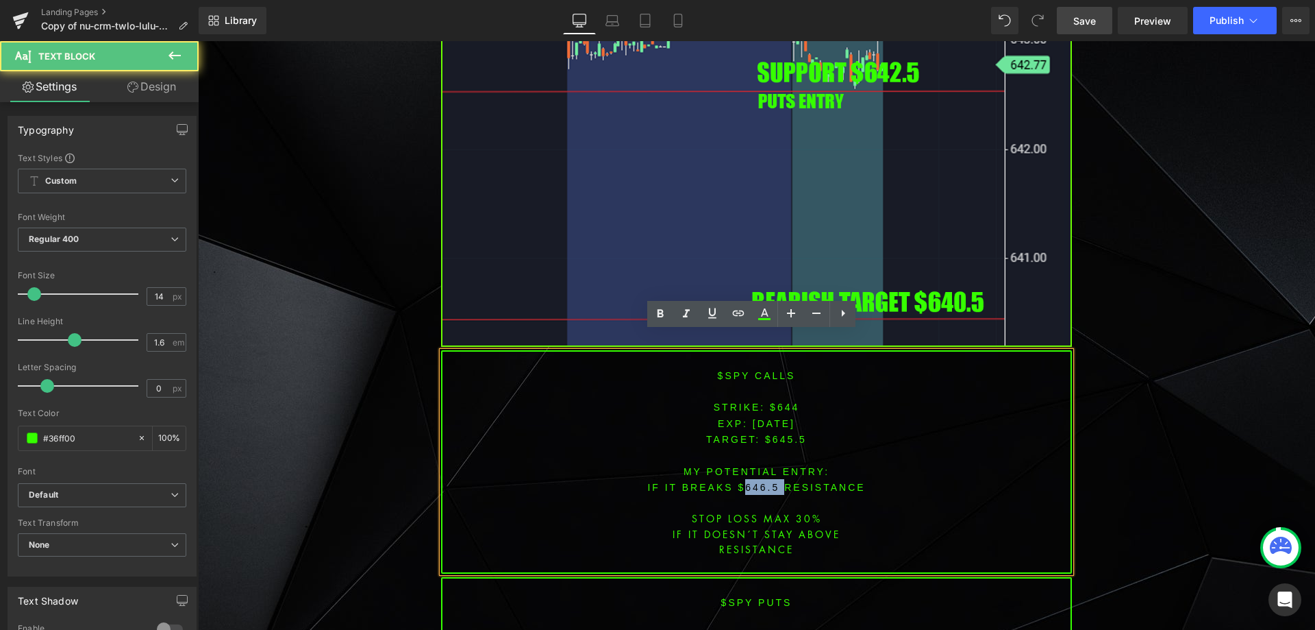
click at [753, 482] on font "IF IT breaks $646.5 resistance" at bounding box center [756, 487] width 218 height 11
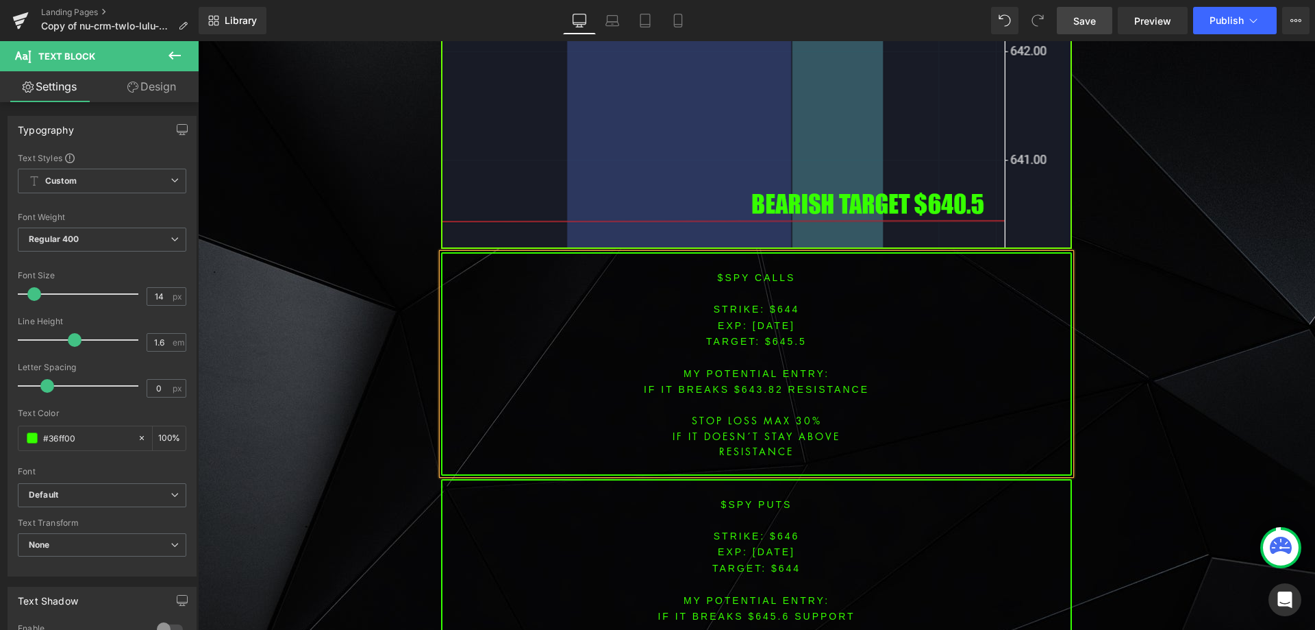
scroll to position [4380, 0]
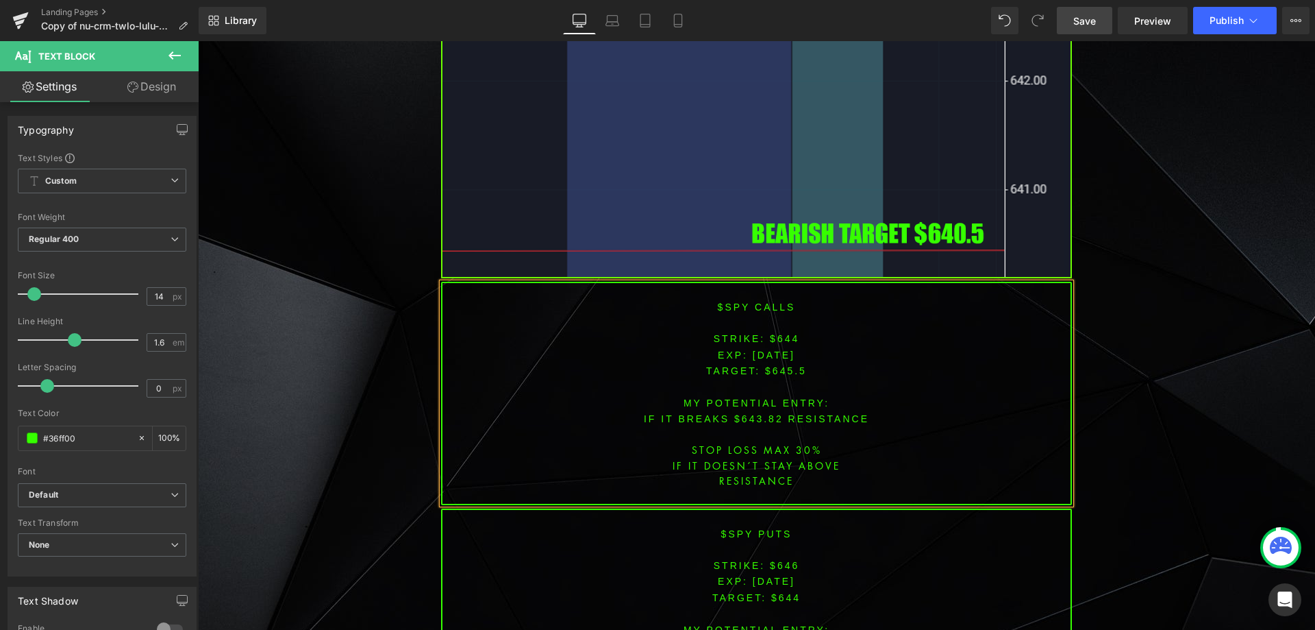
click at [776, 560] on font "STRIKE: $646" at bounding box center [757, 565] width 86 height 11
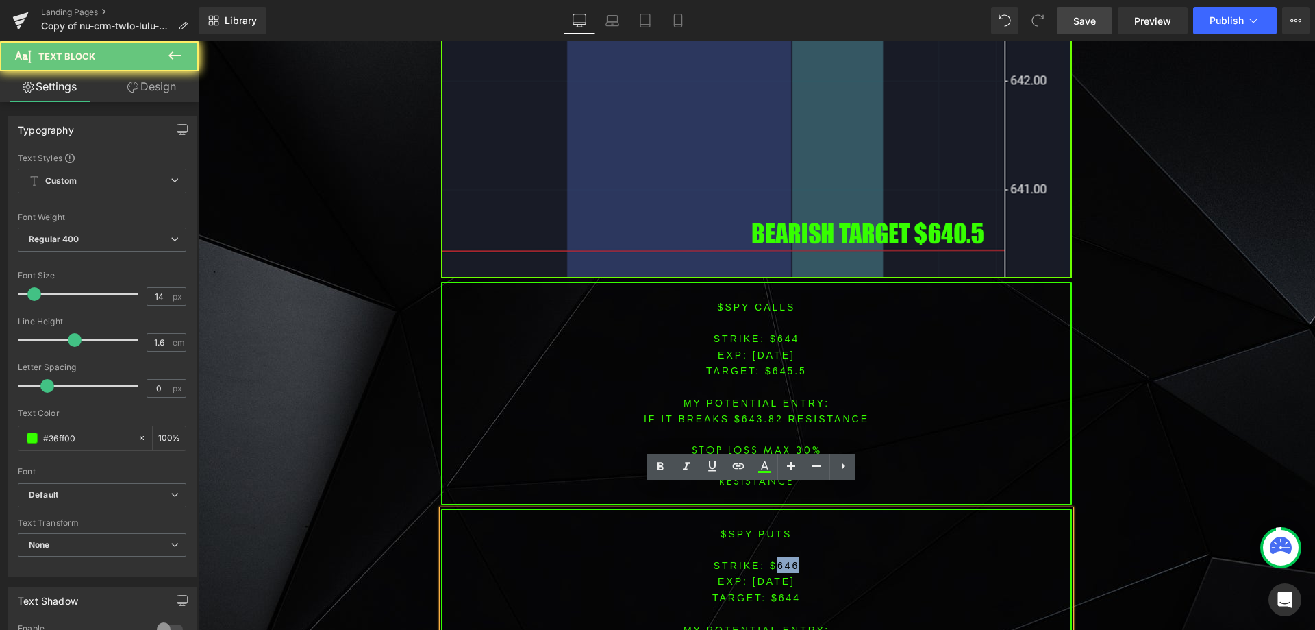
click at [776, 560] on font "STRIKE: $646" at bounding box center [757, 565] width 86 height 11
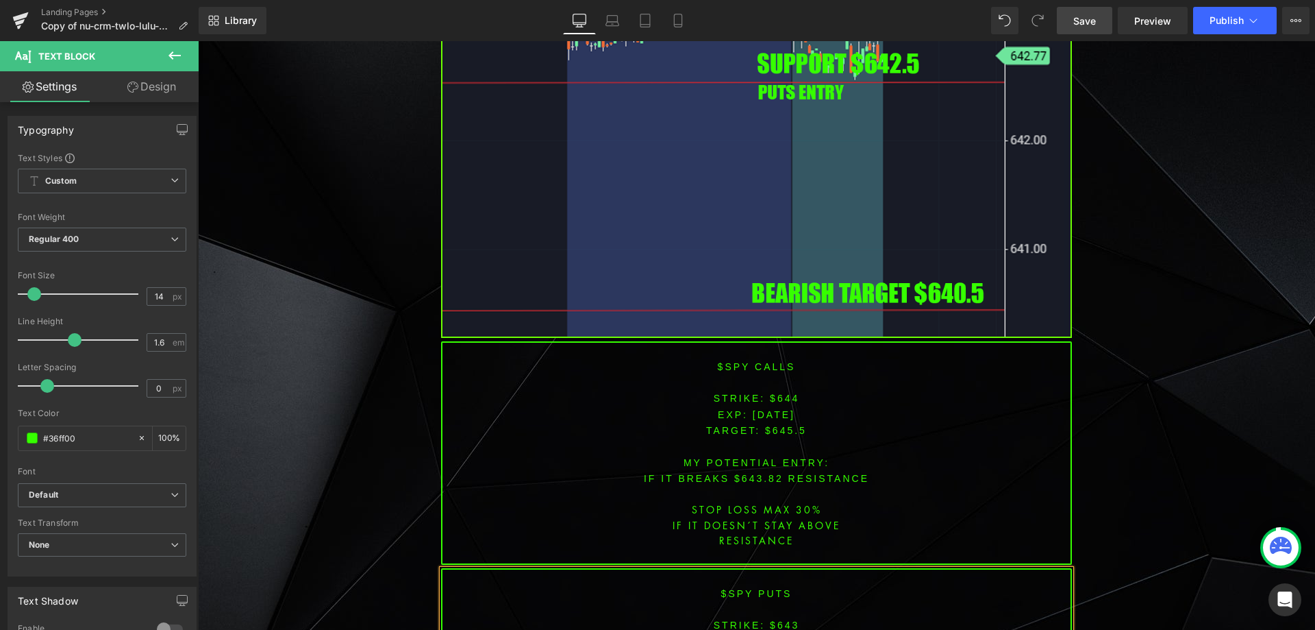
scroll to position [4364, 0]
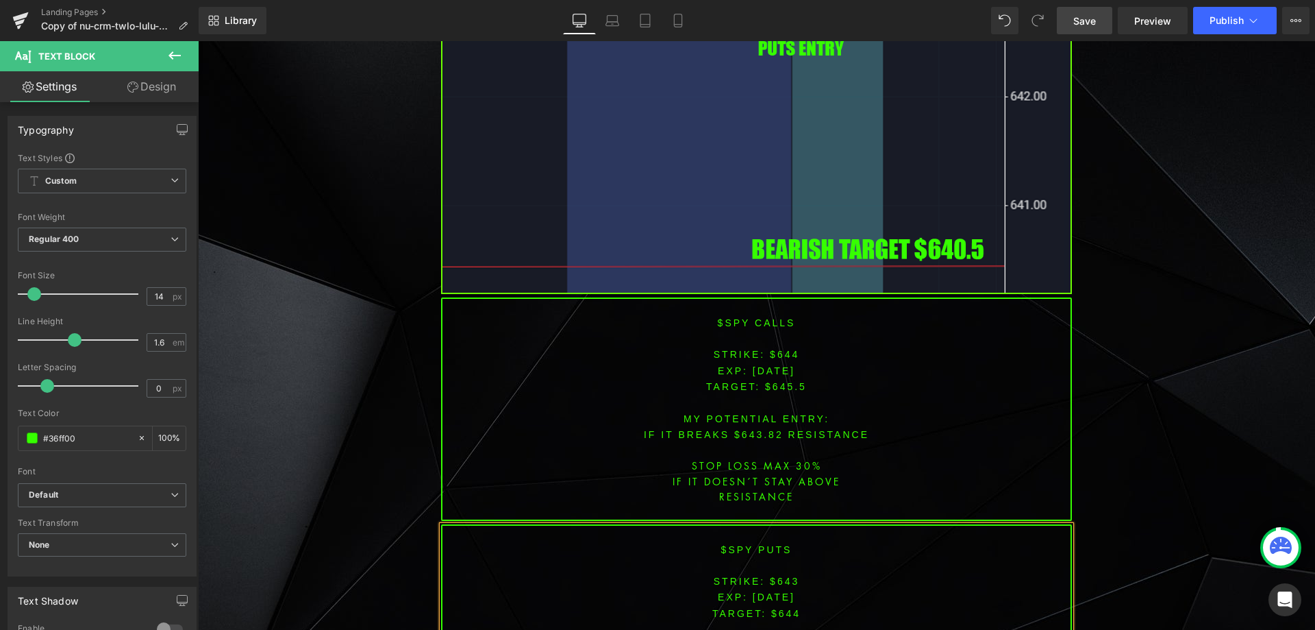
click at [777, 605] on p "TARGET: $644" at bounding box center [757, 613] width 628 height 16
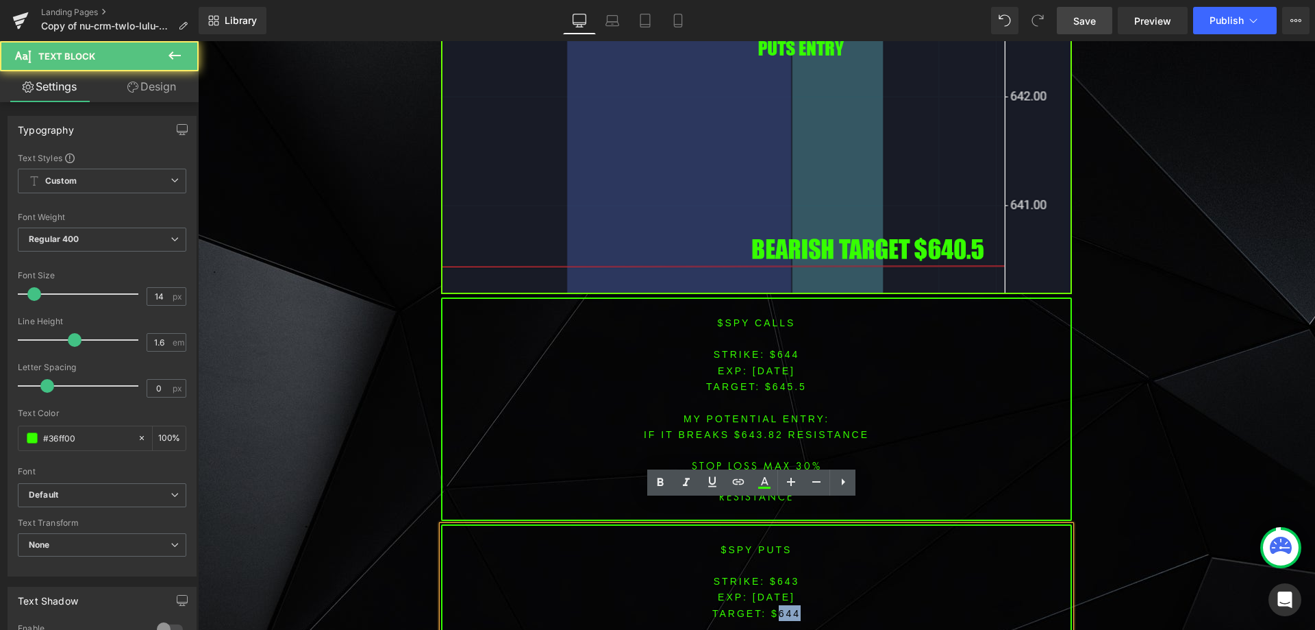
click at [777, 605] on p "TARGET: $644" at bounding box center [757, 613] width 628 height 16
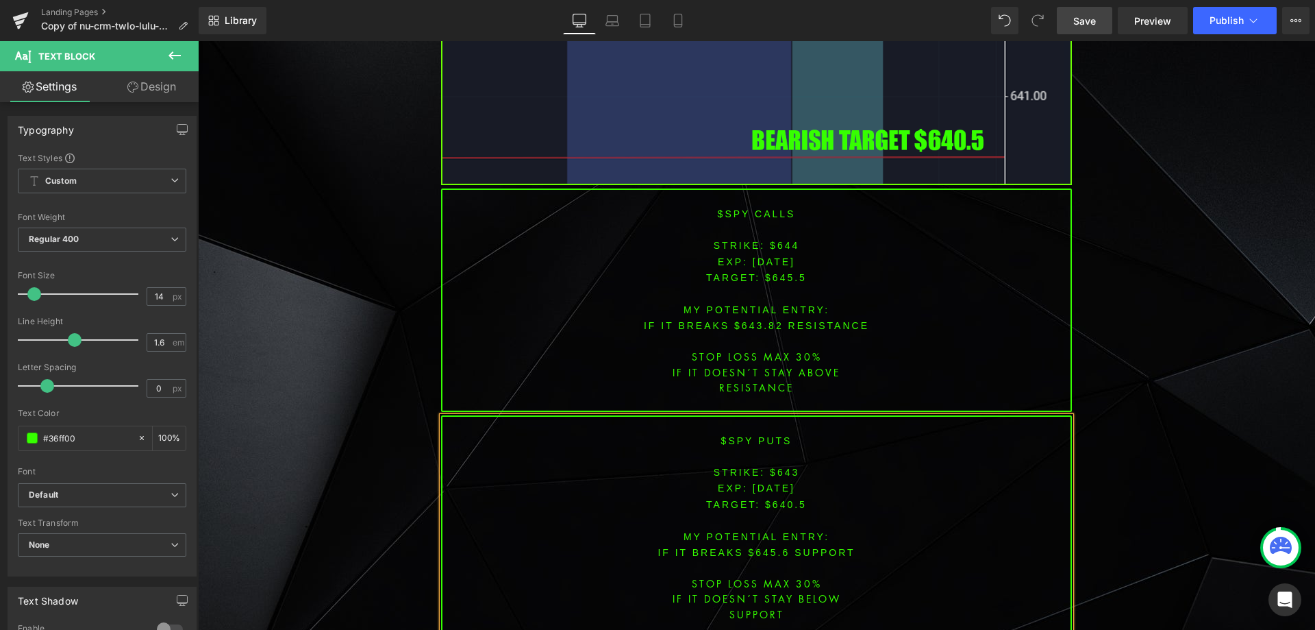
scroll to position [4532, 0]
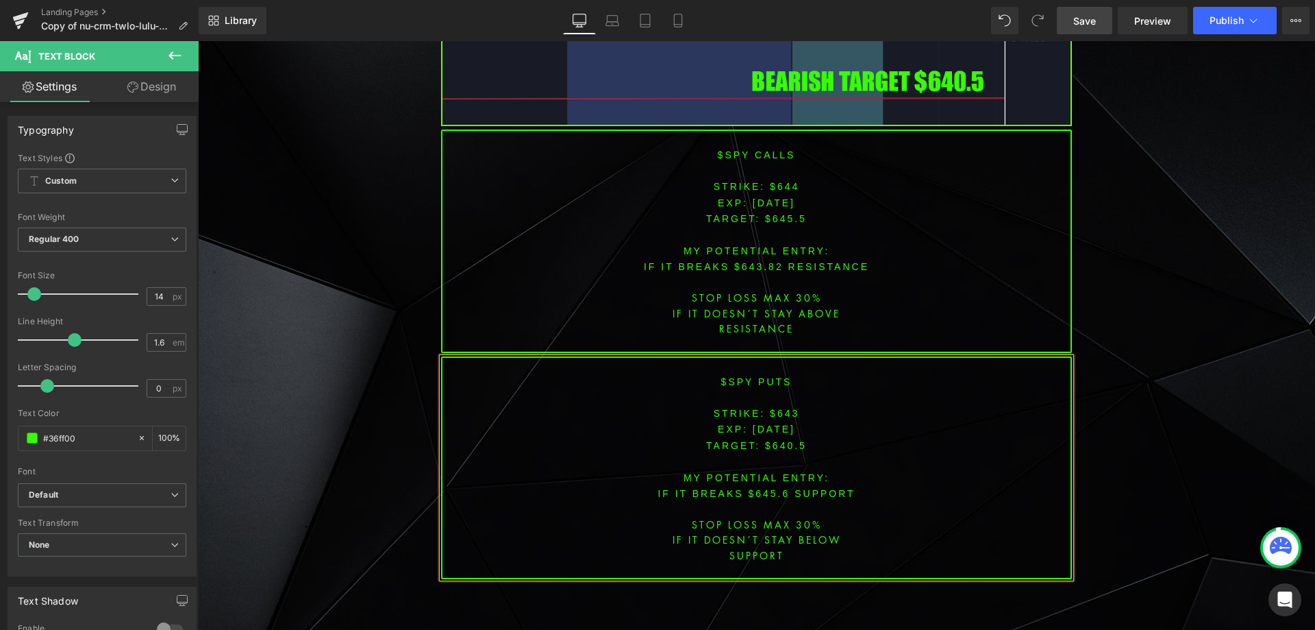
click at [764, 485] on p "IF IT breaks $645.6 SUPPORT" at bounding box center [757, 493] width 628 height 16
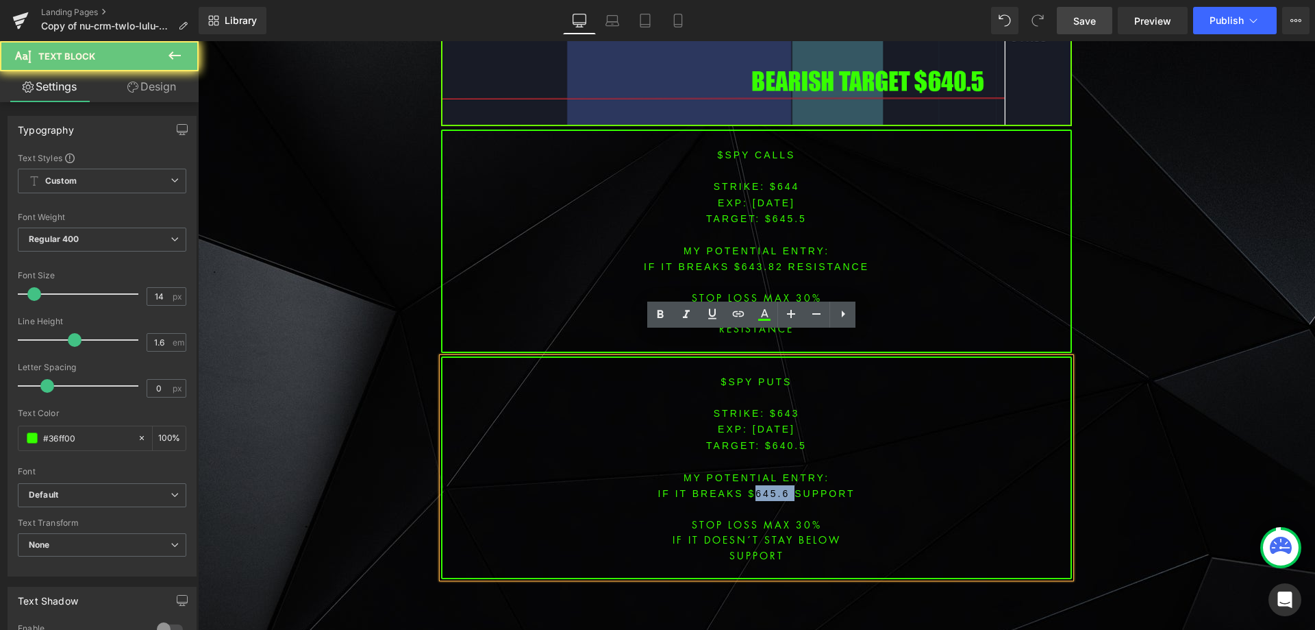
click at [764, 485] on p "IF IT breaks $645.6 SUPPORT" at bounding box center [757, 493] width 628 height 16
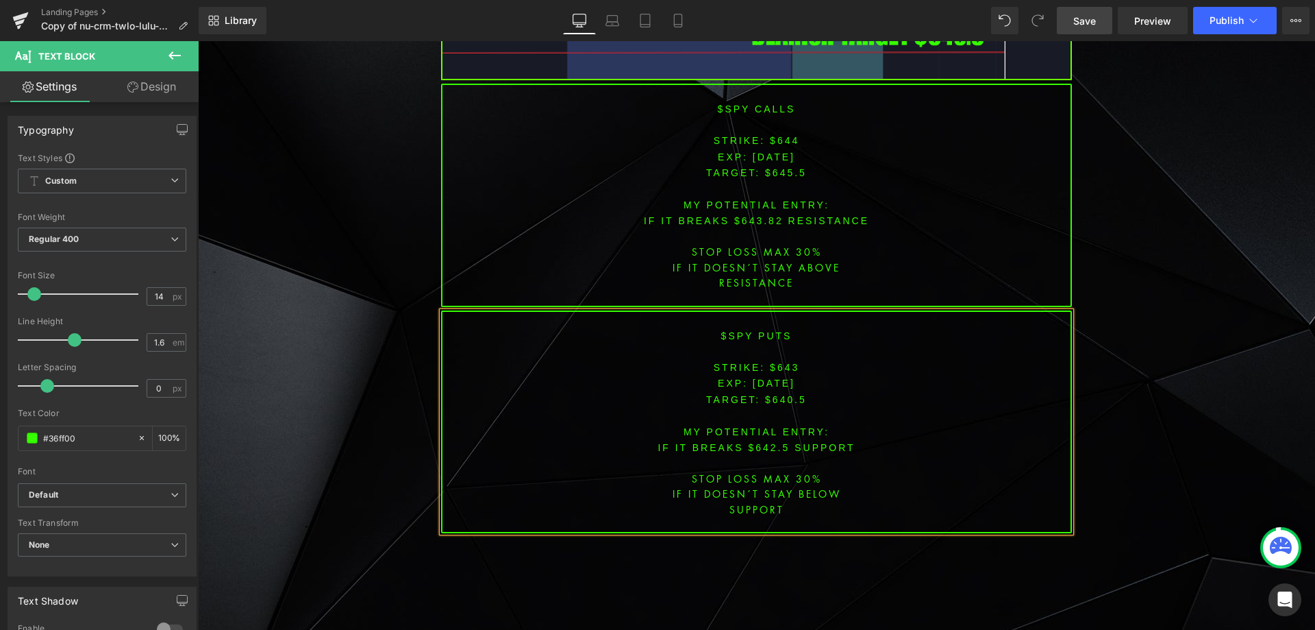
scroll to position [4579, 0]
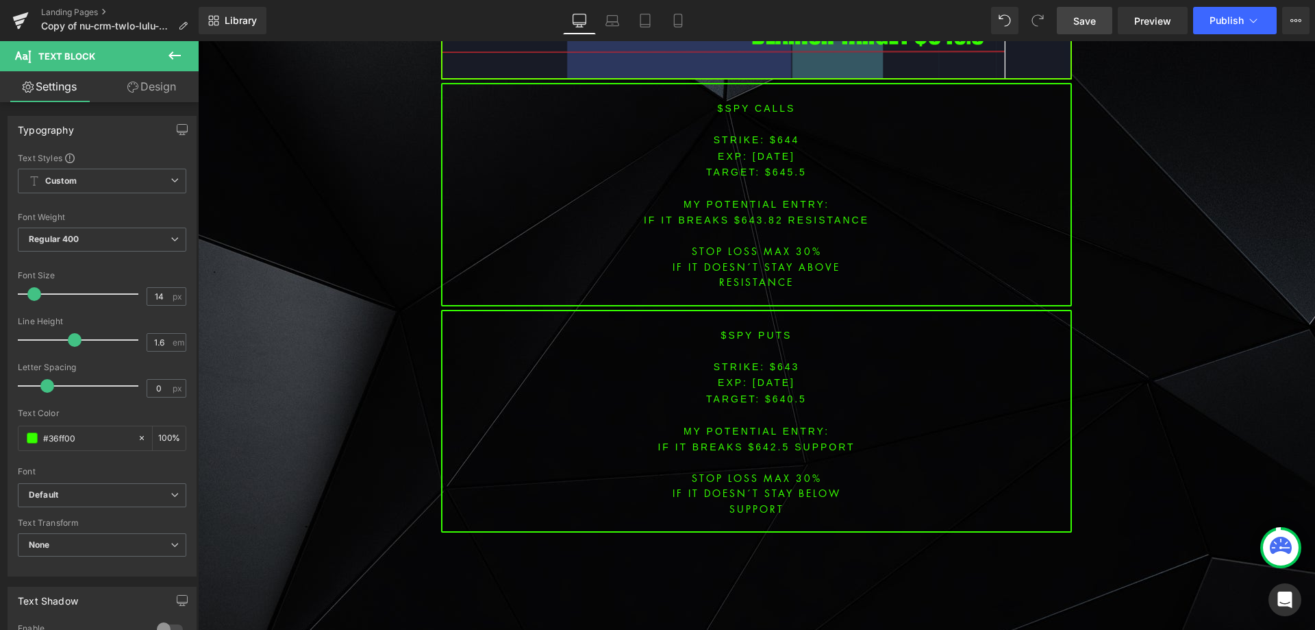
drag, startPoint x: 1089, startPoint y: 24, endPoint x: 887, endPoint y: 0, distance: 204.2
click at [1089, 24] on span "Save" at bounding box center [1085, 21] width 23 height 14
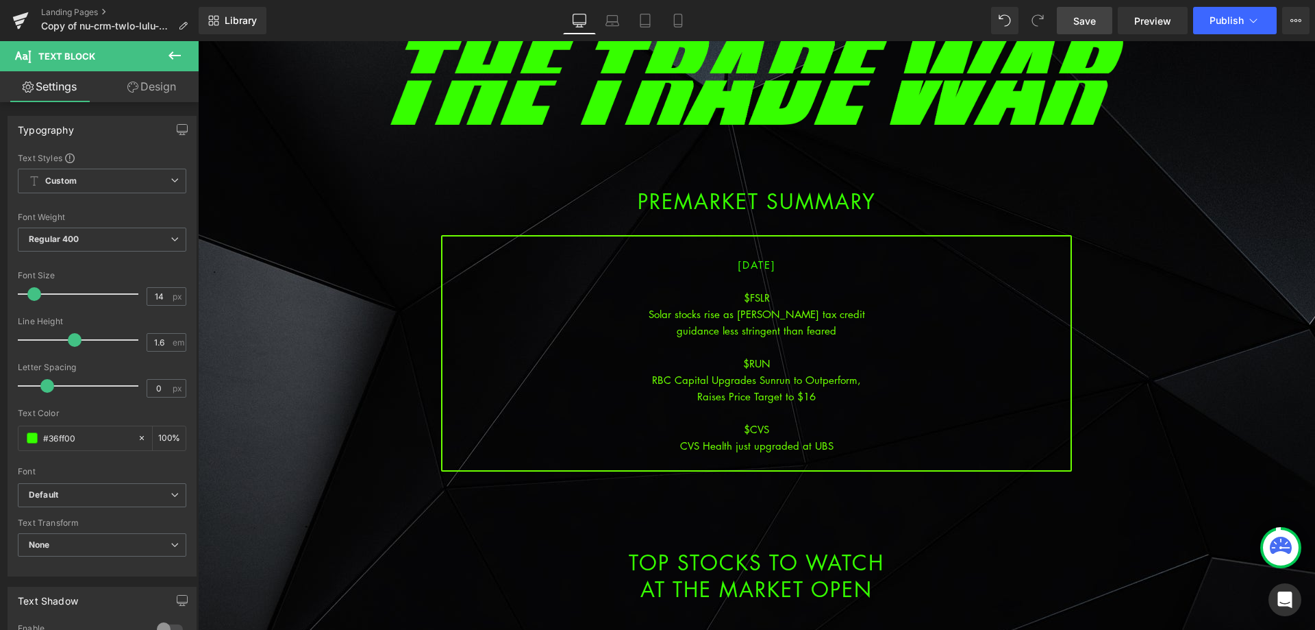
scroll to position [98, 0]
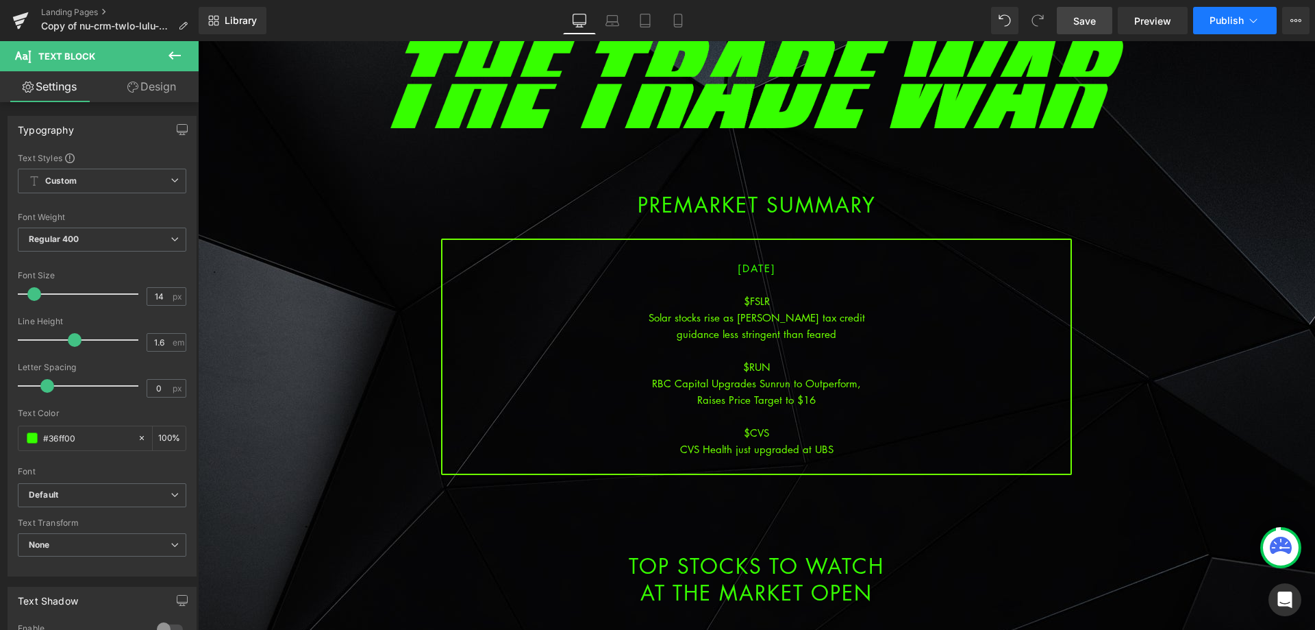
click at [1243, 18] on span "Publish" at bounding box center [1227, 20] width 34 height 11
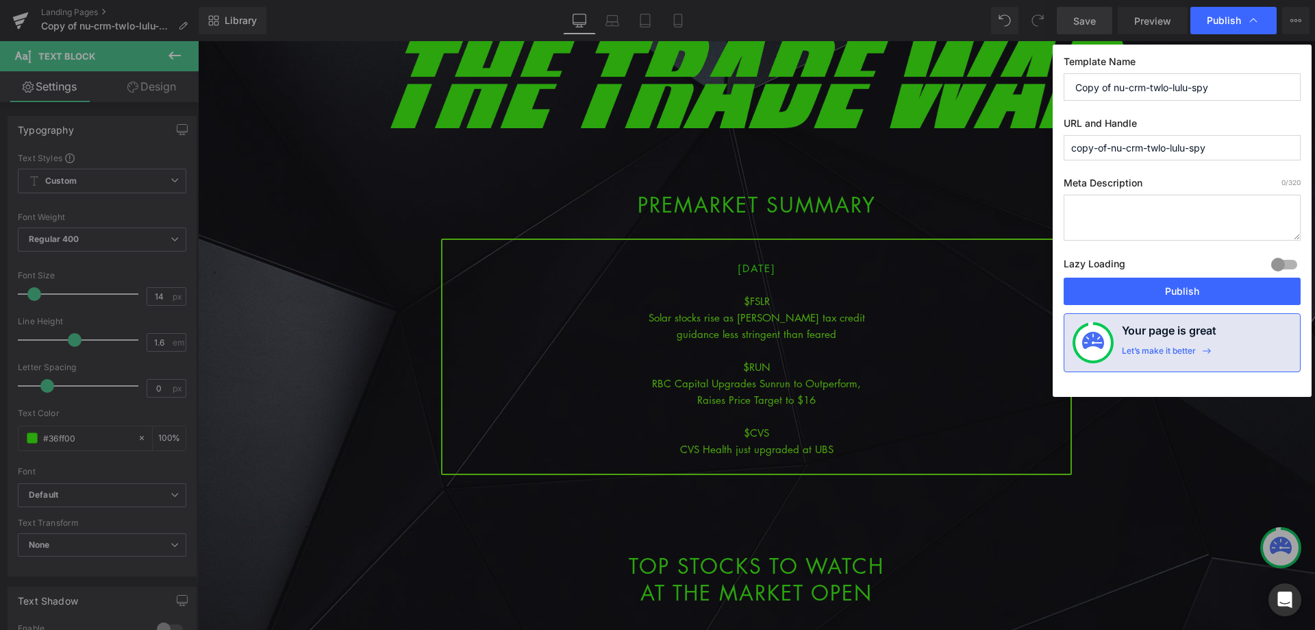
drag, startPoint x: 1238, startPoint y: 86, endPoint x: 1076, endPoint y: 73, distance: 162.9
click at [1076, 73] on div "Template Name Copy of nu-crm-twlo-lulu-spy" at bounding box center [1182, 77] width 237 height 45
drag, startPoint x: 1157, startPoint y: 89, endPoint x: 995, endPoint y: 94, distance: 161.8
click at [995, 94] on div "Publish Template Name fslr-run-cvs-spy URL and Handle copy-of-nu-crm-twlo-lulu-…" at bounding box center [657, 315] width 1315 height 630
type input "fslr-run-cvs-spy"
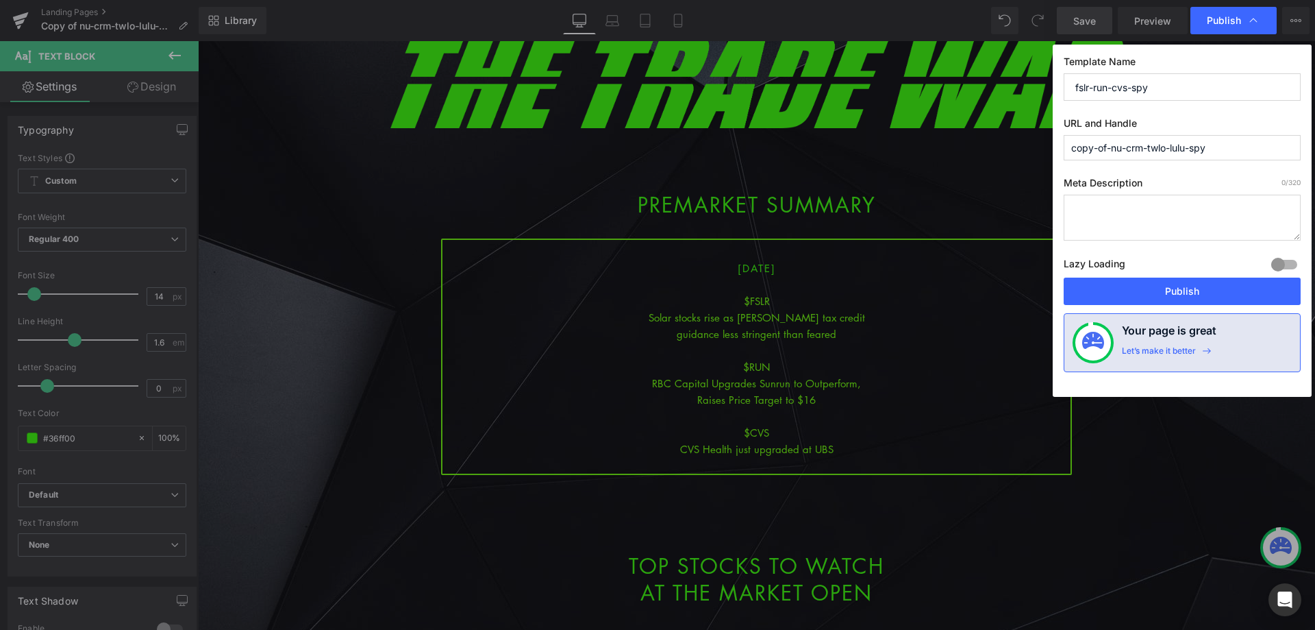
drag, startPoint x: 1235, startPoint y: 147, endPoint x: 960, endPoint y: 153, distance: 274.8
click at [960, 153] on div "Publish Template Name fslr-run-cvs-spy URL and Handle copy-of-nu-crm-twlo-lulu-…" at bounding box center [657, 315] width 1315 height 630
paste input "fslr-run-cvs"
type input "fslr-run-cvs-spy"
click at [1172, 288] on button "Publish" at bounding box center [1182, 290] width 237 height 27
